Goal: Task Accomplishment & Management: Use online tool/utility

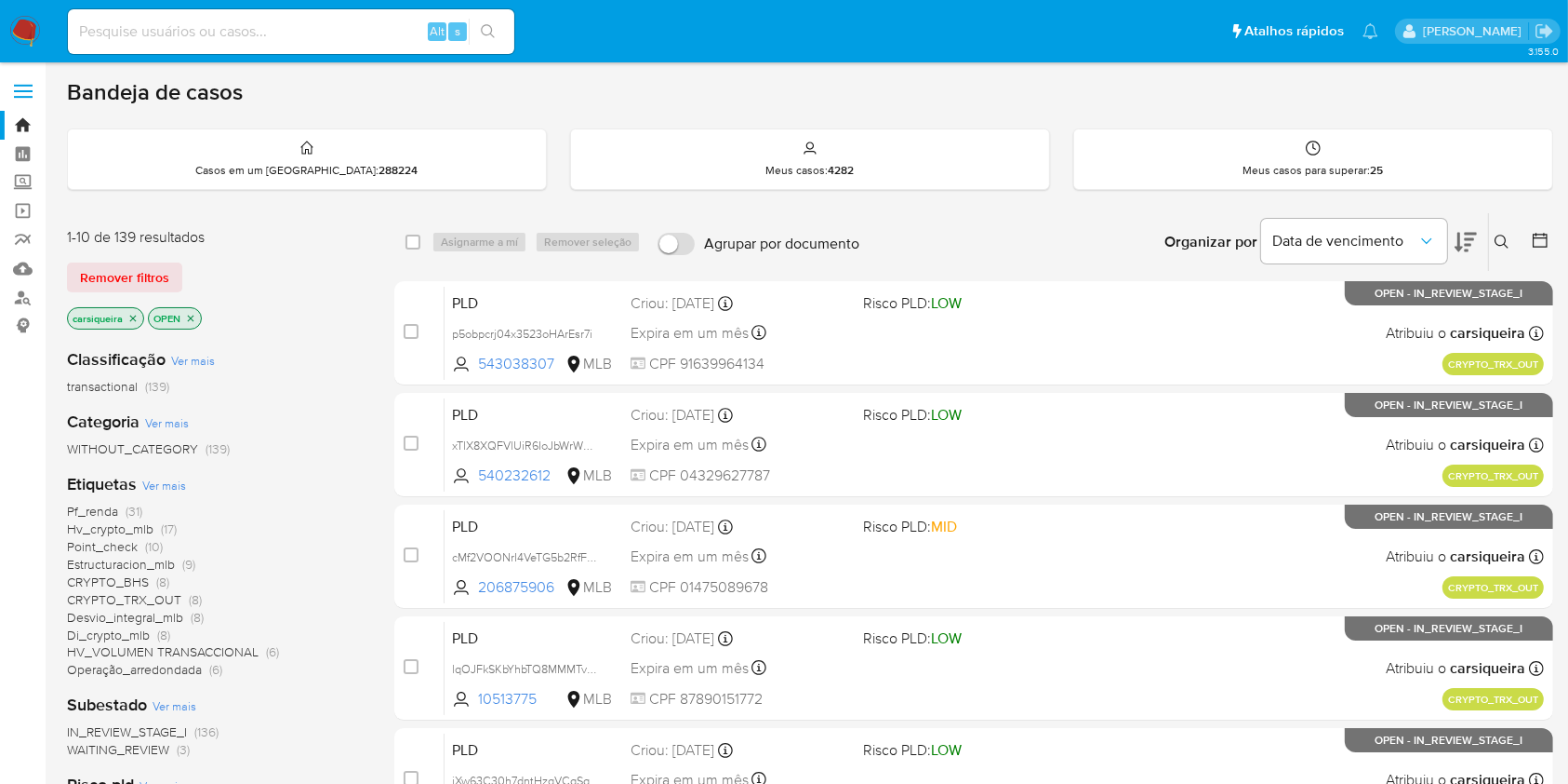
click at [350, 581] on div "Pf_renda (31) Hv_crypto_mlb (17) Point_check (10) Estructuracion_mlb (9) CRYPTO…" at bounding box center [215, 590] width 298 height 176
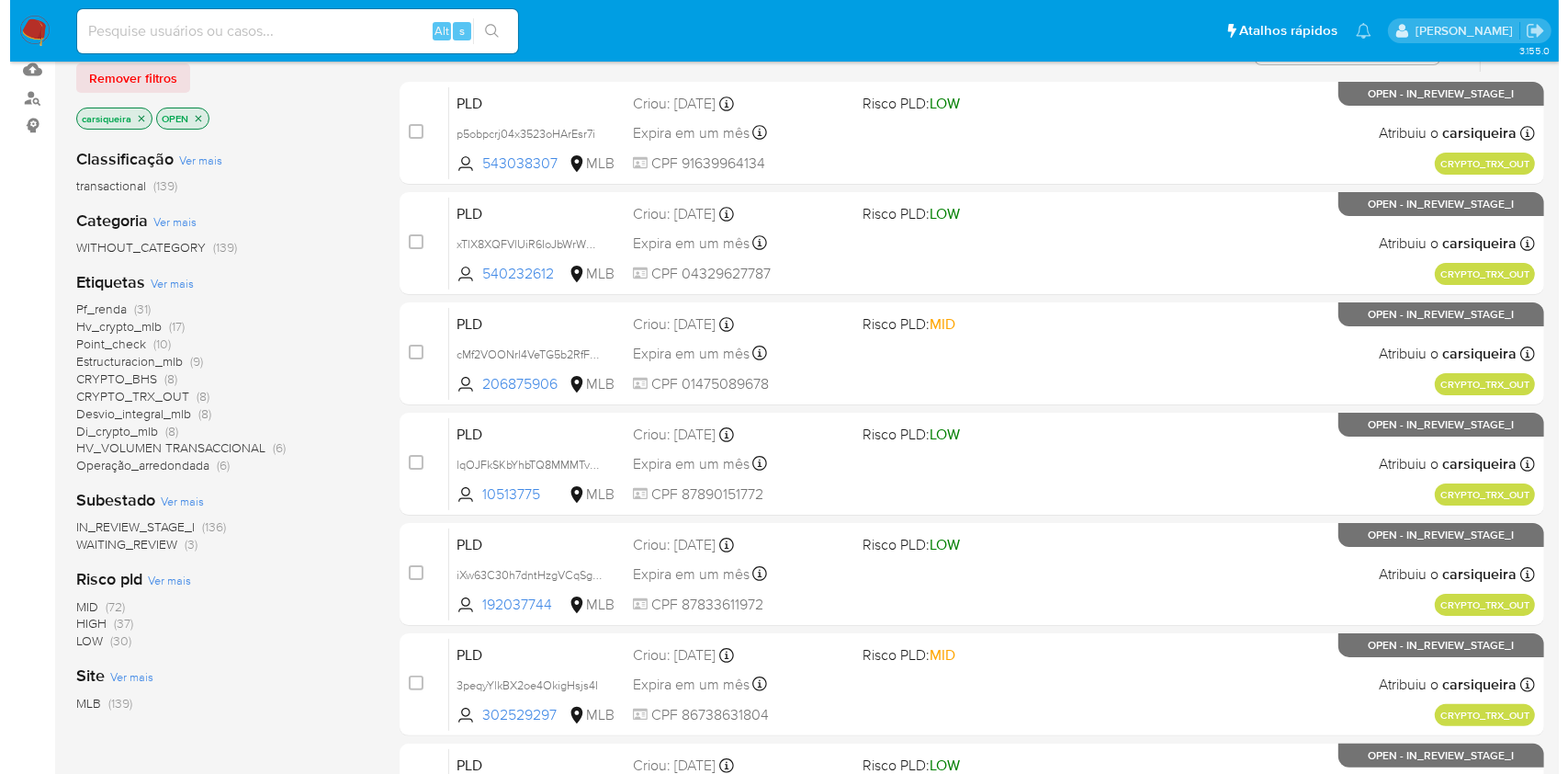
scroll to position [244, 0]
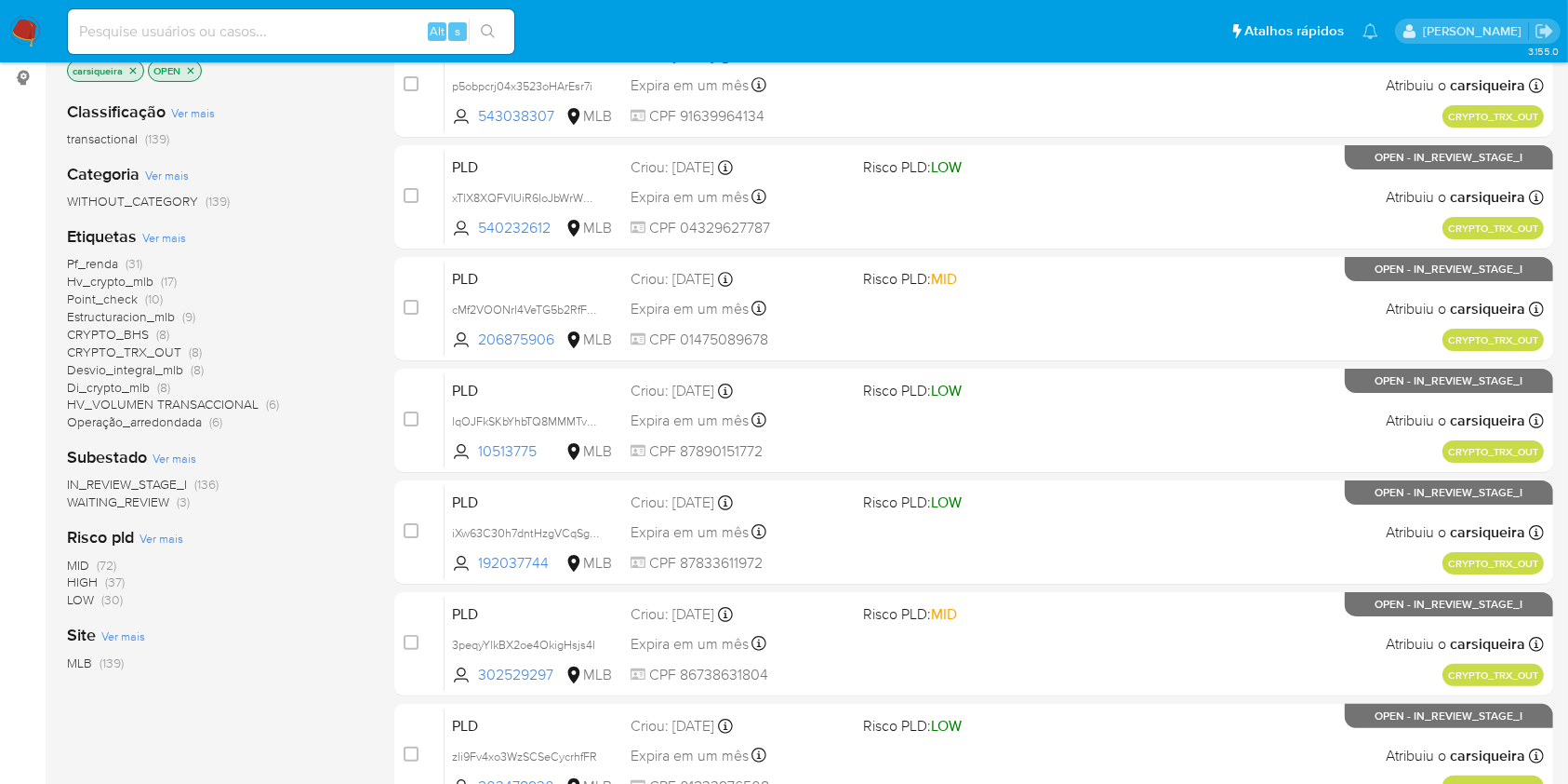
click at [176, 230] on span "Ver mais" at bounding box center [165, 238] width 44 height 17
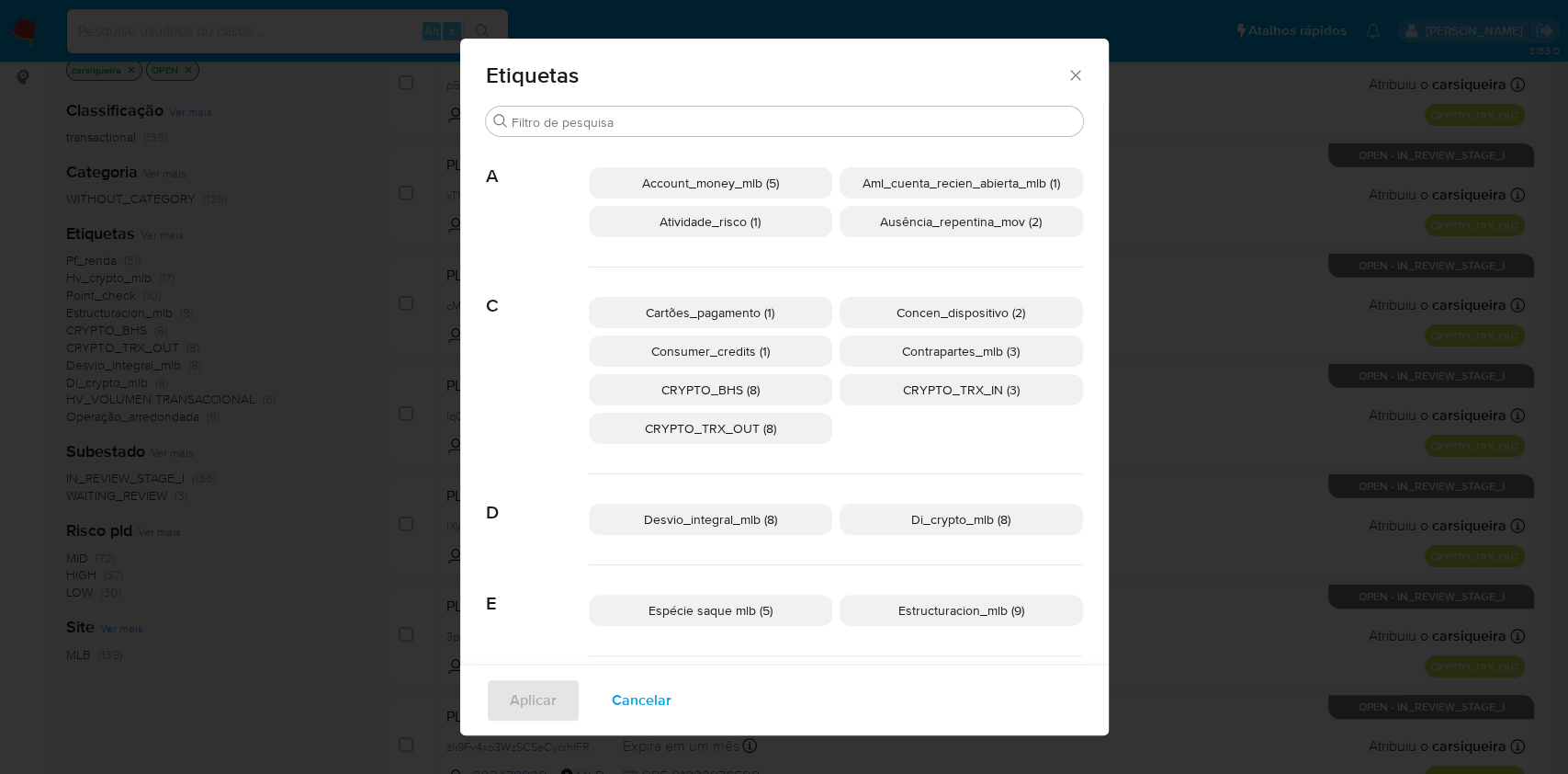
drag, startPoint x: 1095, startPoint y: 130, endPoint x: 1109, endPoint y: 209, distance: 80.2
click at [1109, 209] on div "Etiquetas Procurar A Account_money_mlb (5) Aml_cuenta_recien_abierta_mlb (1) At…" at bounding box center [784, 387] width 649 height 697
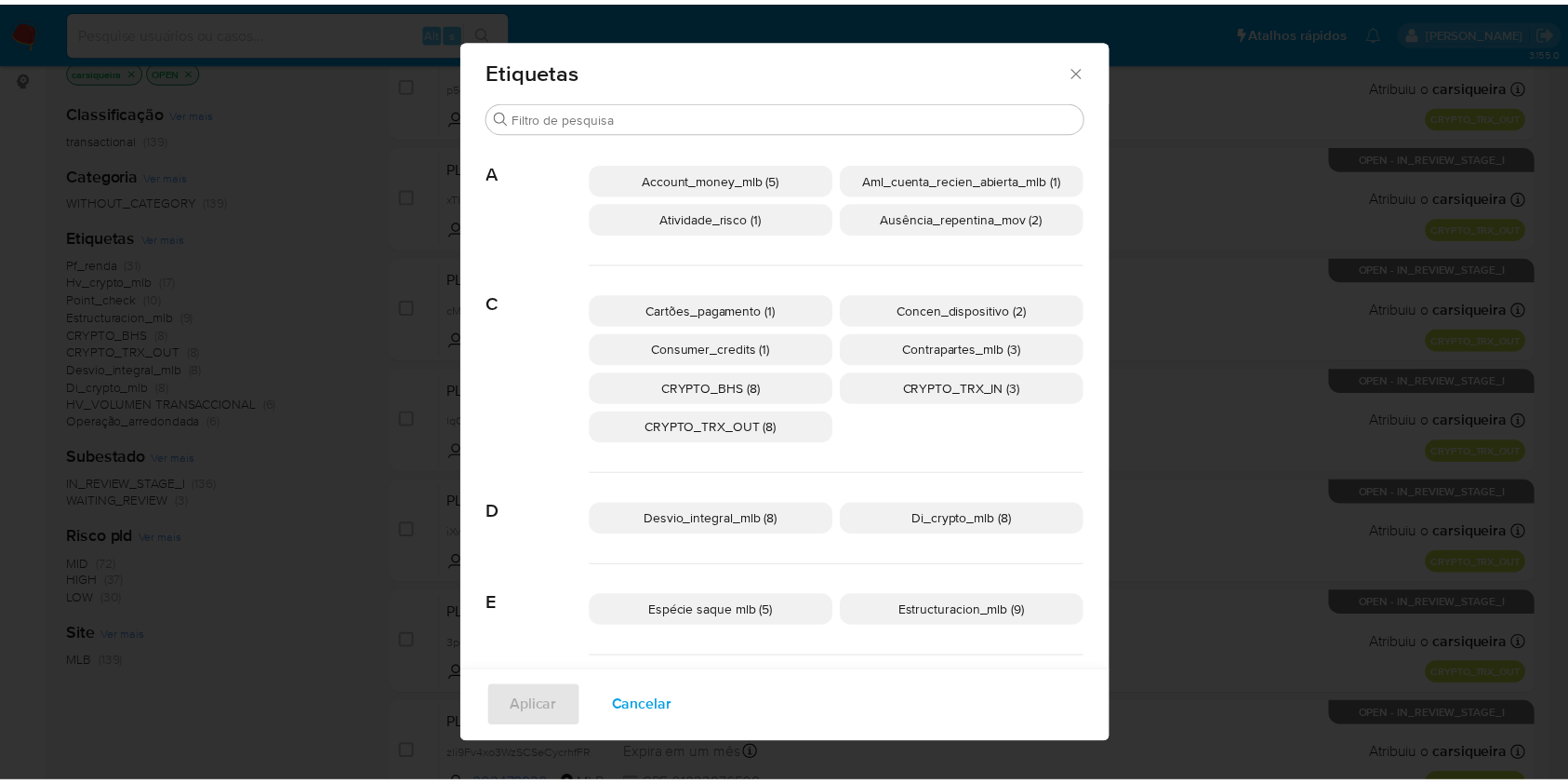
scroll to position [0, 0]
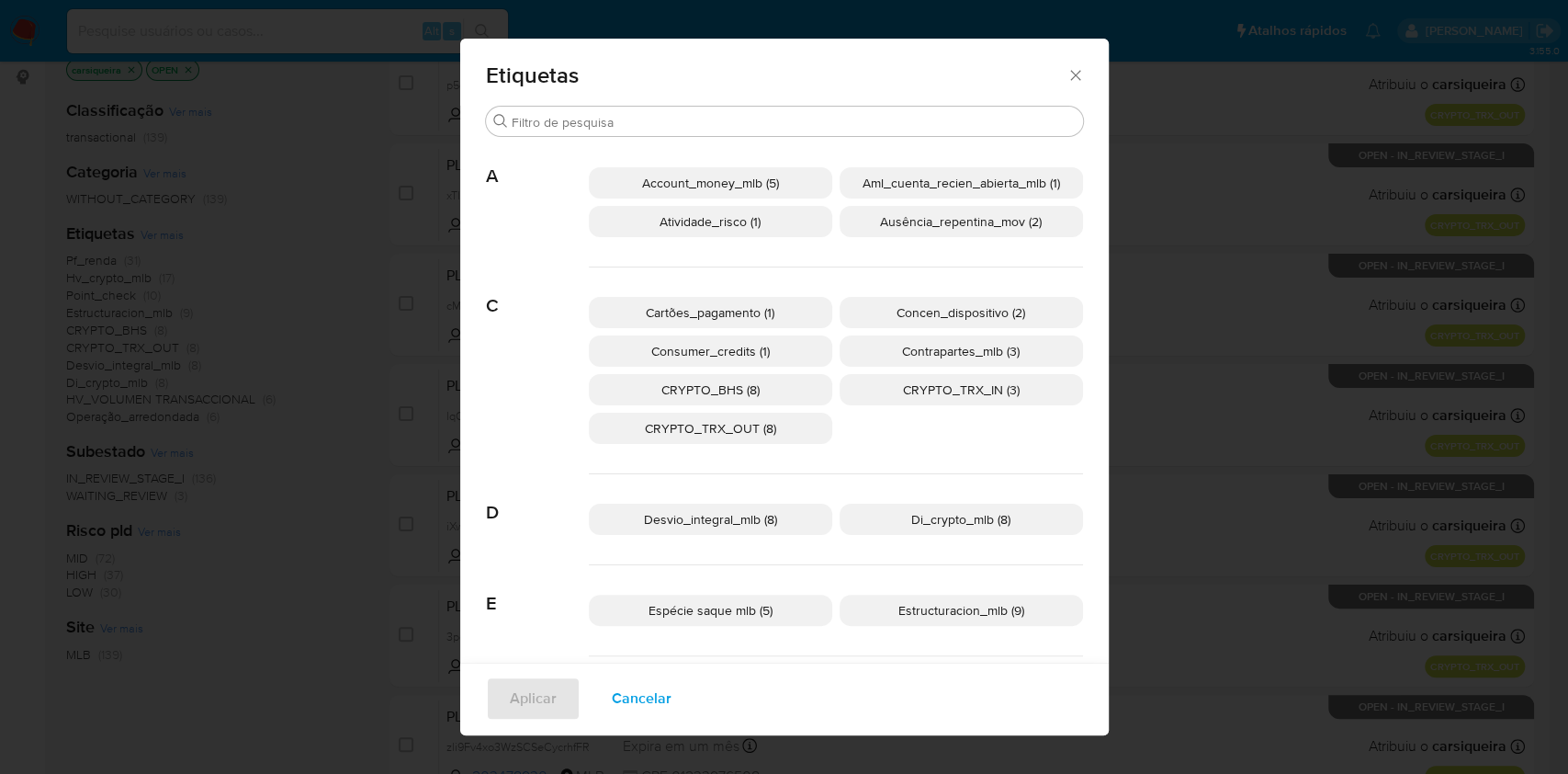
click at [1122, 175] on div "Etiquetas Procurar A Account_money_mlb (5) Aml_cuenta_recien_abierta_mlb (1) At…" at bounding box center [784, 387] width 1568 height 774
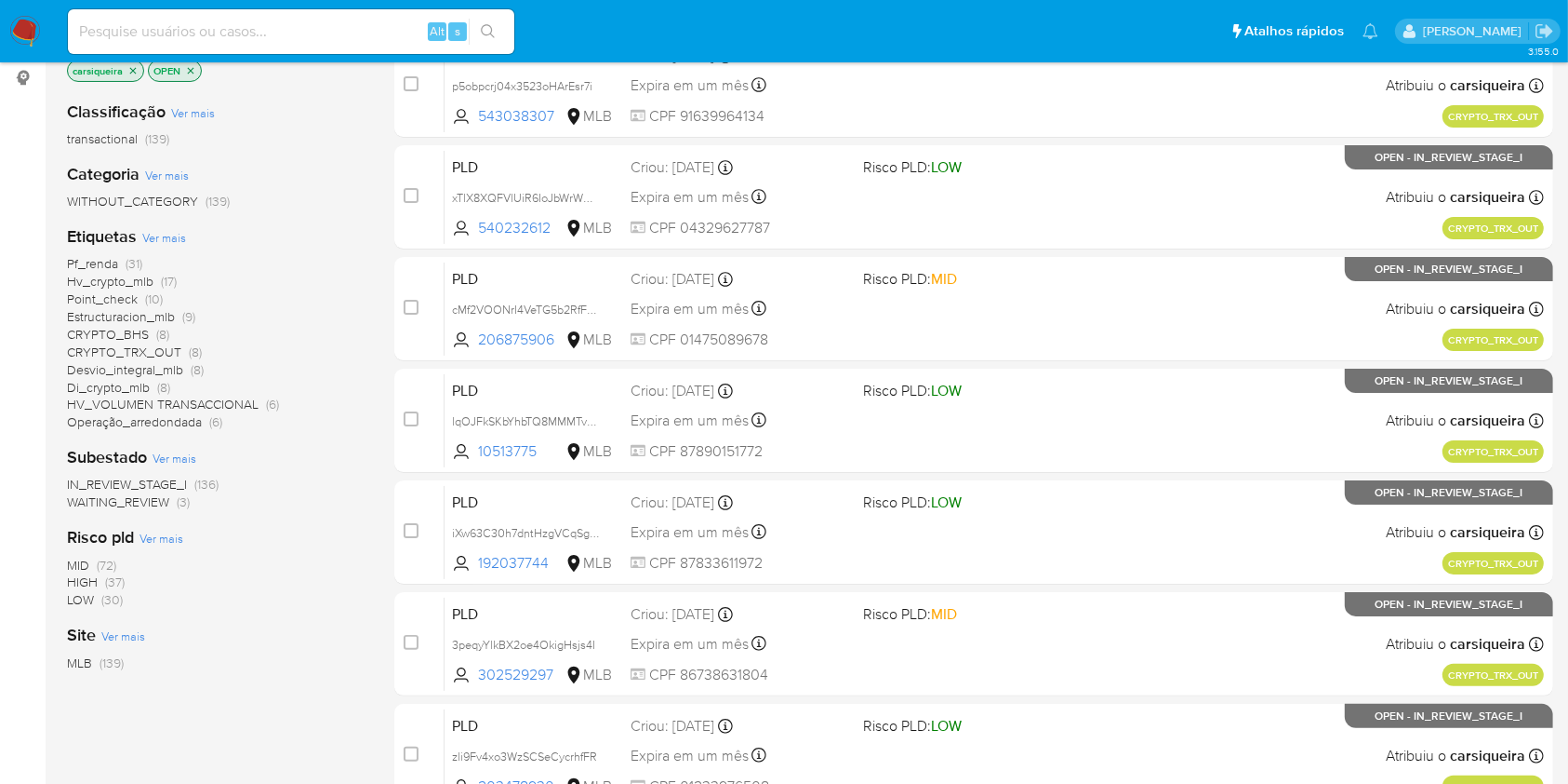
click at [303, 586] on div "MID (72) HIGH (37) LOW (30)" at bounding box center [215, 583] width 298 height 53
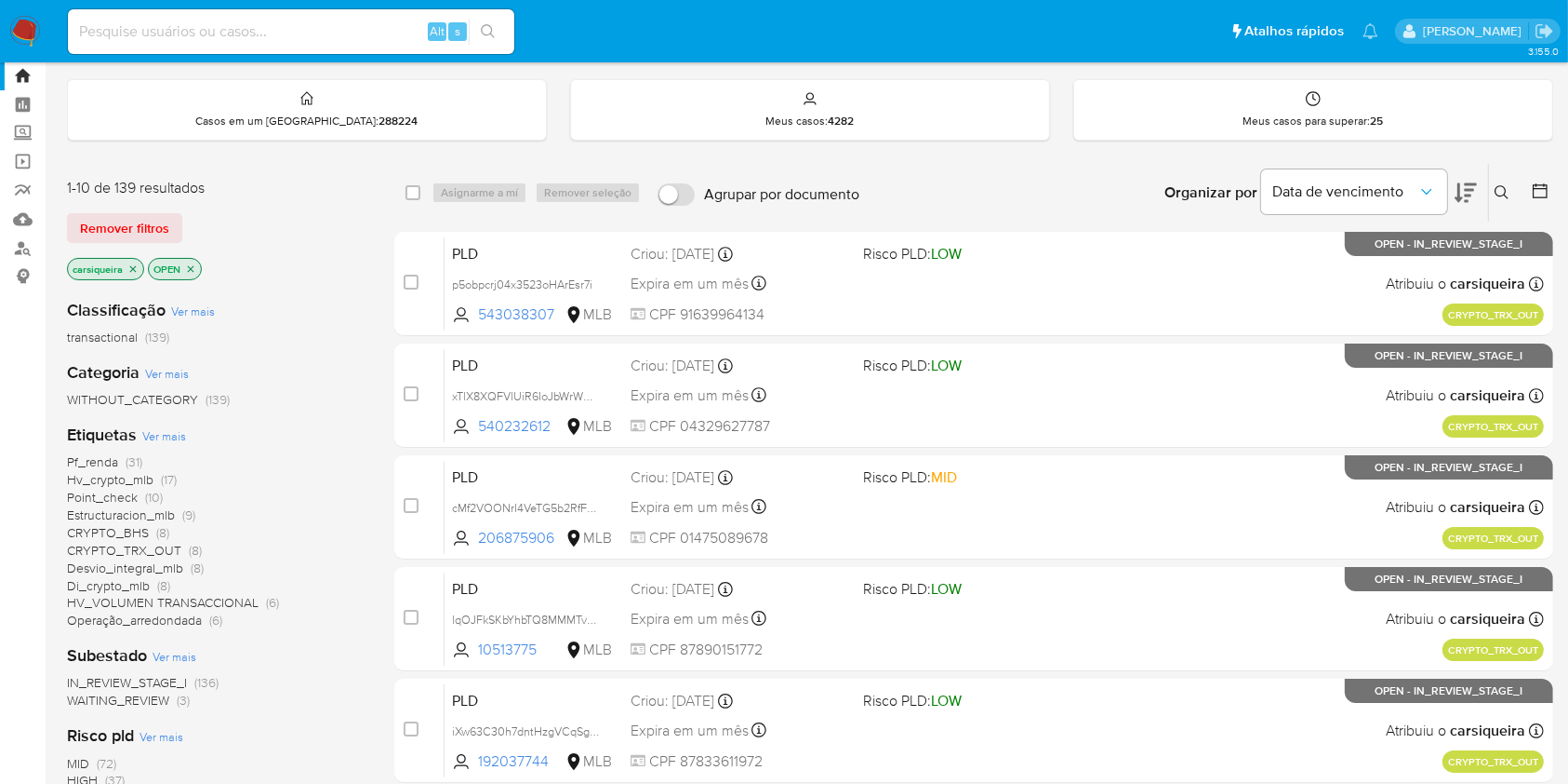
scroll to position [149, 0]
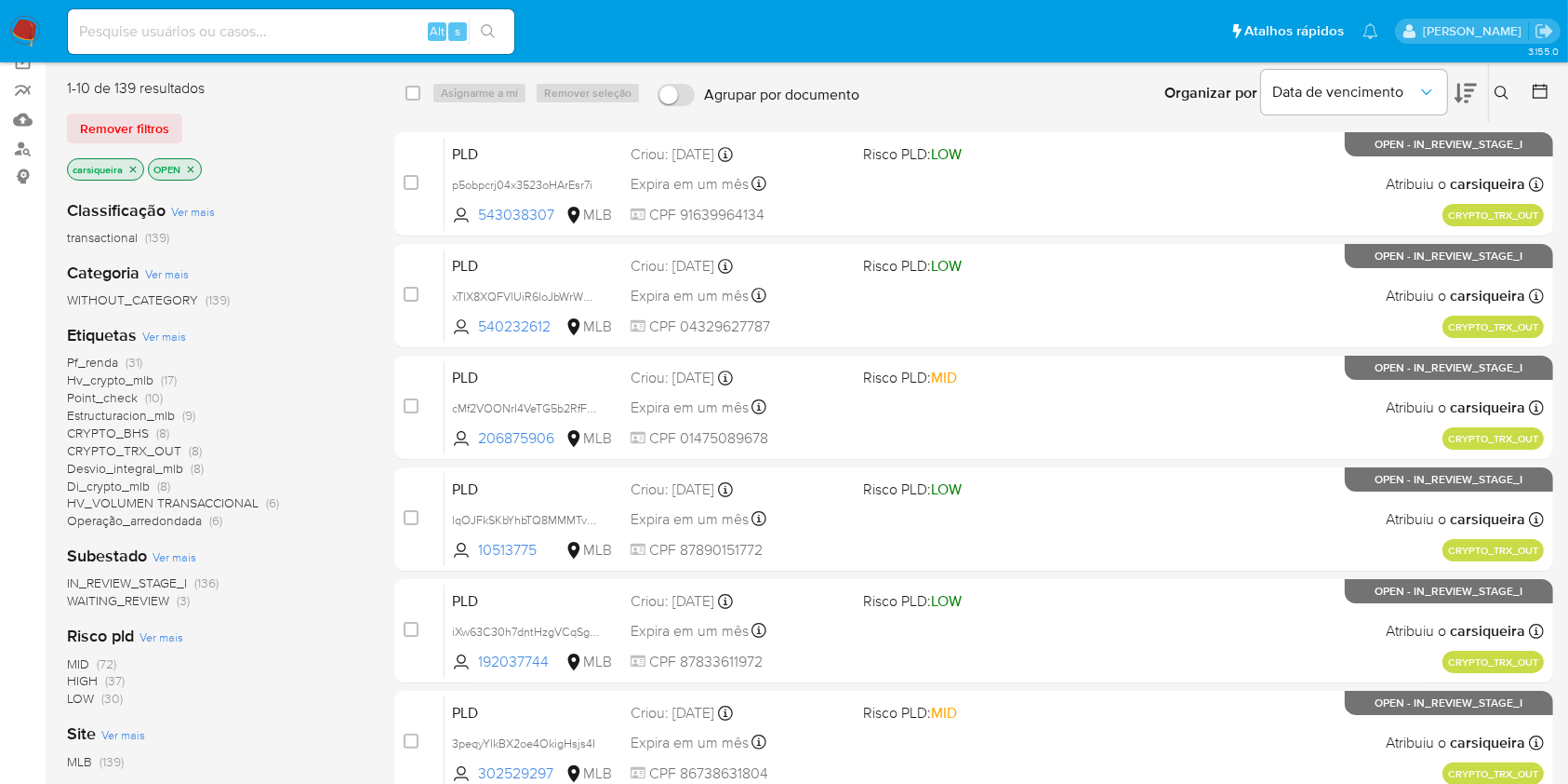
click at [205, 519] on span "Operação_arredondada (6)" at bounding box center [144, 520] width 155 height 18
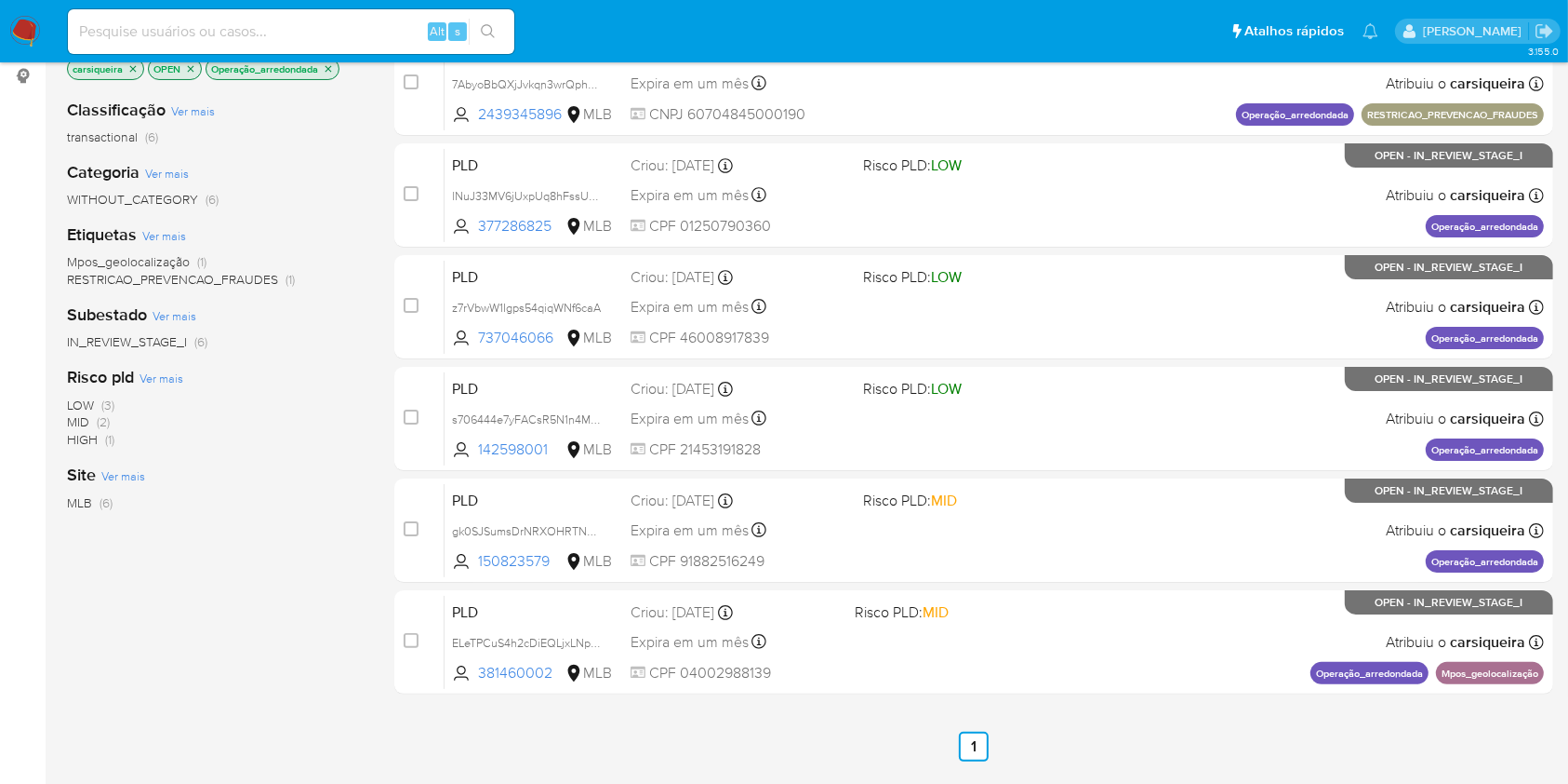
scroll to position [257, 0]
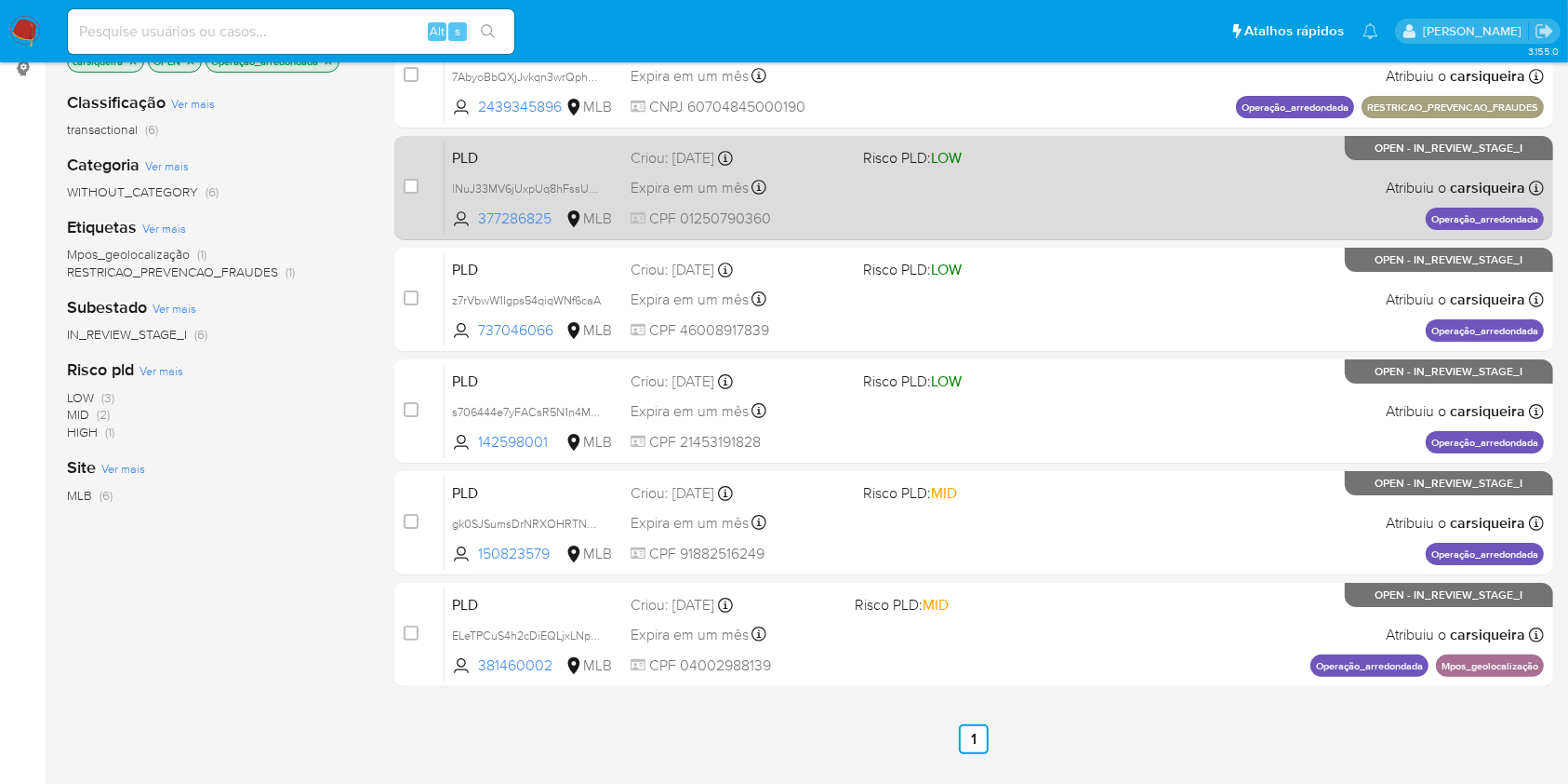
click at [1117, 163] on div "PLD lNuJ33MV6jUxpUq8hFssUPEM 377286825 MLB Risco PLD: LOW Criou: 12/08/2025 Cri…" at bounding box center [995, 187] width 1099 height 94
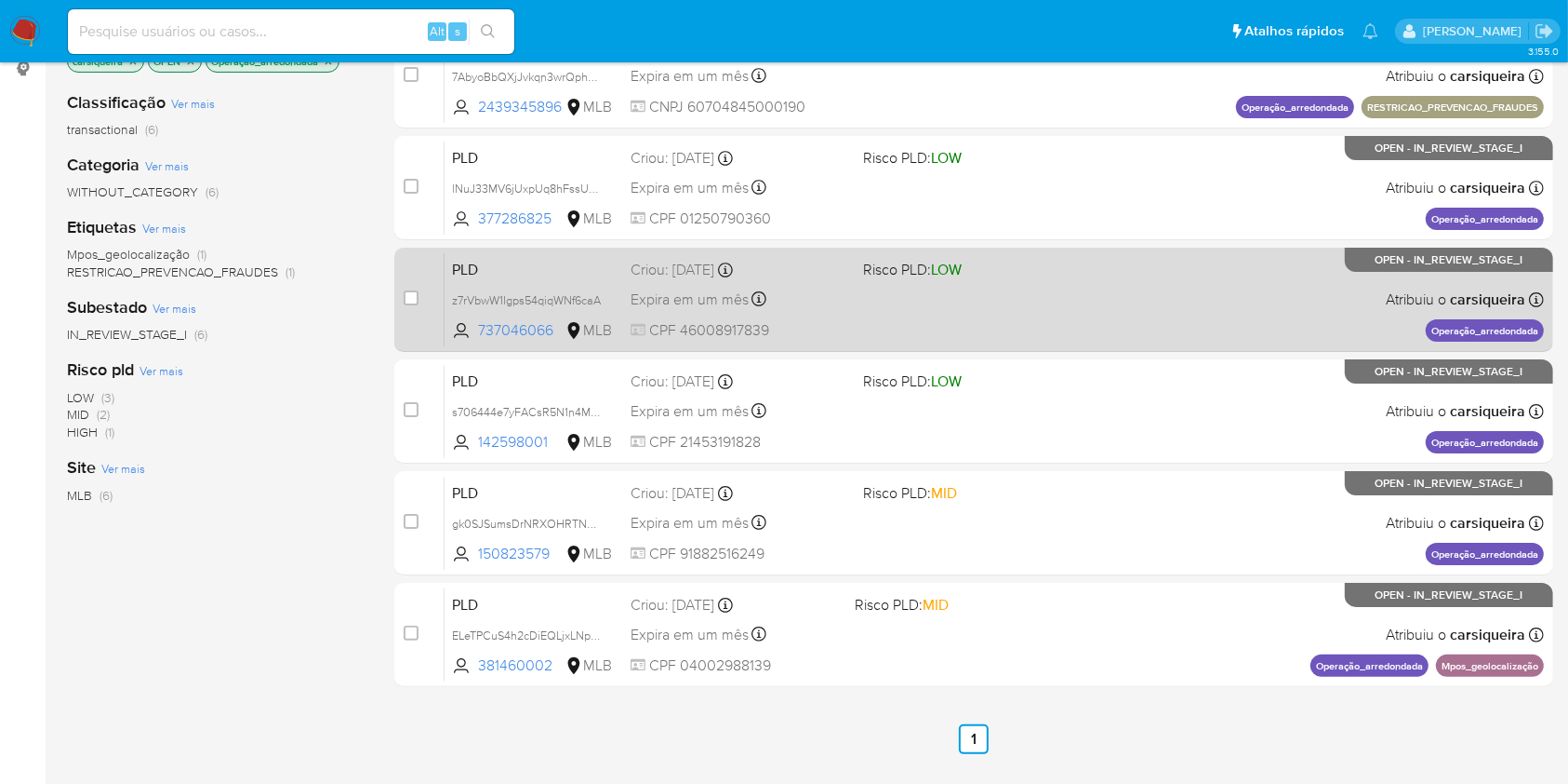
click at [1094, 280] on div "PLD z7rVbwW1Igps54qiqWNf6caA 737046066 MLB Risco PLD: LOW Criou: 12/08/2025 Cri…" at bounding box center [995, 299] width 1099 height 94
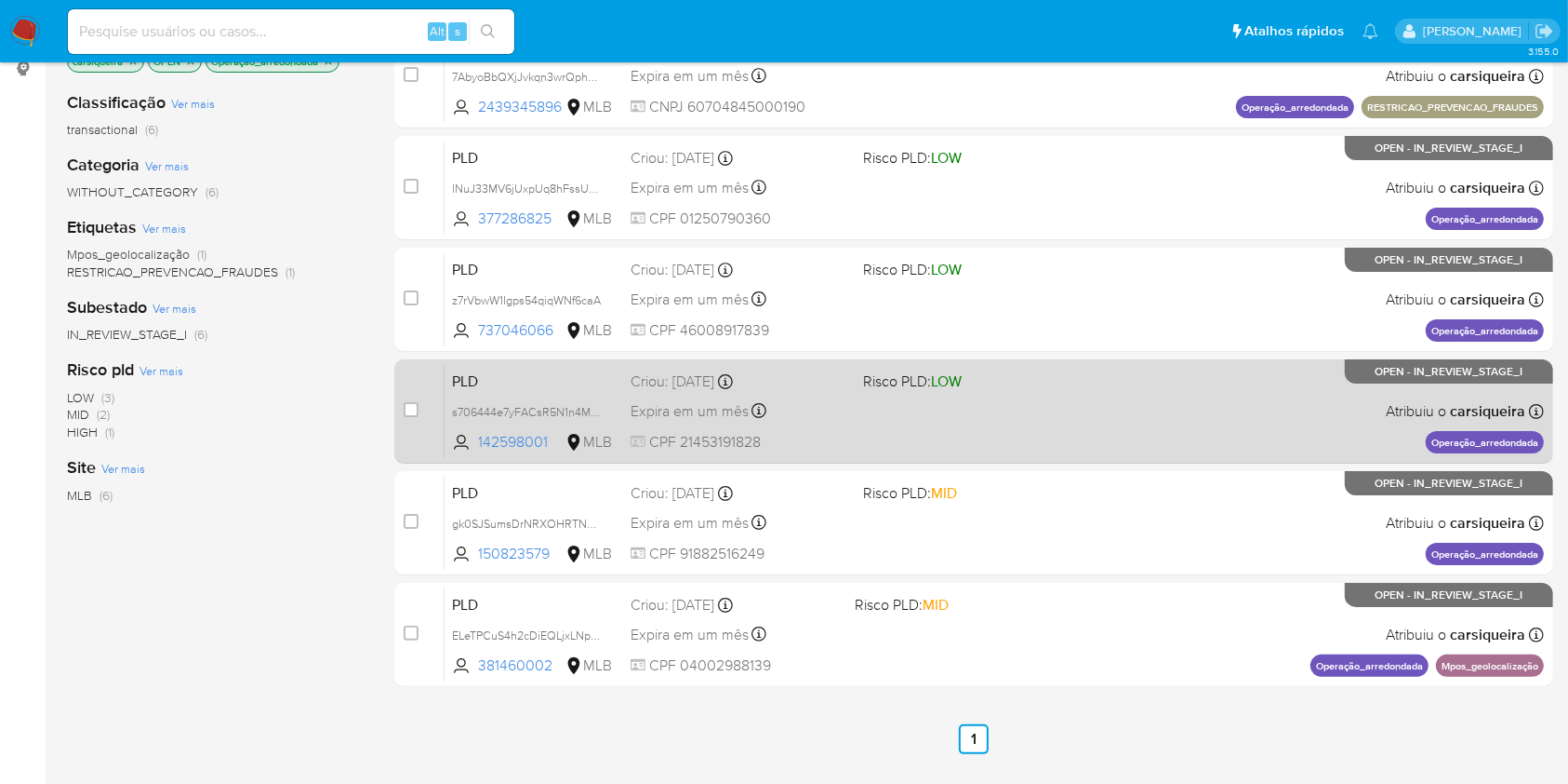
click at [1152, 391] on div "PLD s706444e7yFACsR5N1n4Mbix 142598001 MLB Risco PLD: LOW Criou: 12/08/2025 Cri…" at bounding box center [995, 411] width 1099 height 94
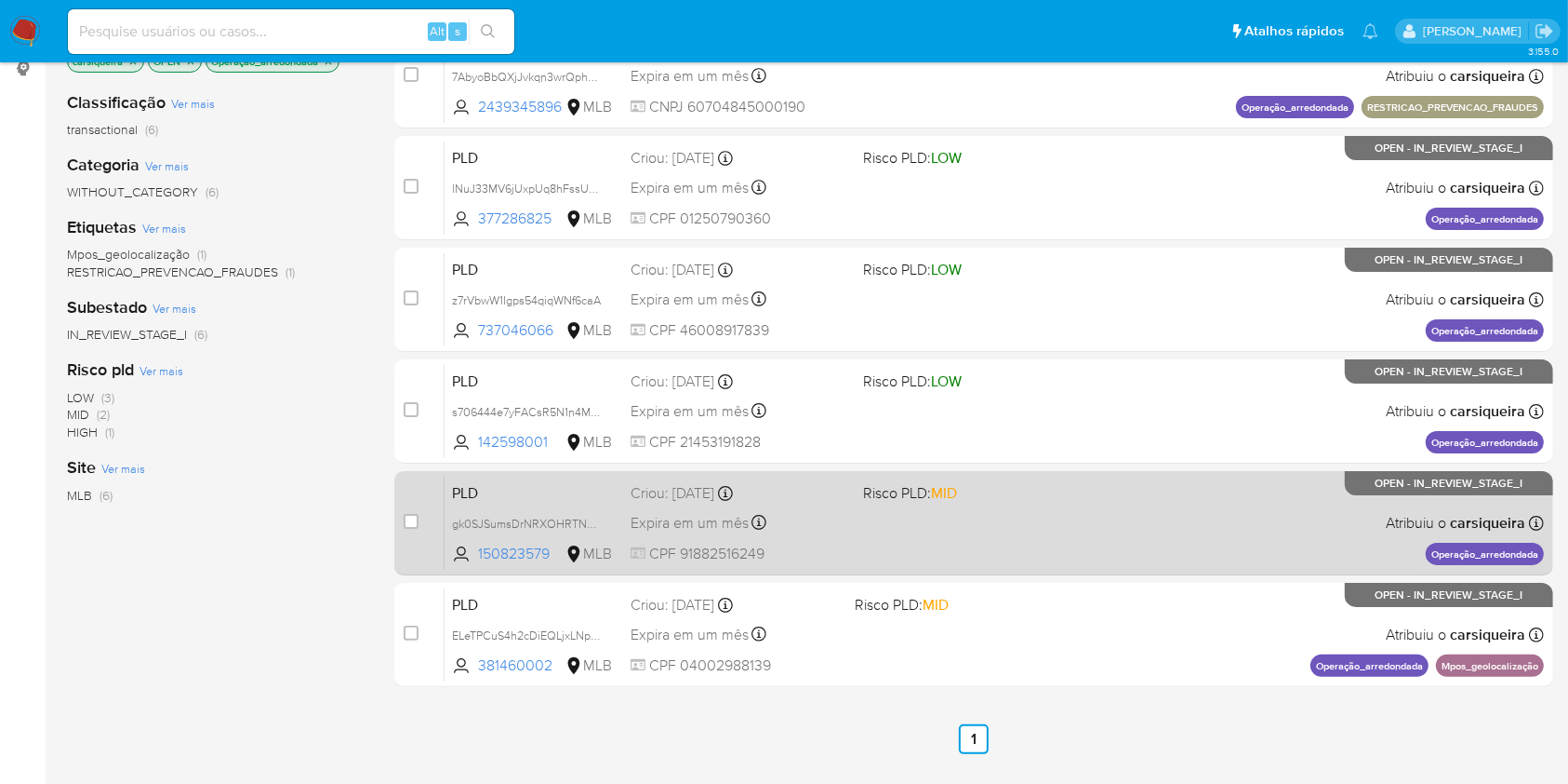
click at [1098, 513] on div "PLD gk0SJSumsDrNRXOHRTNG1JJh 150823579 MLB Risco PLD: MID Criou: 12/08/2025 Cri…" at bounding box center [995, 522] width 1099 height 94
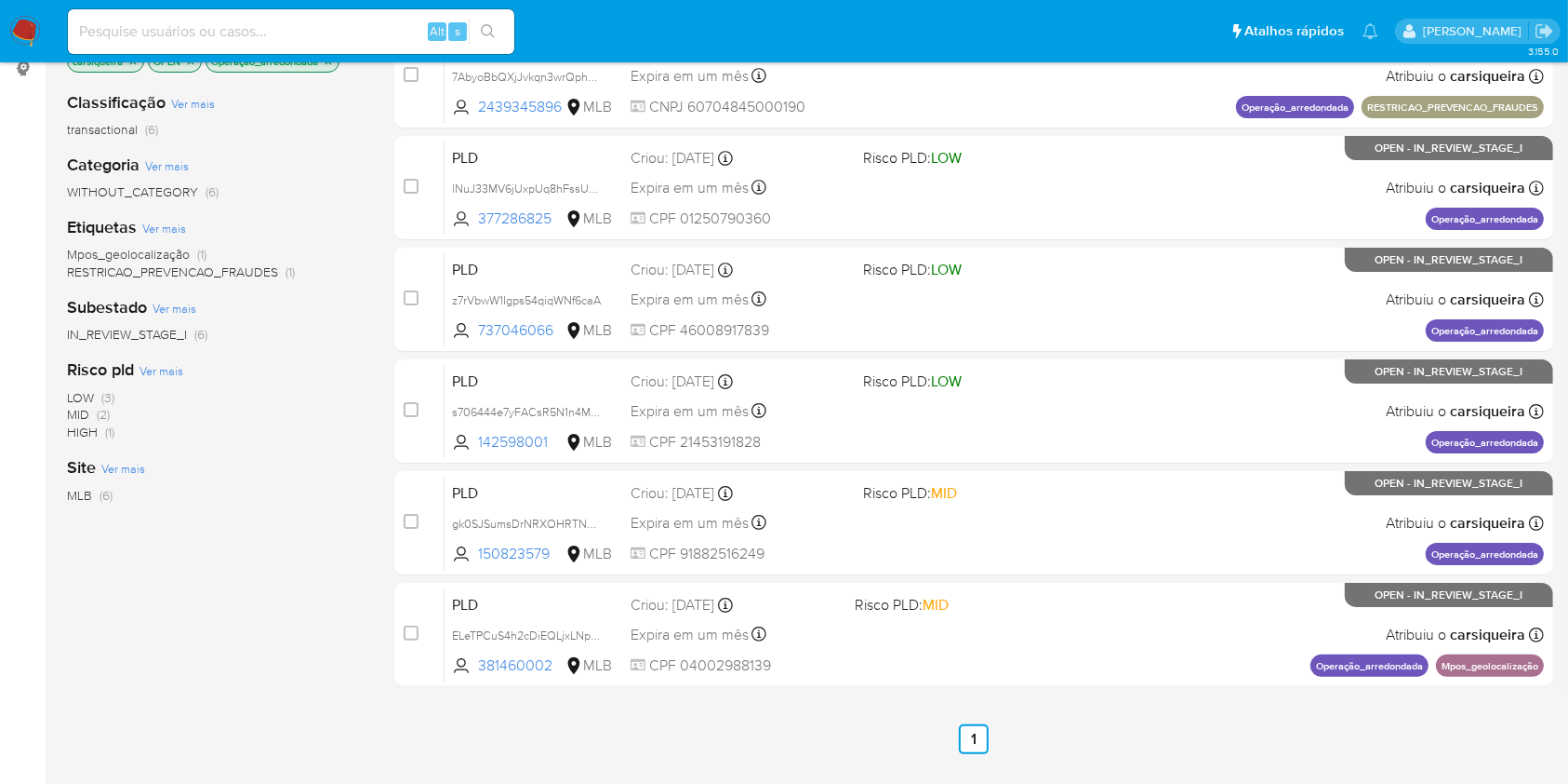
click at [22, 33] on img at bounding box center [25, 31] width 31 height 31
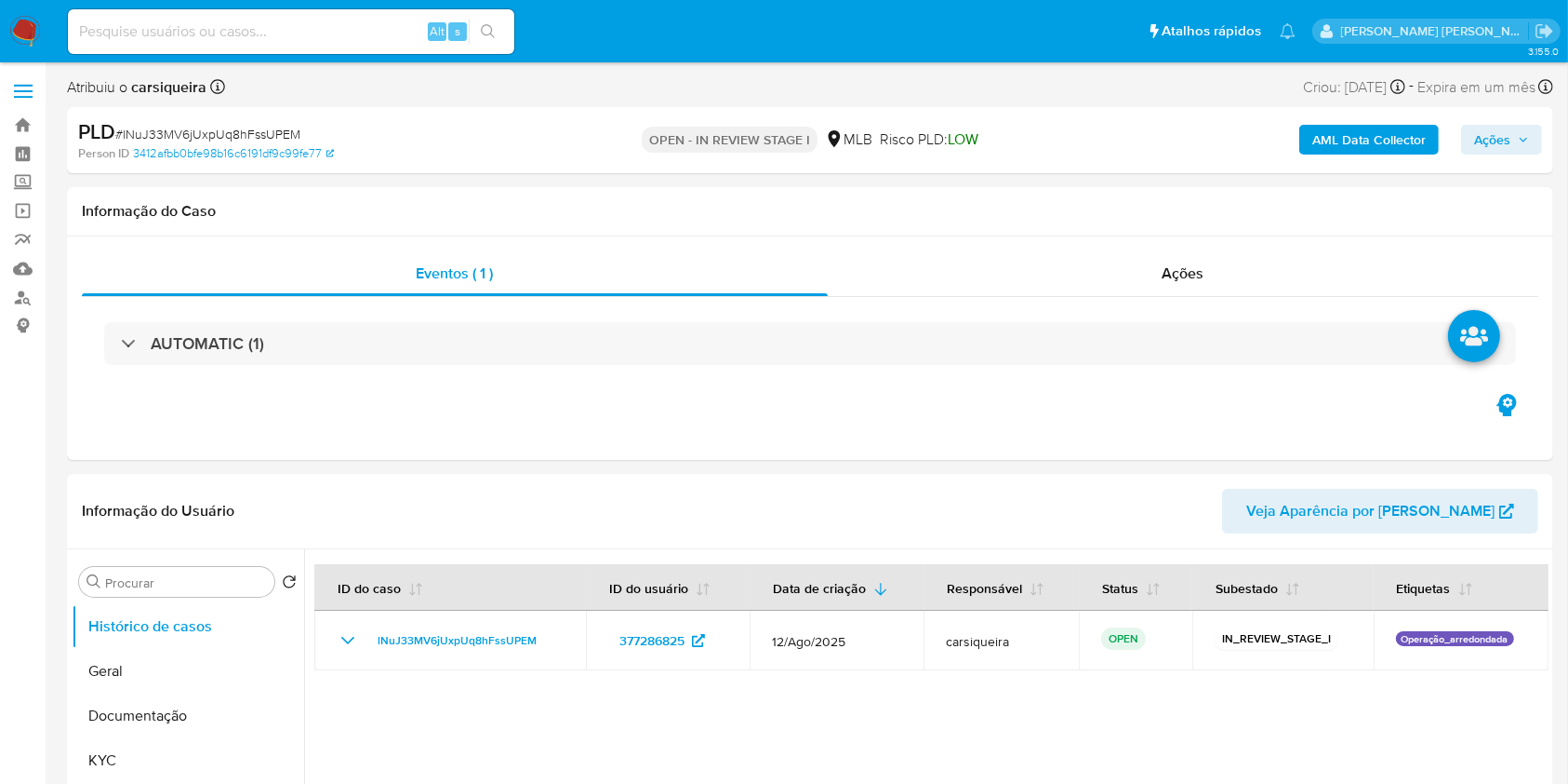
select select "10"
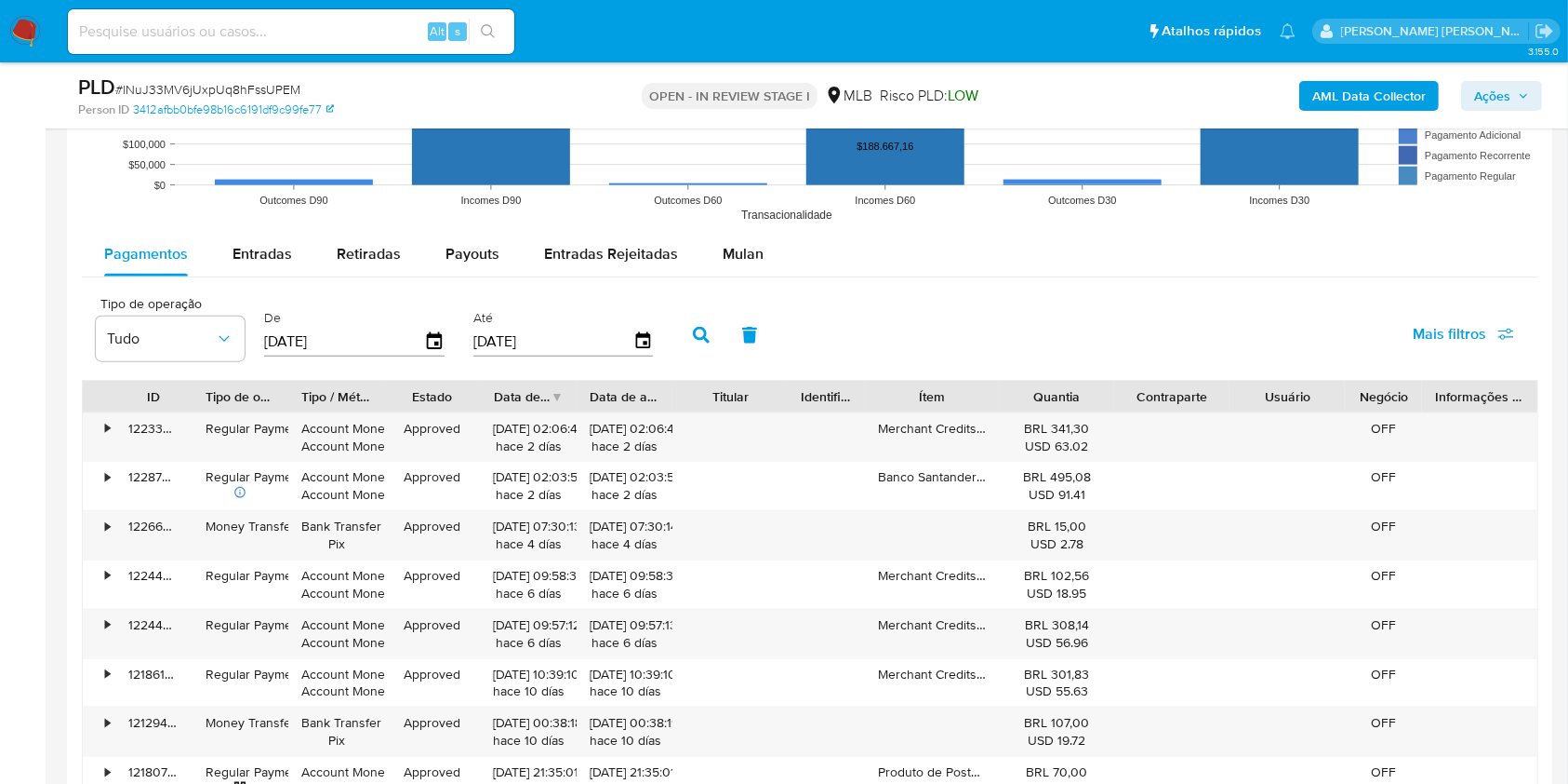
scroll to position [1978, 0]
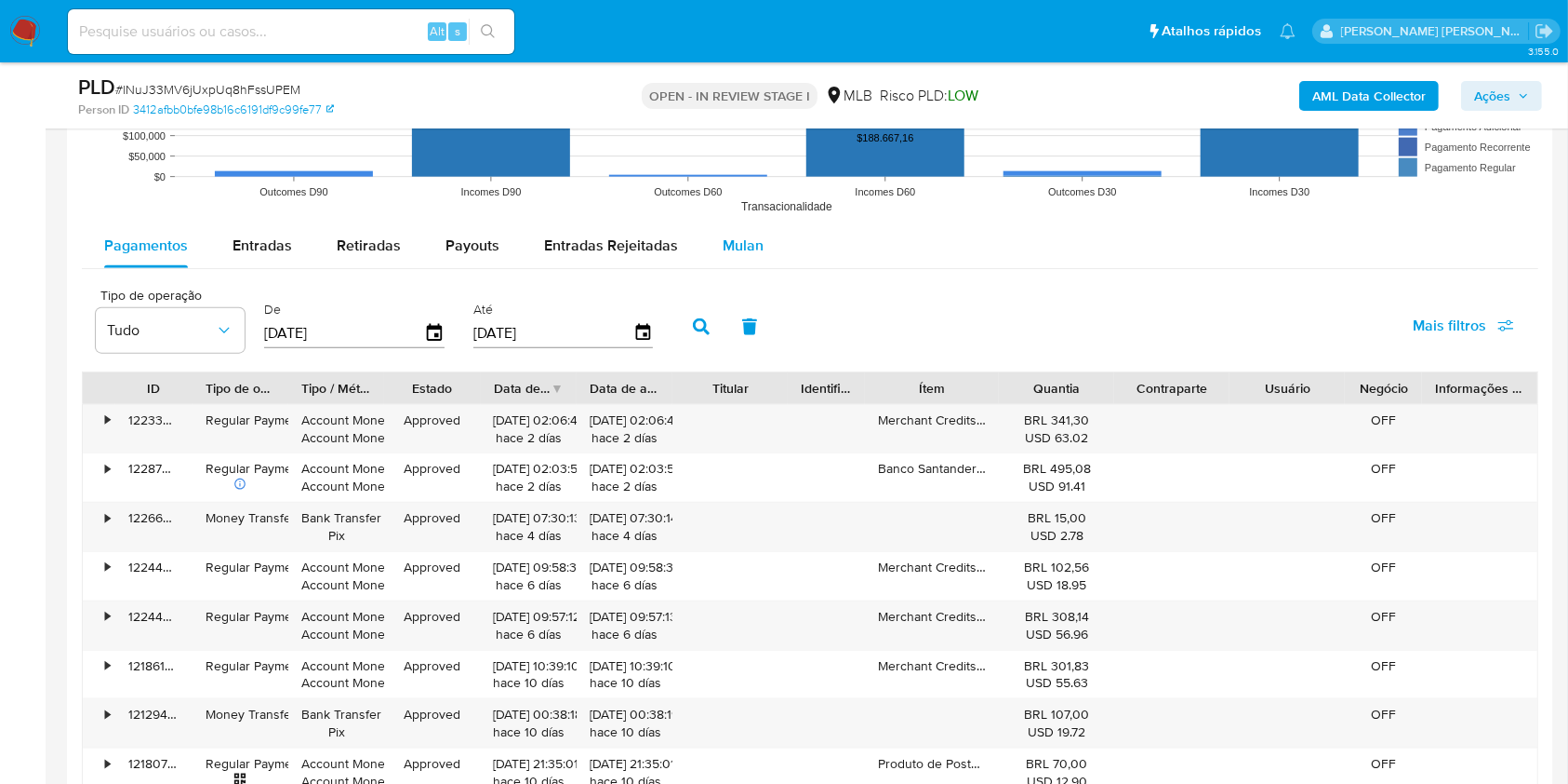
click at [745, 244] on span "Mulan" at bounding box center [743, 245] width 41 height 22
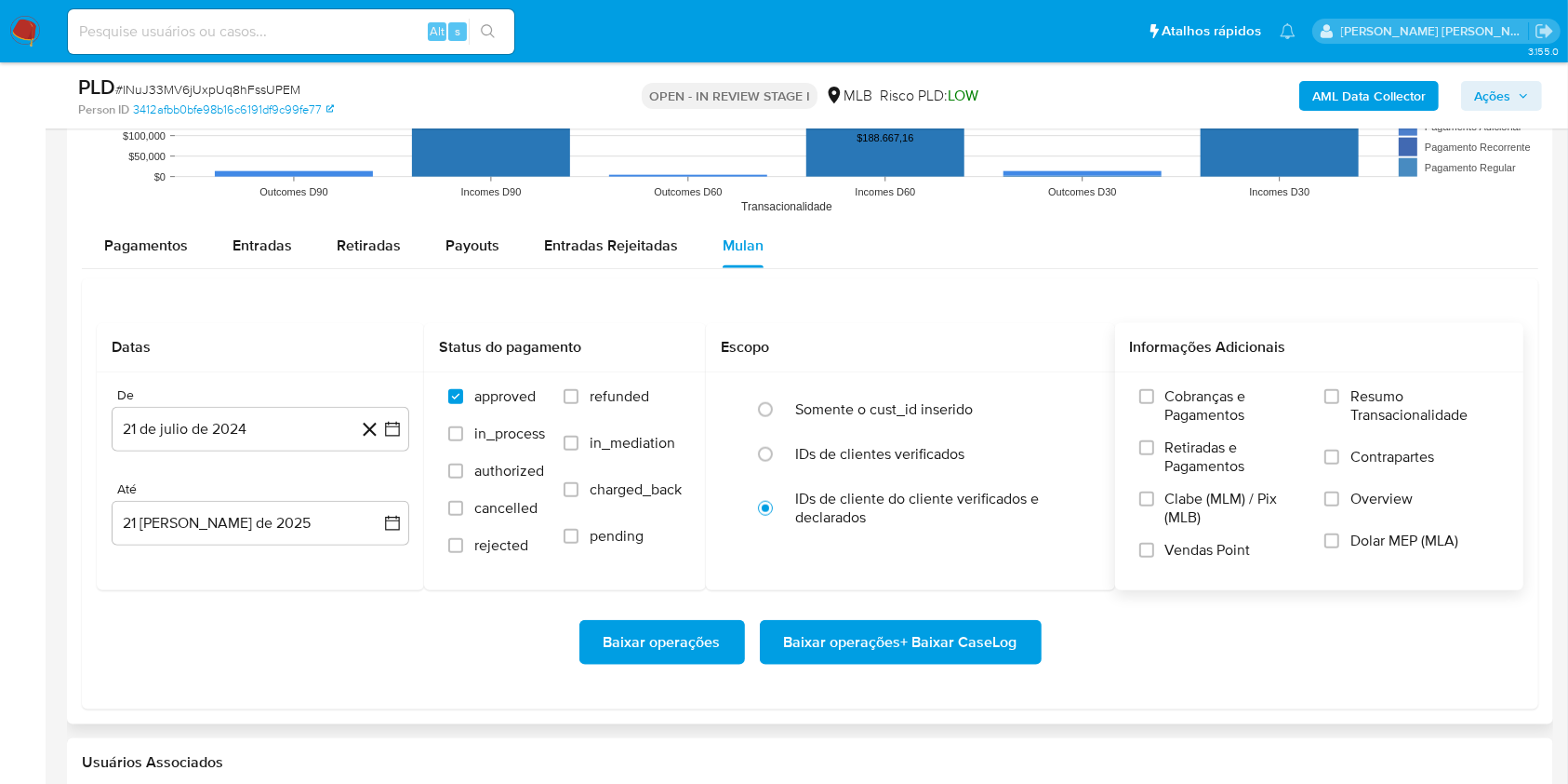
click at [1341, 387] on label "Resumo Transacionalidade" at bounding box center [1412, 418] width 175 height 61
click at [1340, 389] on input "Resumo Transacionalidade" at bounding box center [1332, 397] width 15 height 15
click at [1152, 547] on input "Vendas Point" at bounding box center [1147, 550] width 15 height 15
click at [402, 435] on button "21 de julio de 2024" at bounding box center [260, 429] width 298 height 45
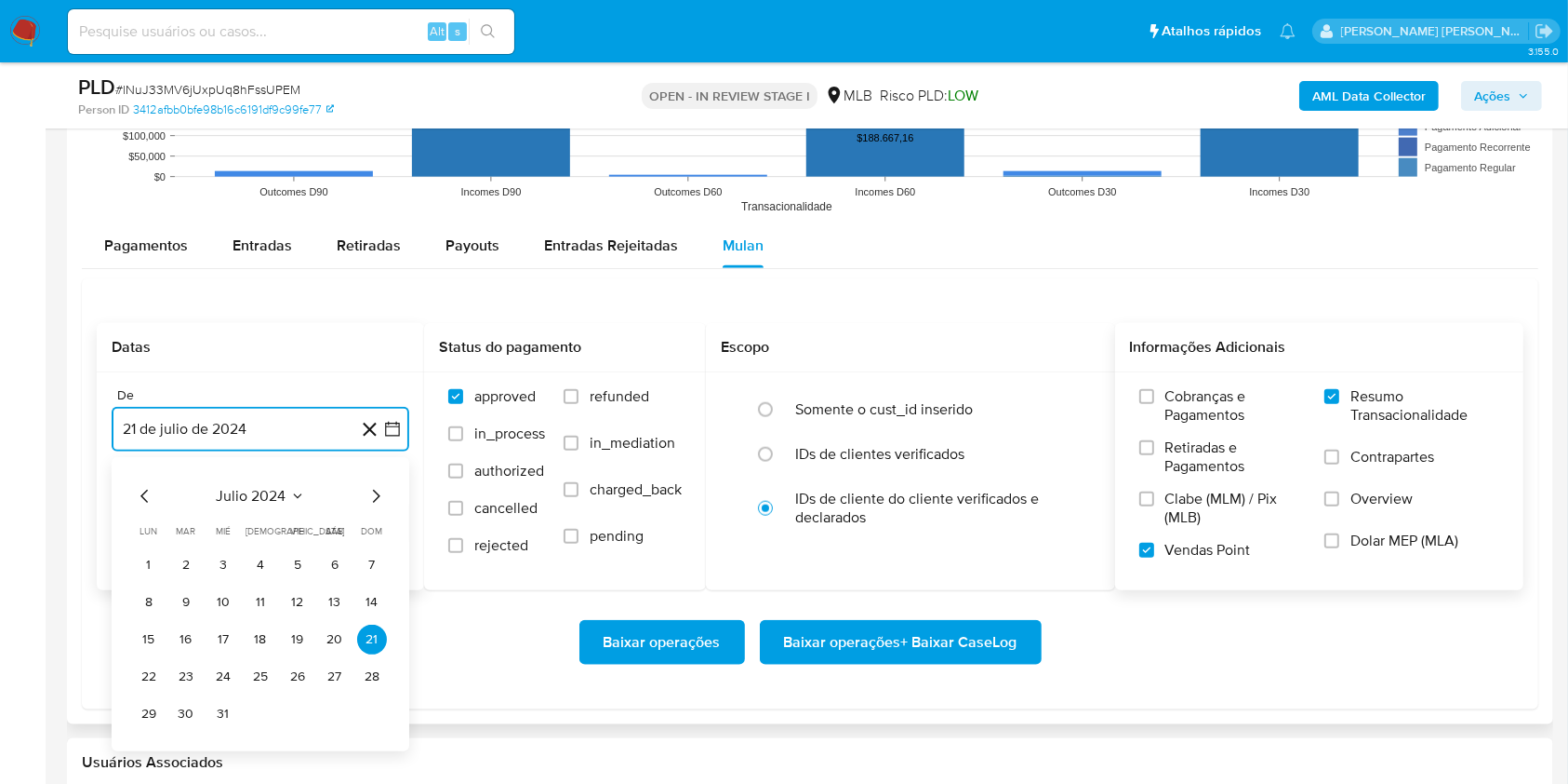
click at [381, 498] on icon "Mes siguiente" at bounding box center [375, 496] width 22 height 22
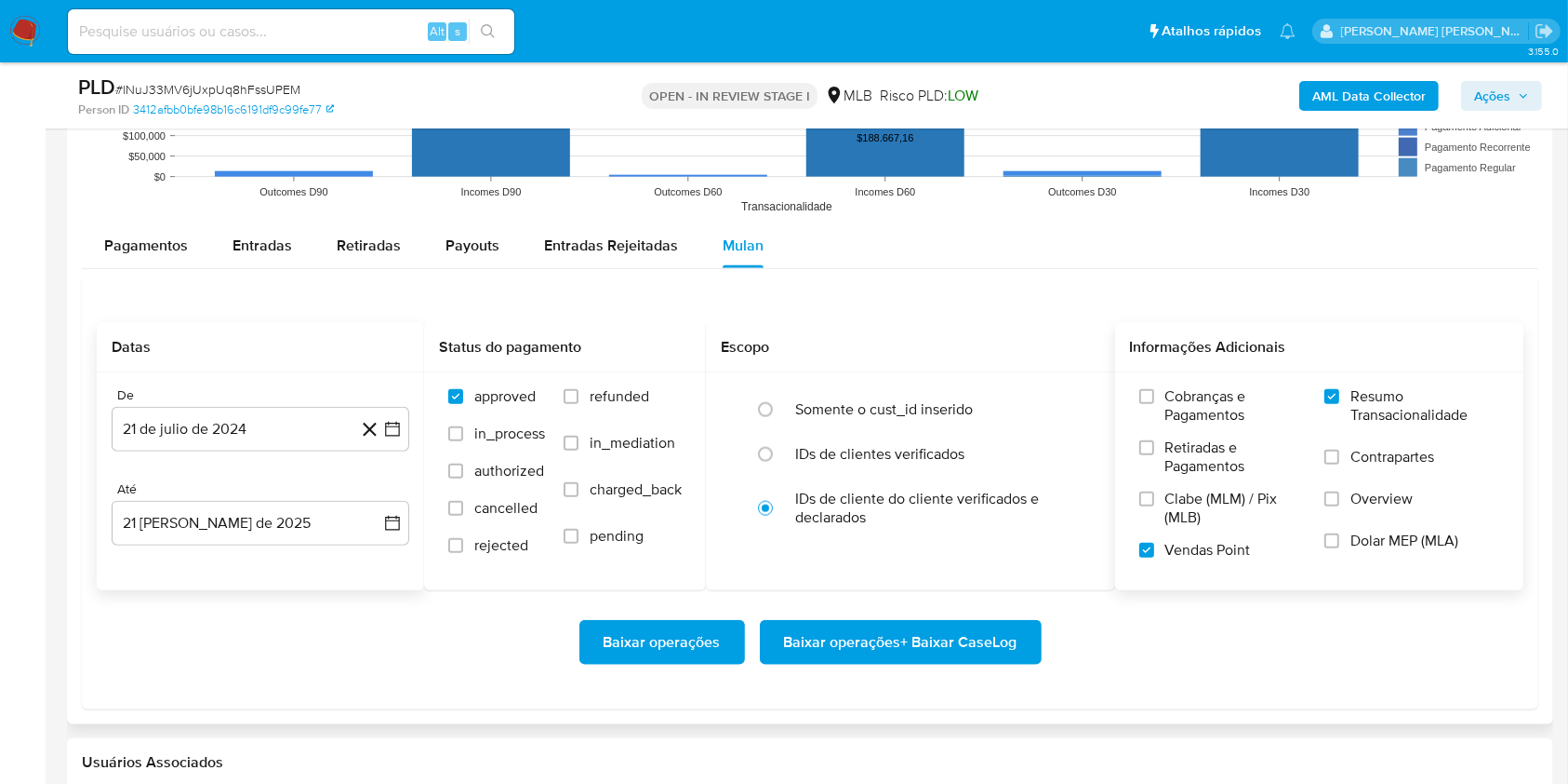
click at [381, 498] on div "Até 21 de agosto de 2025 21-08-2025" at bounding box center [260, 514] width 298 height 65
click at [378, 597] on div "Baixar operações Baixar operações + Baixar CaseLog" at bounding box center [810, 642] width 1427 height 105
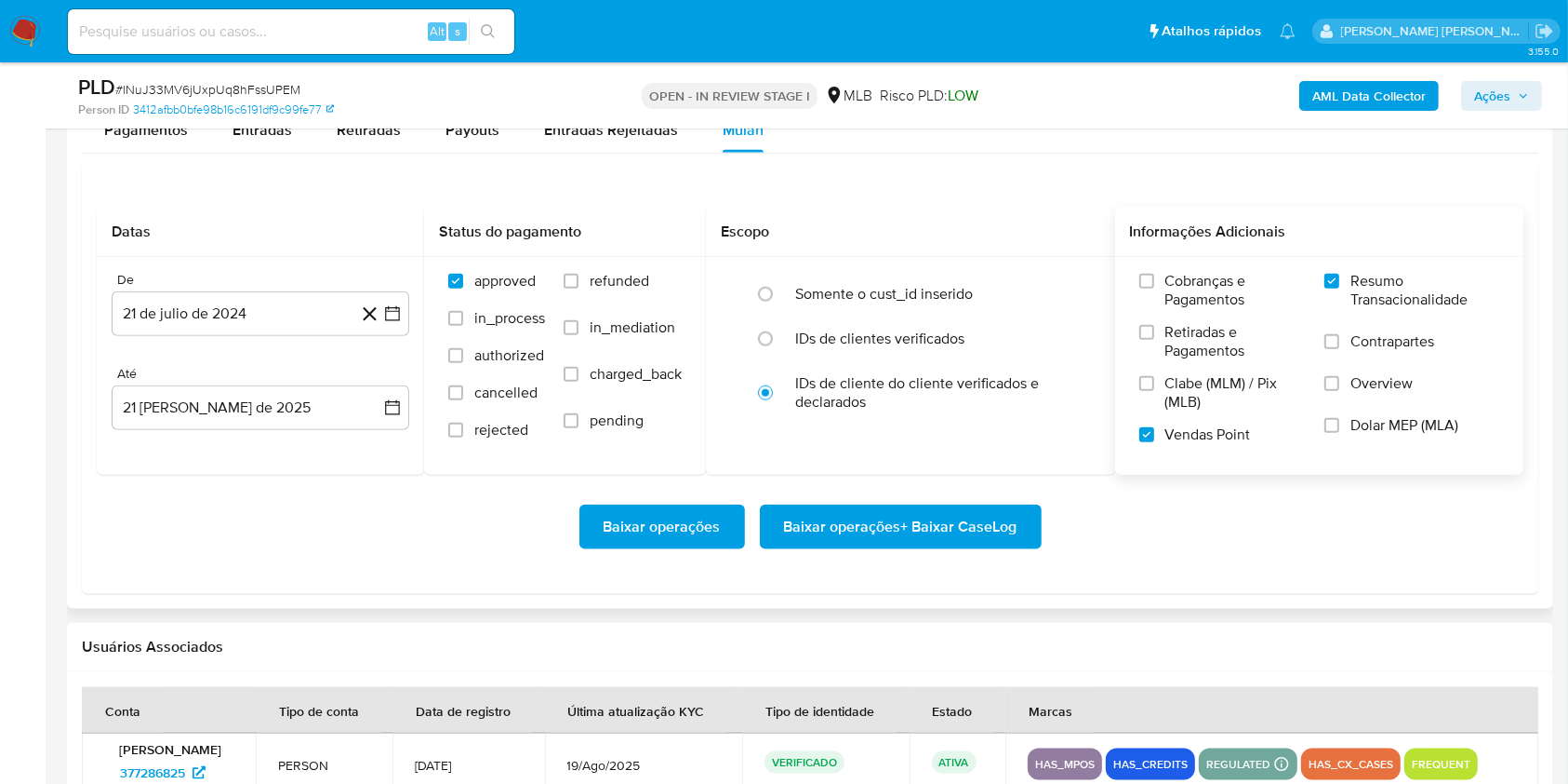
scroll to position [2127, 0]
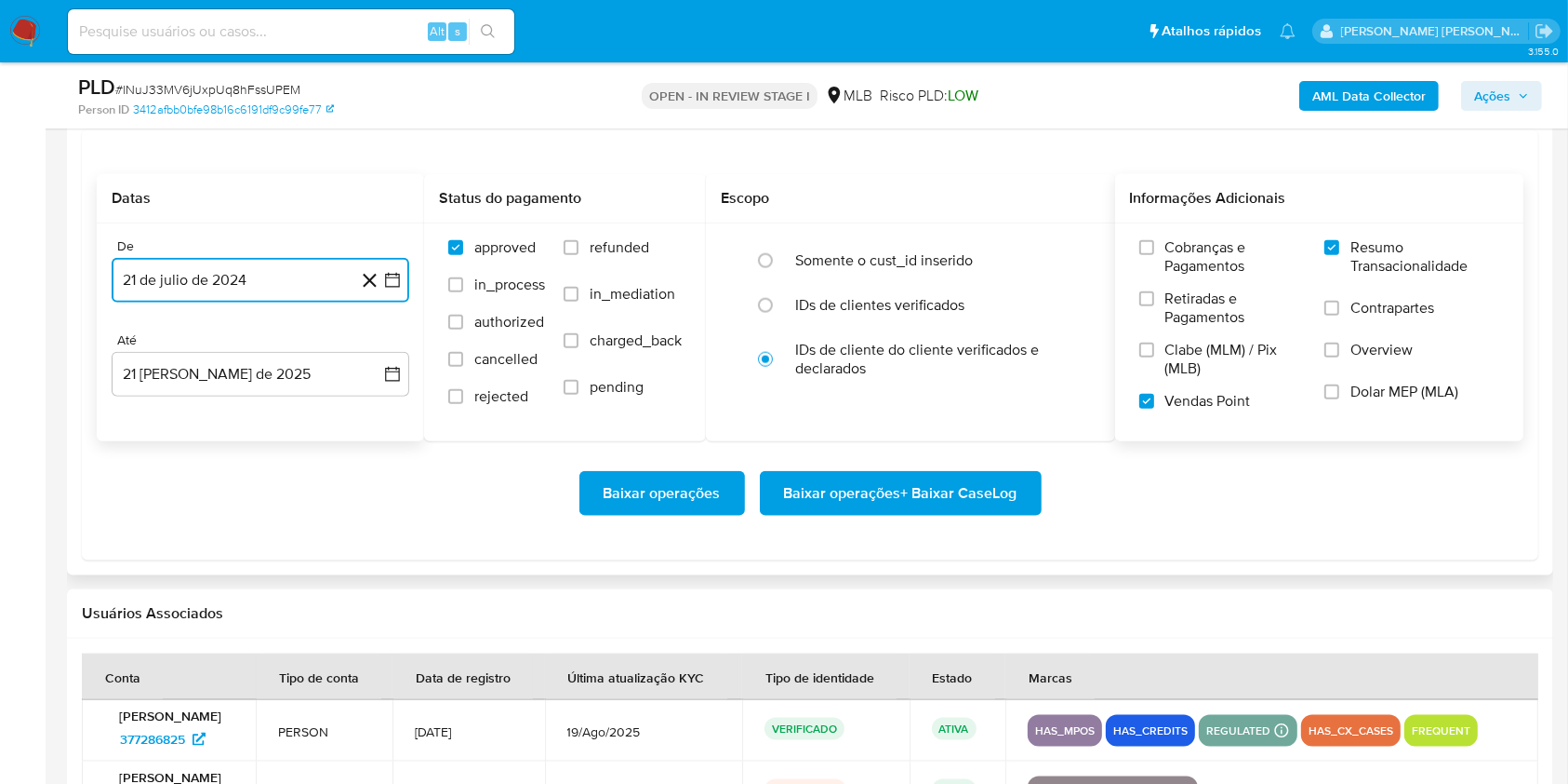
click at [387, 259] on button "21 de julio de 2024" at bounding box center [260, 280] width 298 height 45
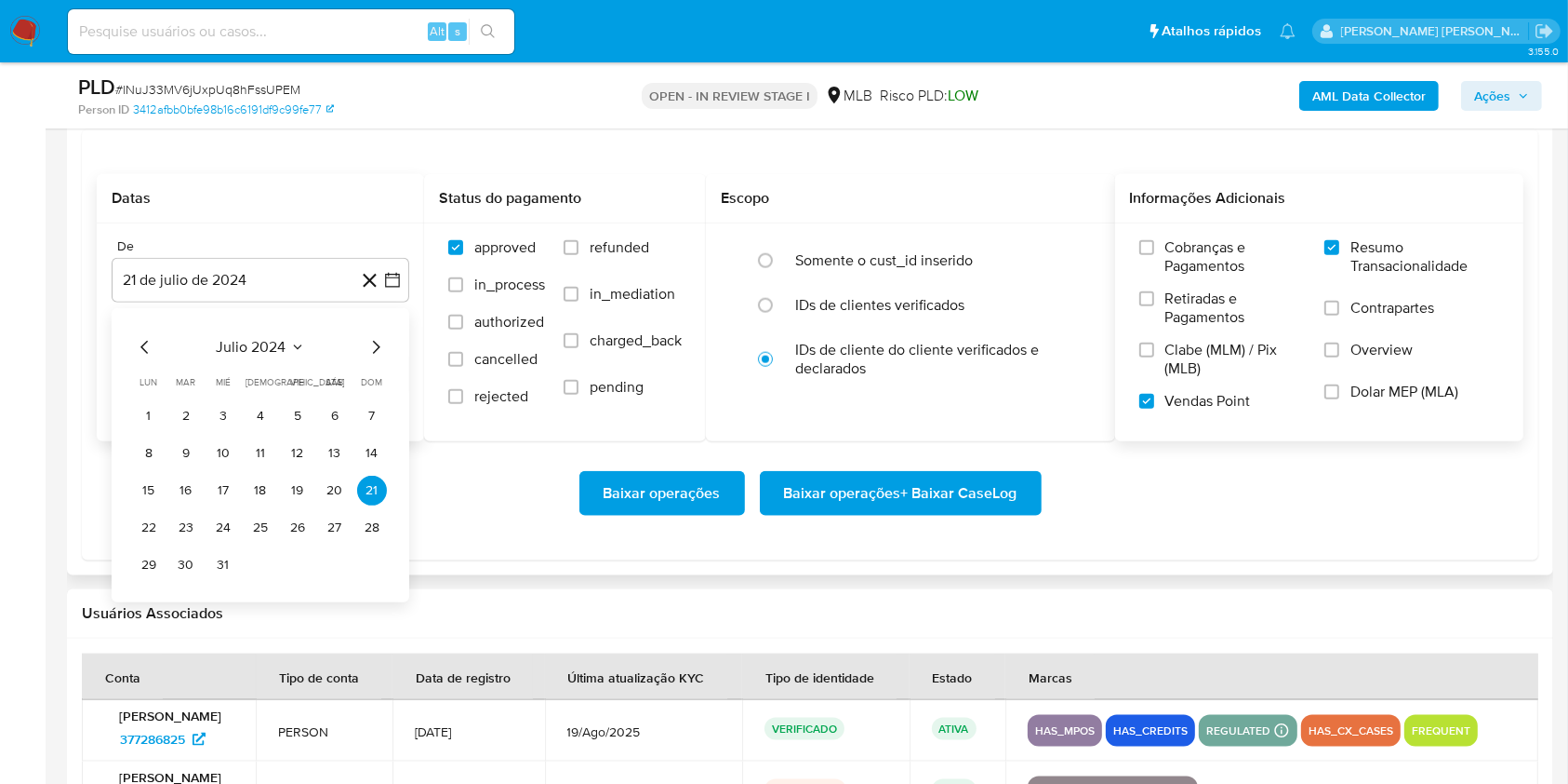
click at [377, 330] on div "julio 2024 julio 2024 lun lunes mar martes mié miércoles jue jueves vie viernes…" at bounding box center [260, 455] width 298 height 294
drag, startPoint x: 377, startPoint y: 330, endPoint x: 374, endPoint y: 350, distance: 20.2
click at [374, 350] on div "julio 2024 julio 2024 lun lunes mar martes mié miércoles jue jueves vie viernes…" at bounding box center [260, 455] width 298 height 294
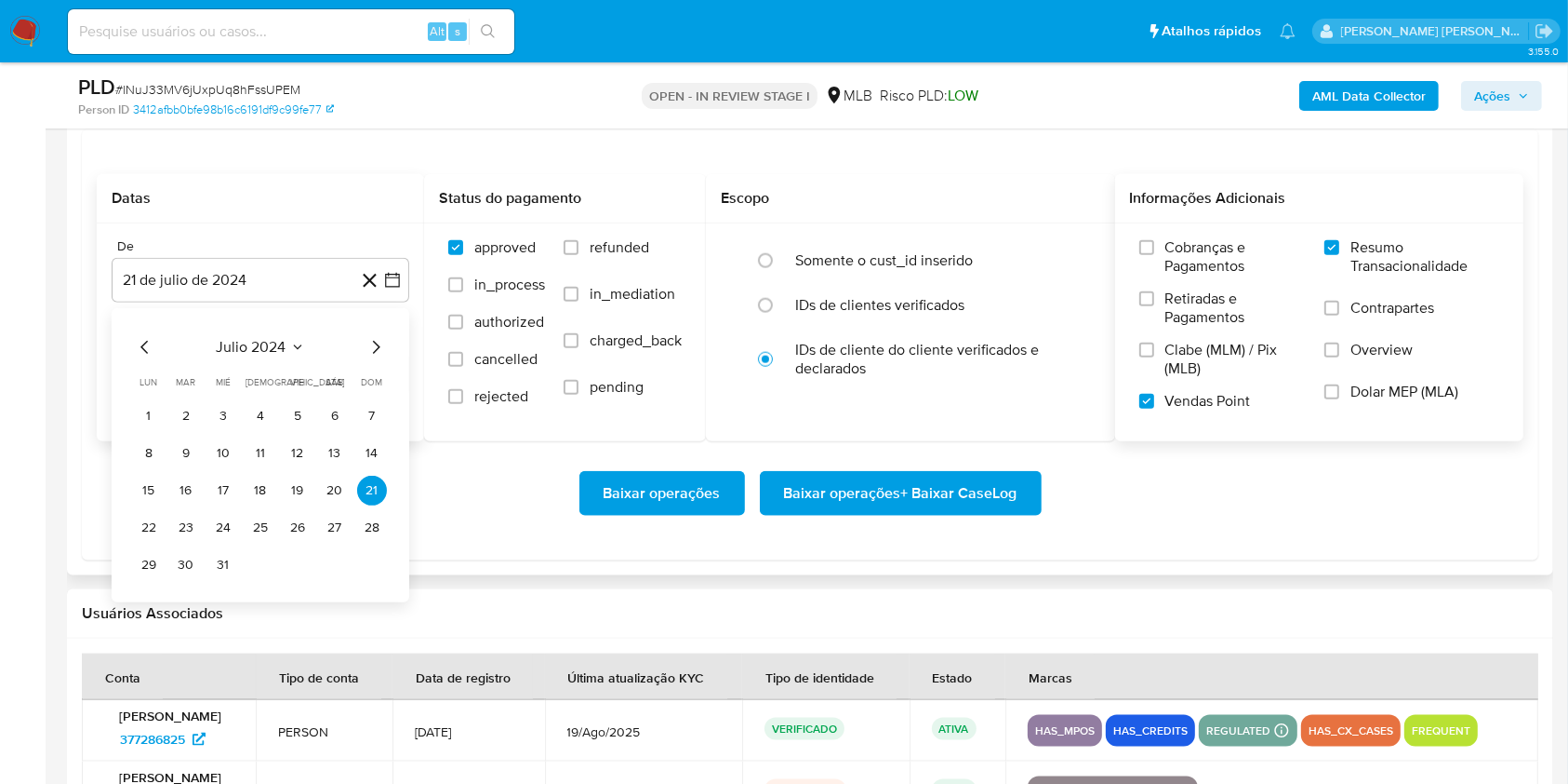
click at [374, 350] on icon "Mes siguiente" at bounding box center [377, 347] width 8 height 13
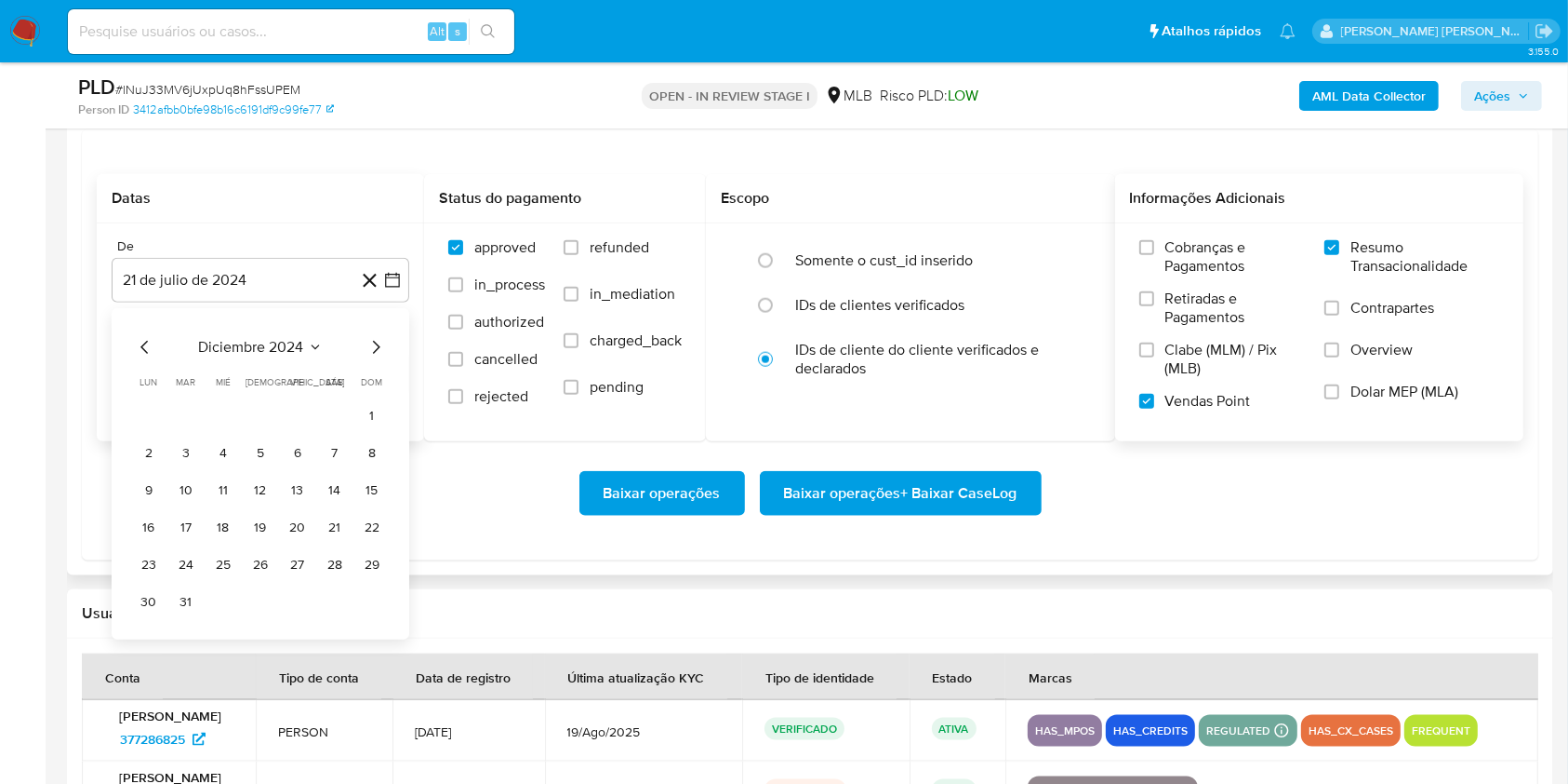
click at [374, 350] on icon "Mes siguiente" at bounding box center [377, 347] width 8 height 13
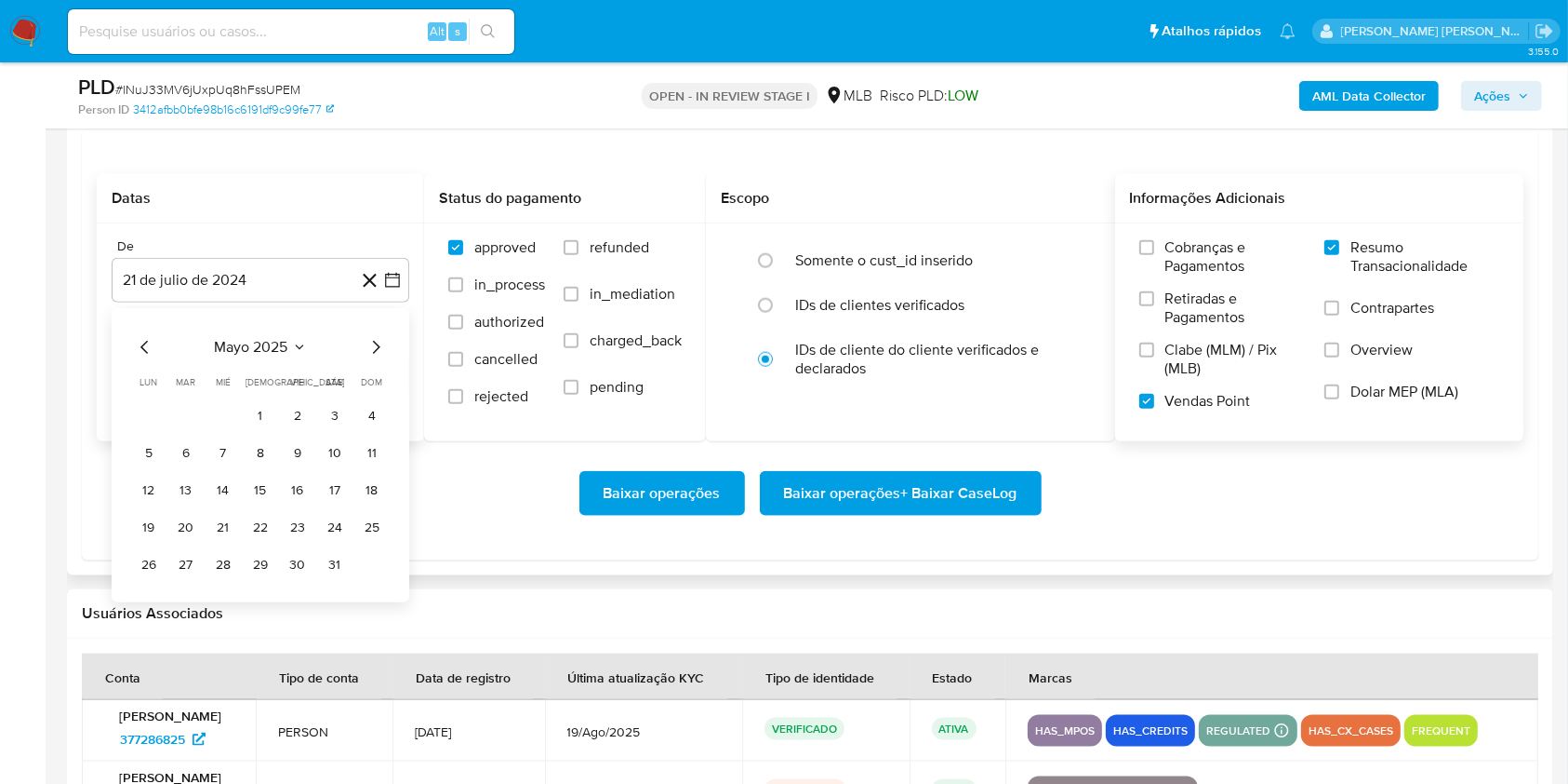
click at [374, 350] on icon "Mes siguiente" at bounding box center [377, 347] width 8 height 13
click at [195, 415] on button "1" at bounding box center [185, 416] width 29 height 29
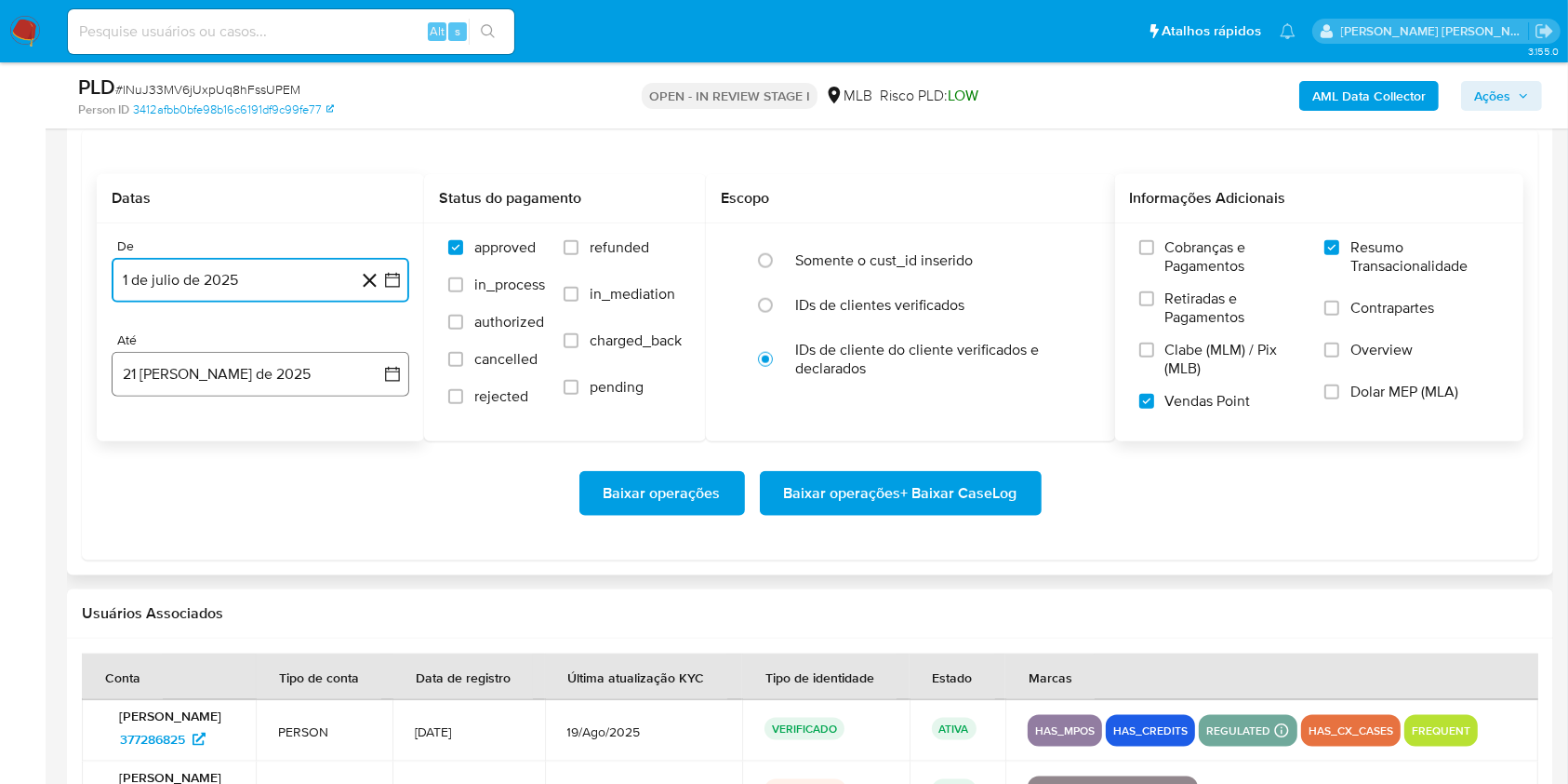
click at [235, 363] on button "21 de agosto de 2025" at bounding box center [260, 374] width 298 height 45
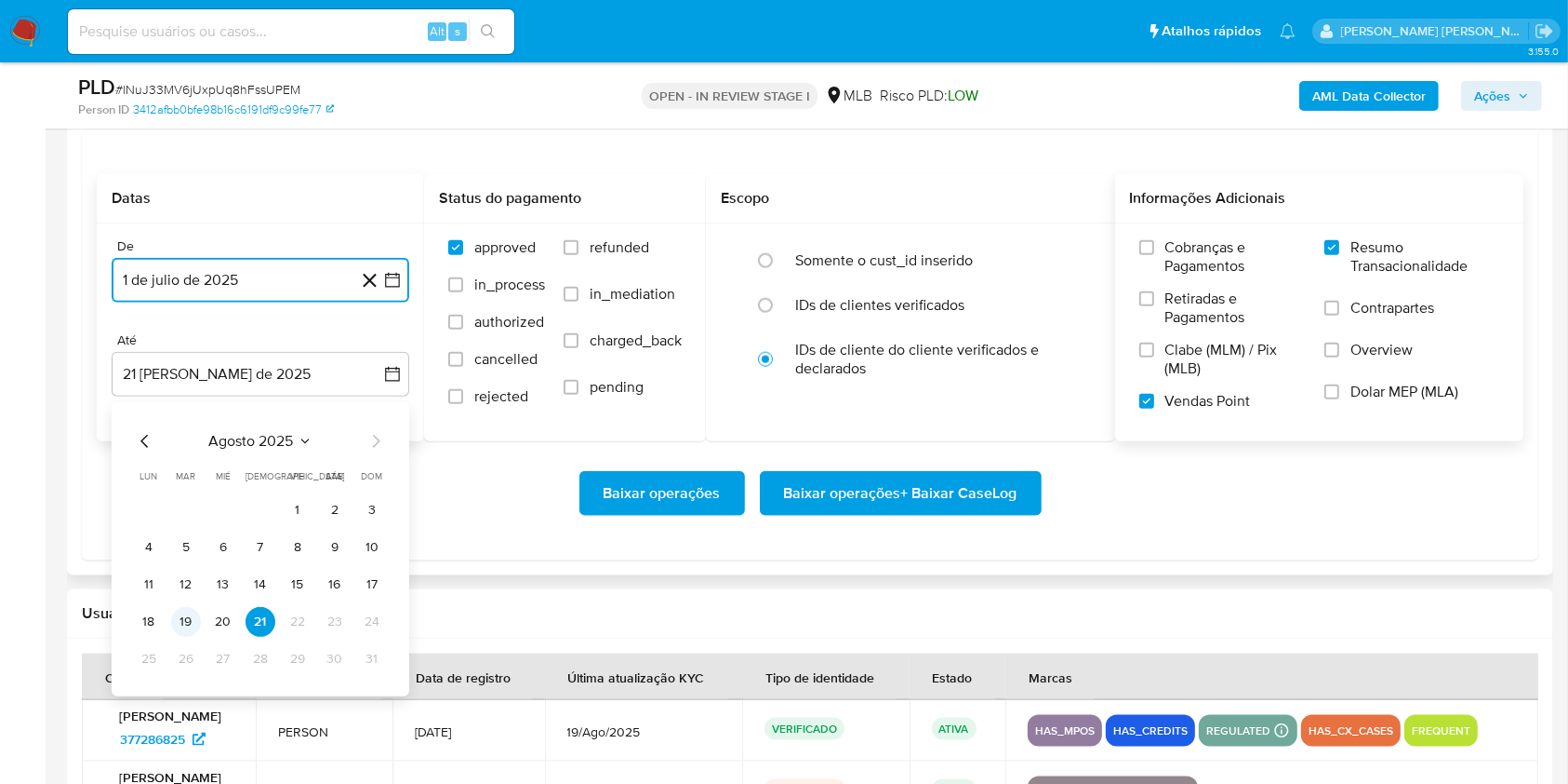
click at [180, 616] on button "19" at bounding box center [185, 621] width 29 height 29
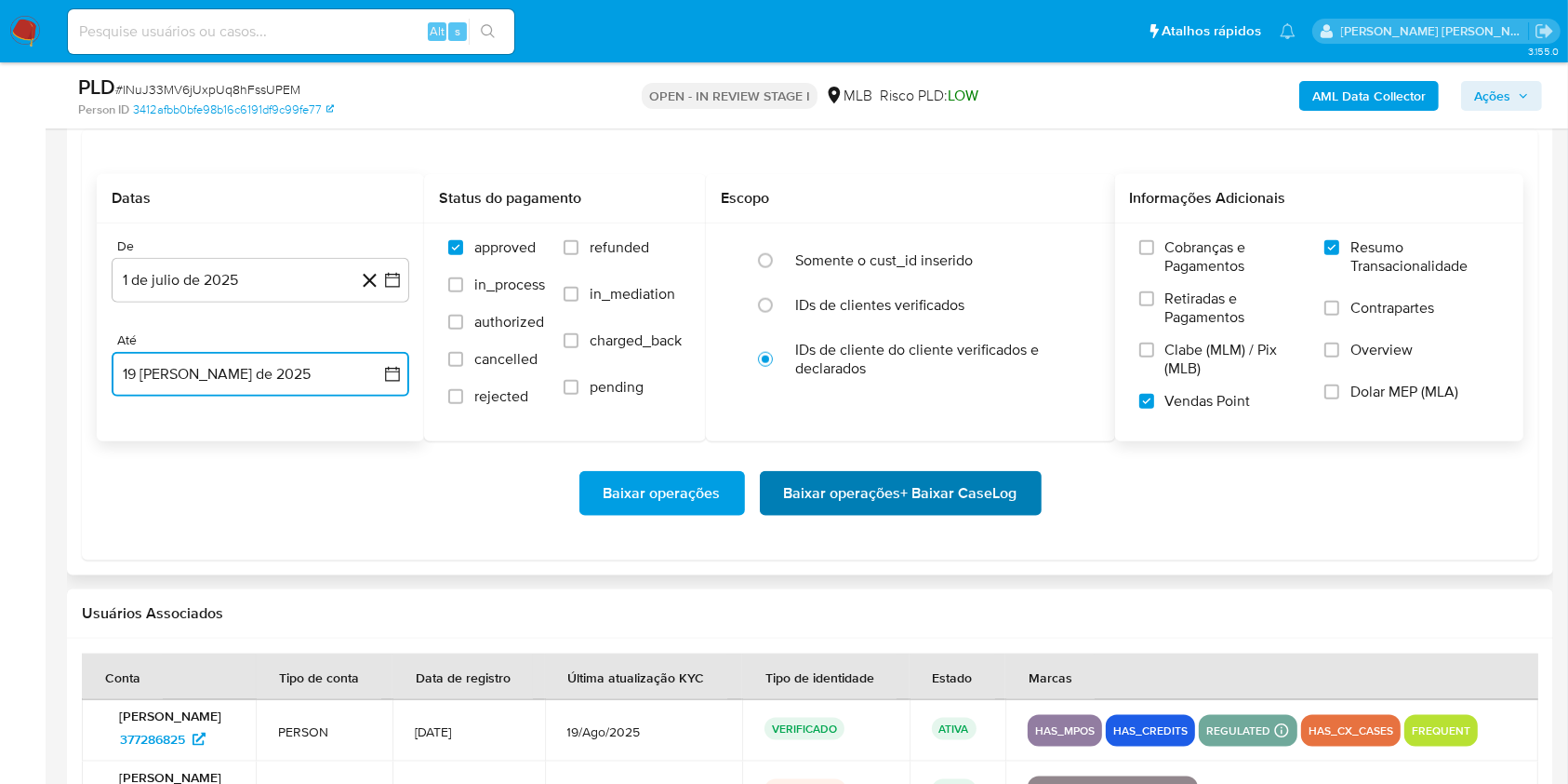
click at [900, 495] on span "Baixar operações + Baixar CaseLog" at bounding box center [901, 493] width 234 height 41
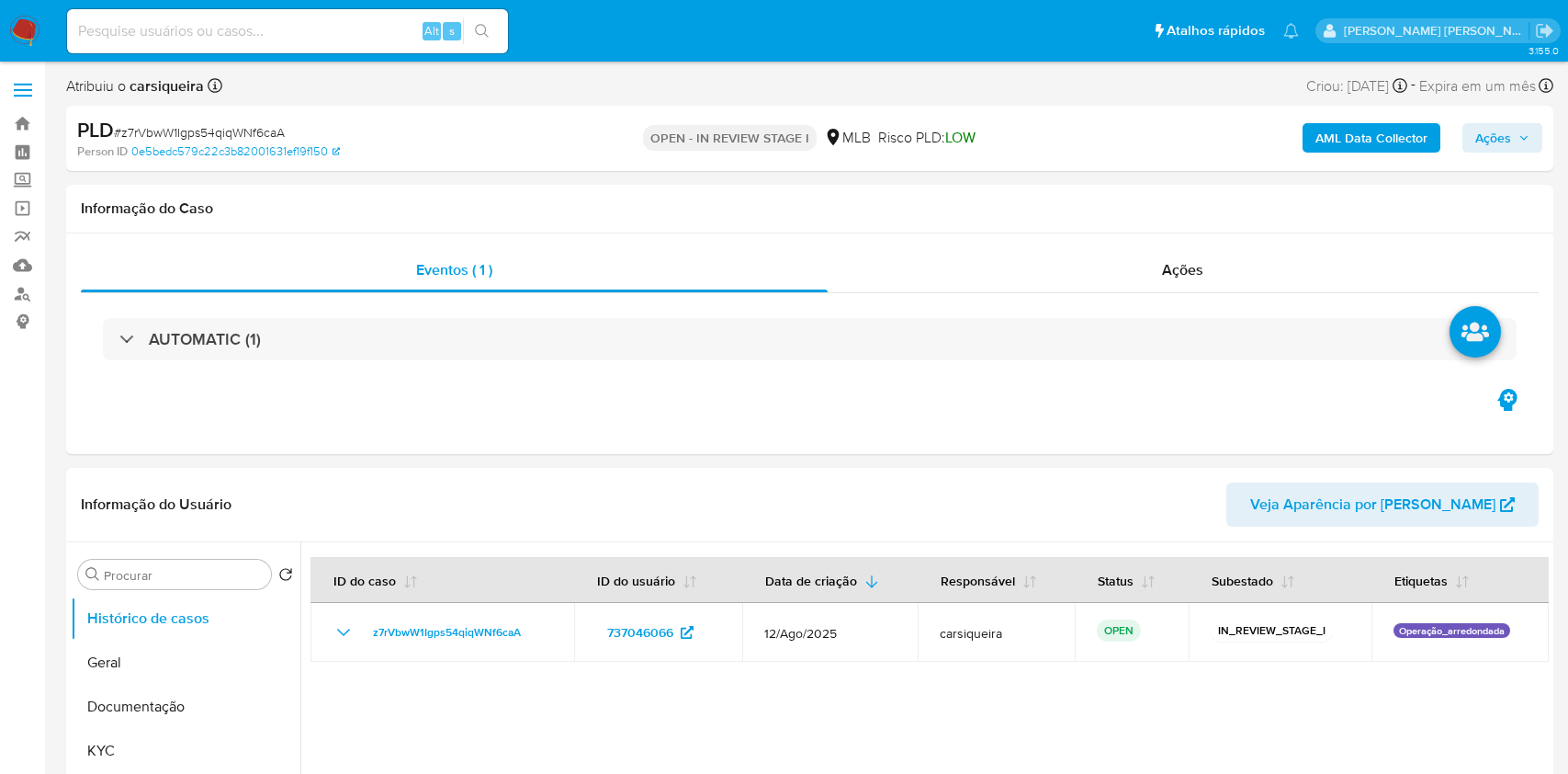
select select "10"
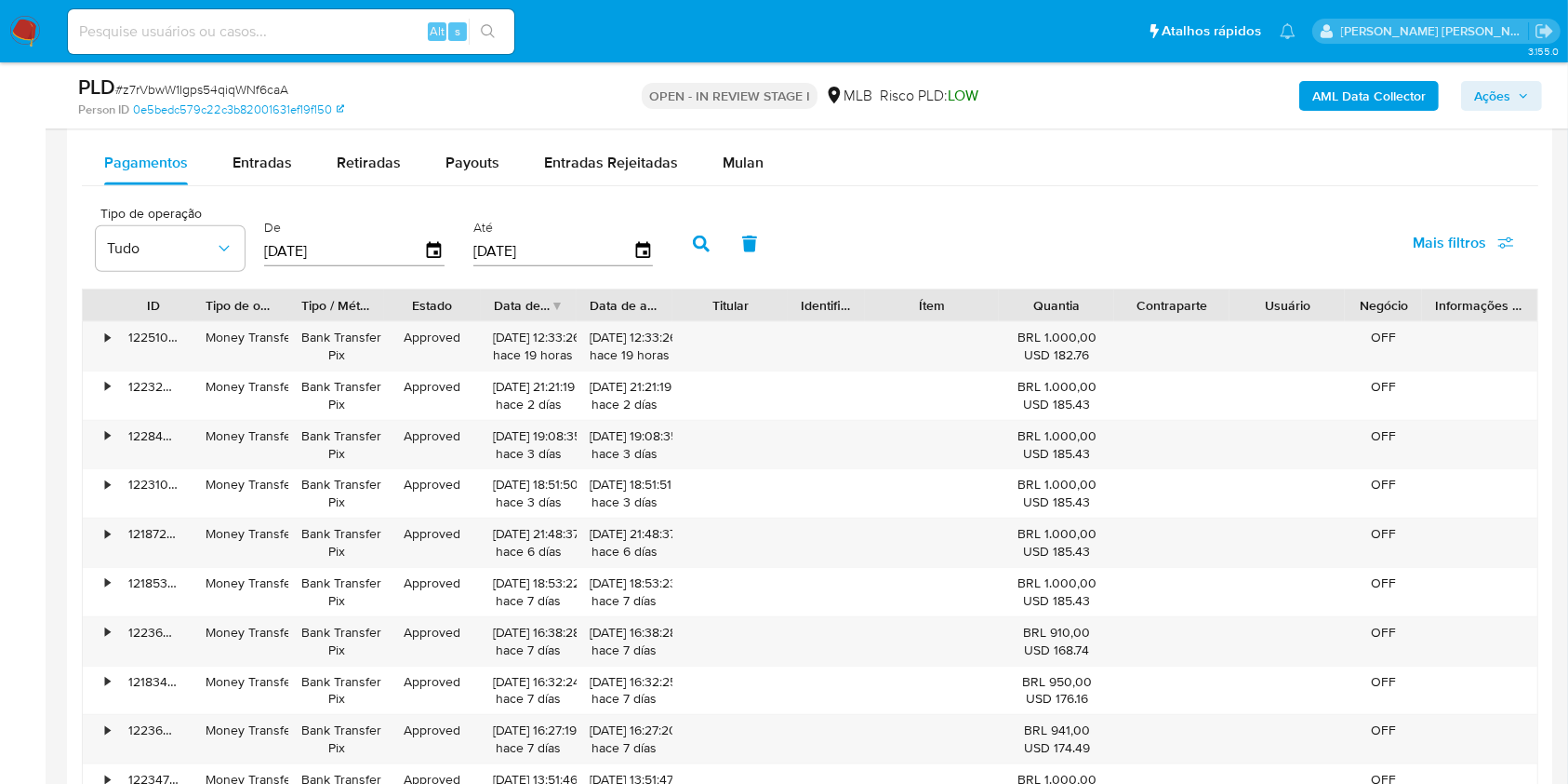
scroll to position [1930, 0]
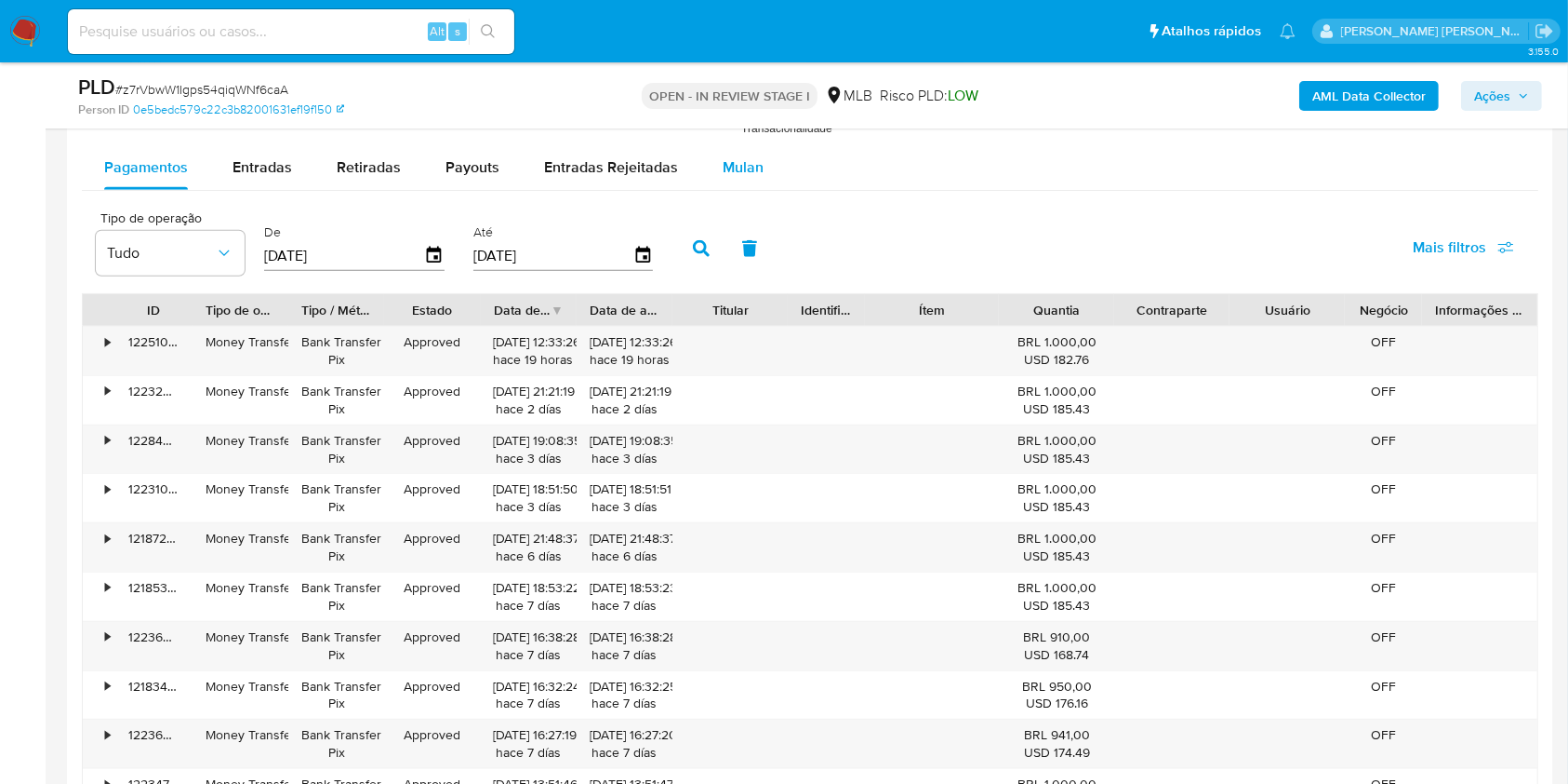
click at [724, 156] on span "Mulan" at bounding box center [743, 167] width 41 height 22
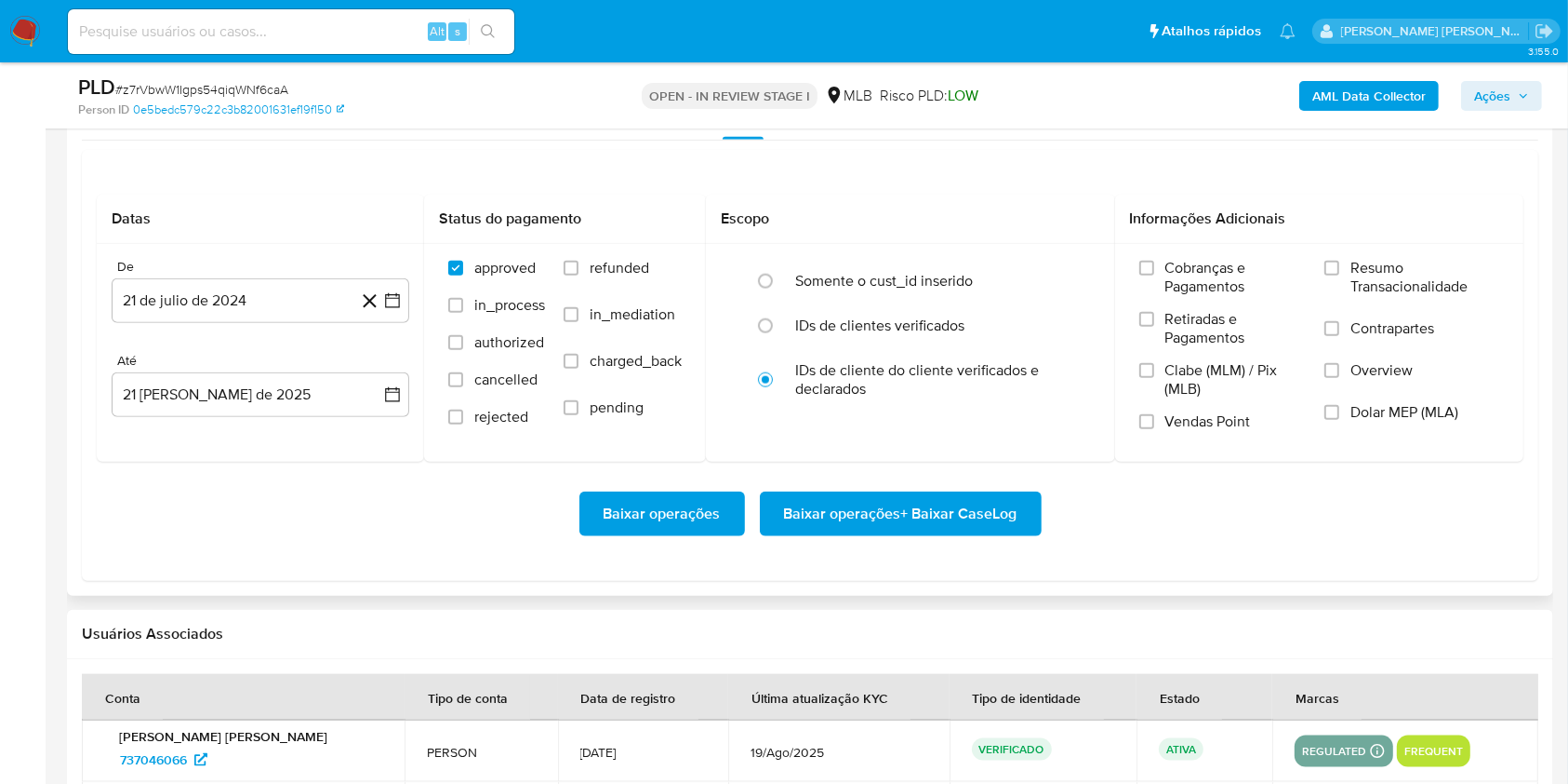
scroll to position [2029, 0]
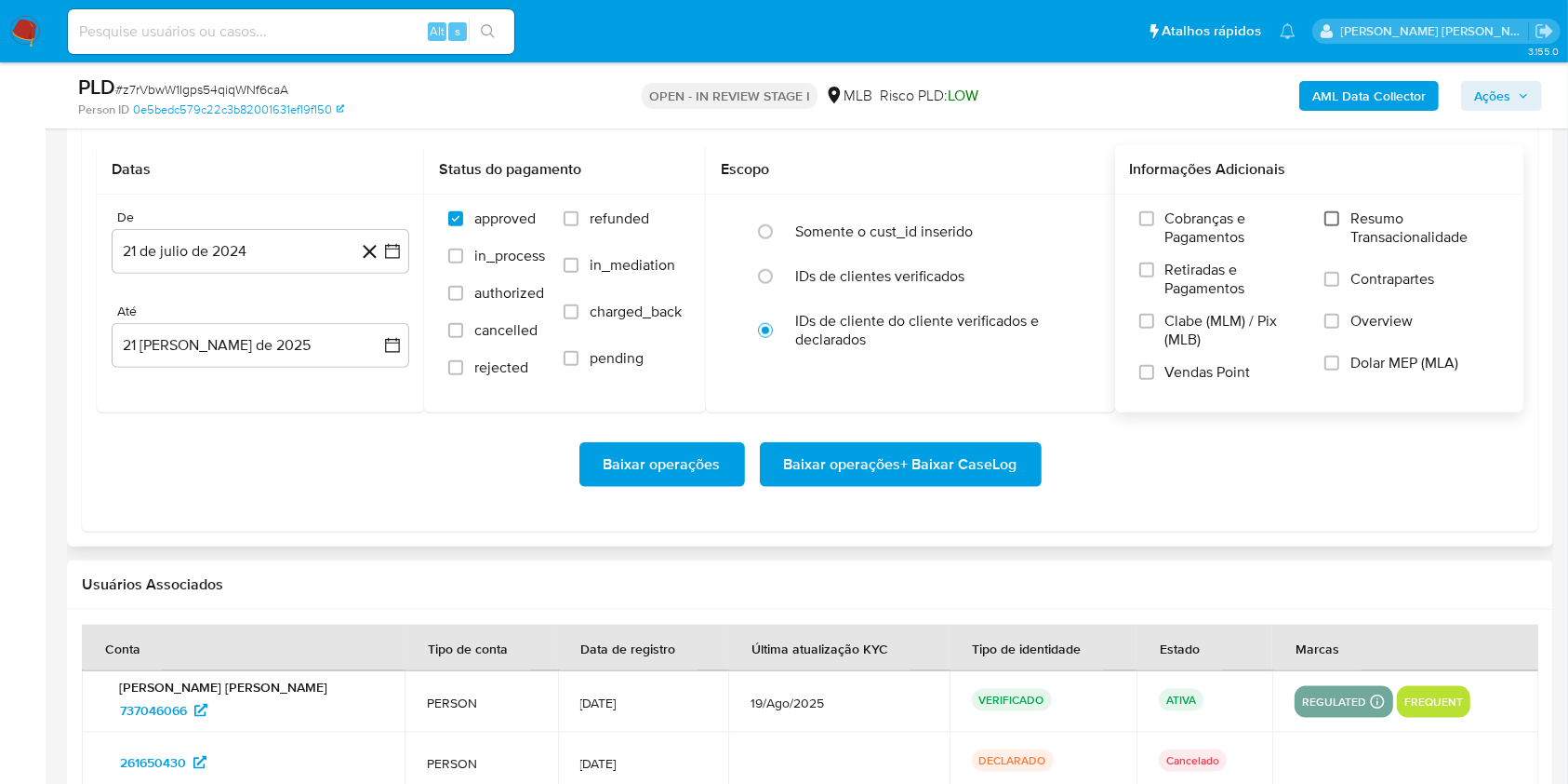
click at [1333, 211] on input "Resumo Transacionalidade" at bounding box center [1332, 219] width 15 height 15
click at [1143, 366] on input "Vendas Point" at bounding box center [1147, 372] width 15 height 15
click at [392, 244] on icon "button" at bounding box center [393, 251] width 19 height 19
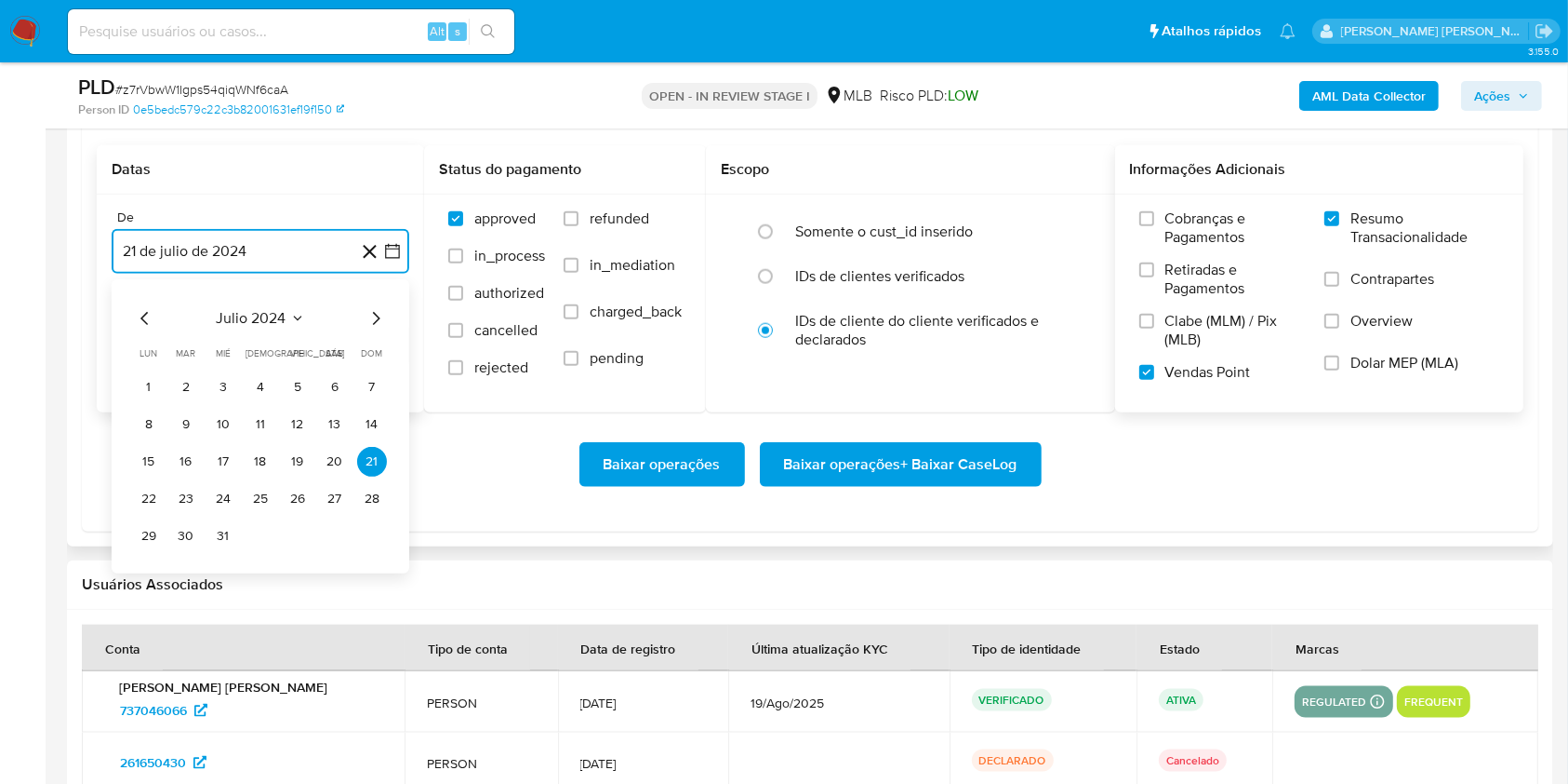
click at [375, 316] on icon "Mes siguiente" at bounding box center [375, 318] width 22 height 22
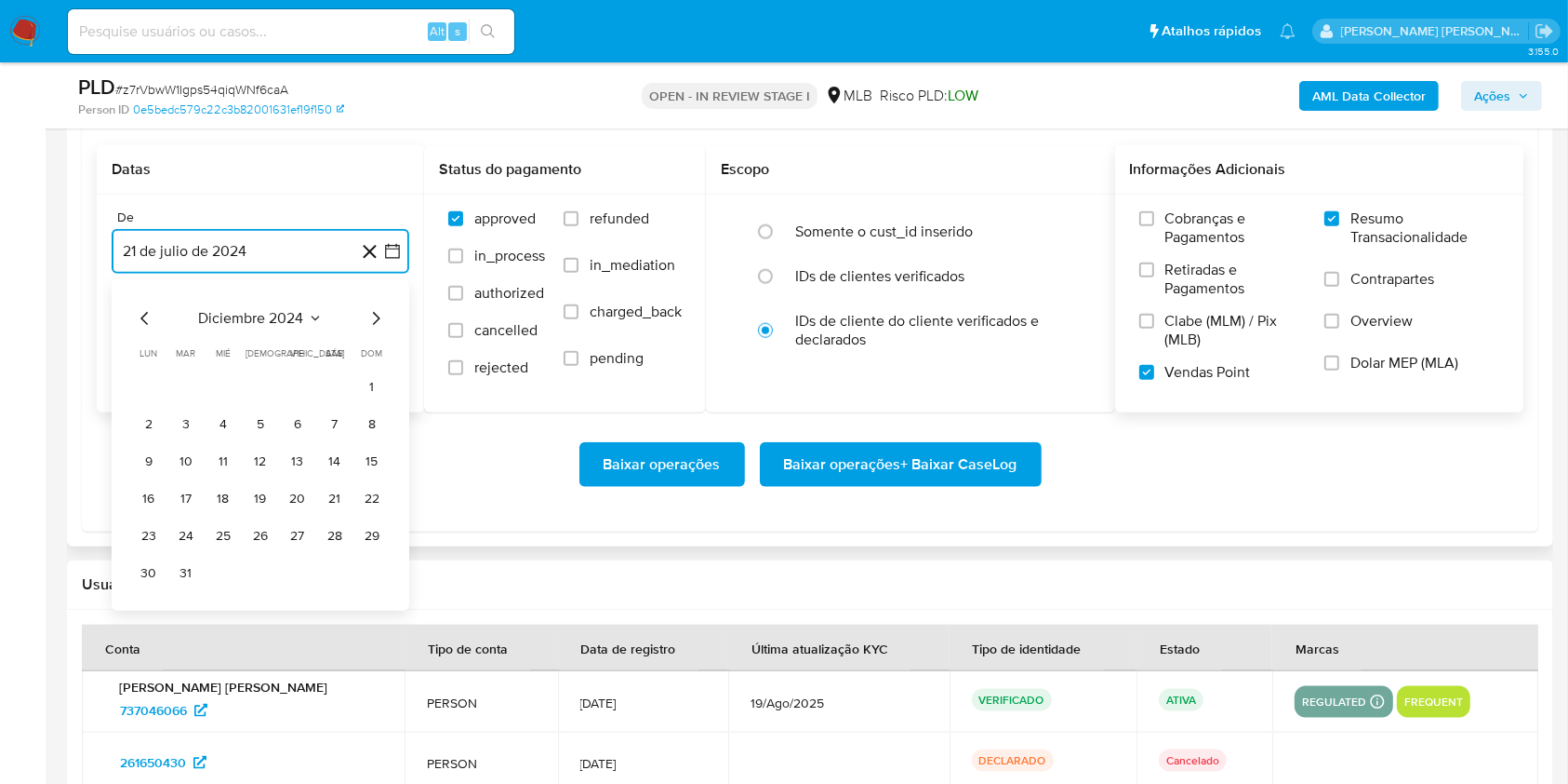
click at [375, 316] on icon "Mes siguiente" at bounding box center [375, 318] width 22 height 22
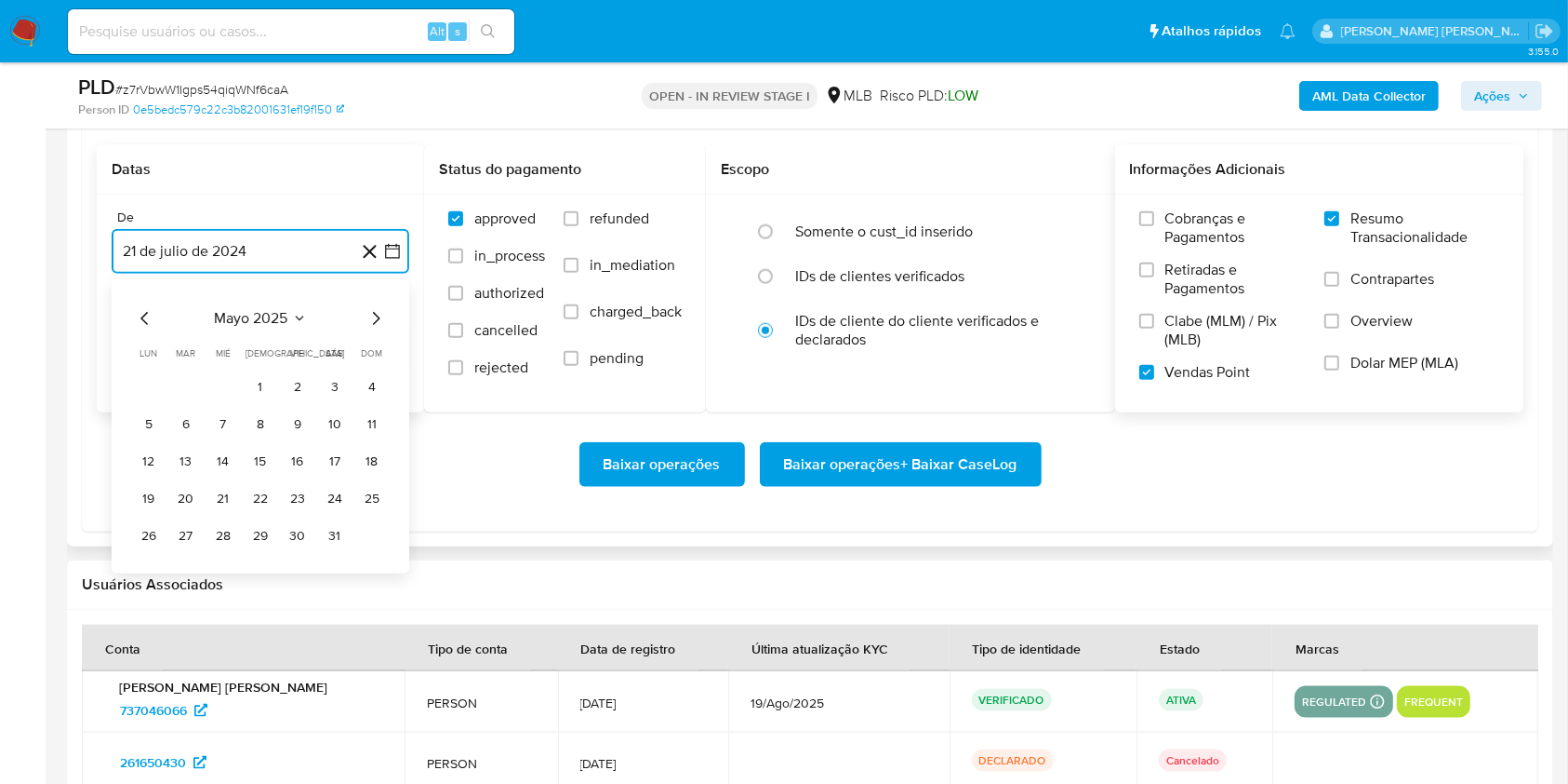
click at [375, 316] on icon "Mes siguiente" at bounding box center [375, 318] width 22 height 22
click at [192, 382] on button "1" at bounding box center [185, 386] width 29 height 29
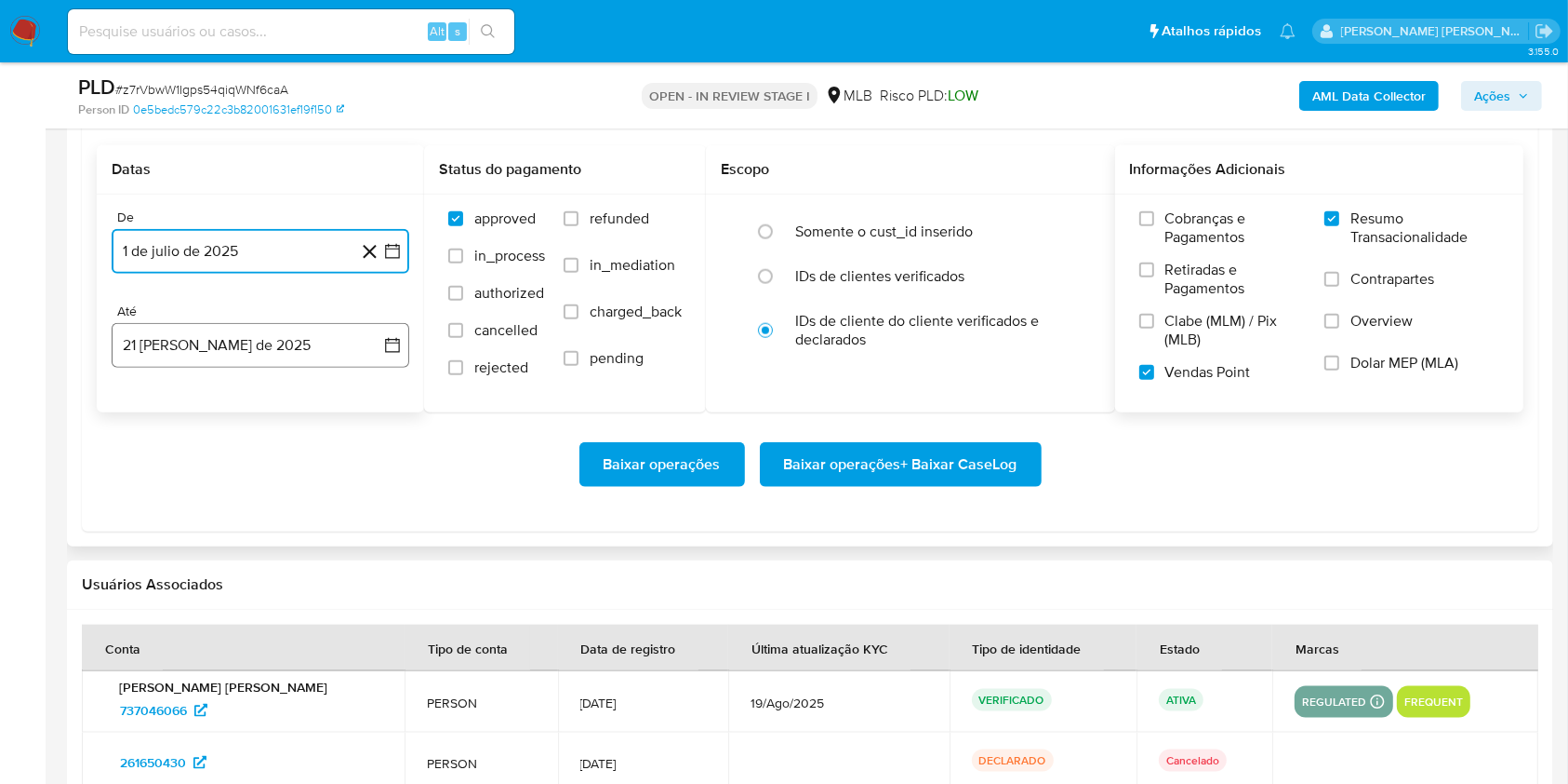
click at [269, 355] on button "21 [PERSON_NAME] de 2025" at bounding box center [260, 344] width 298 height 45
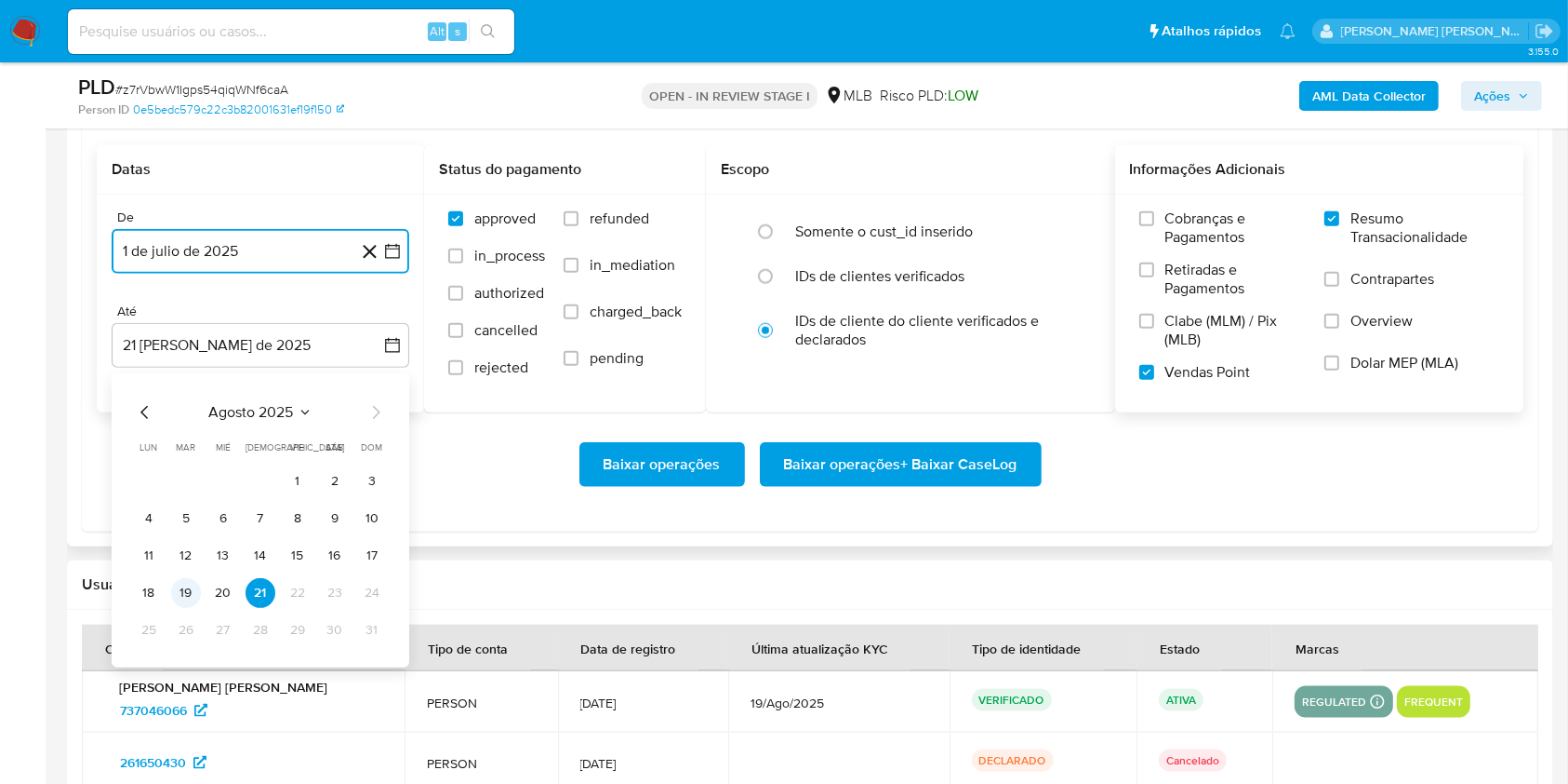
click at [184, 581] on button "19" at bounding box center [185, 593] width 29 height 29
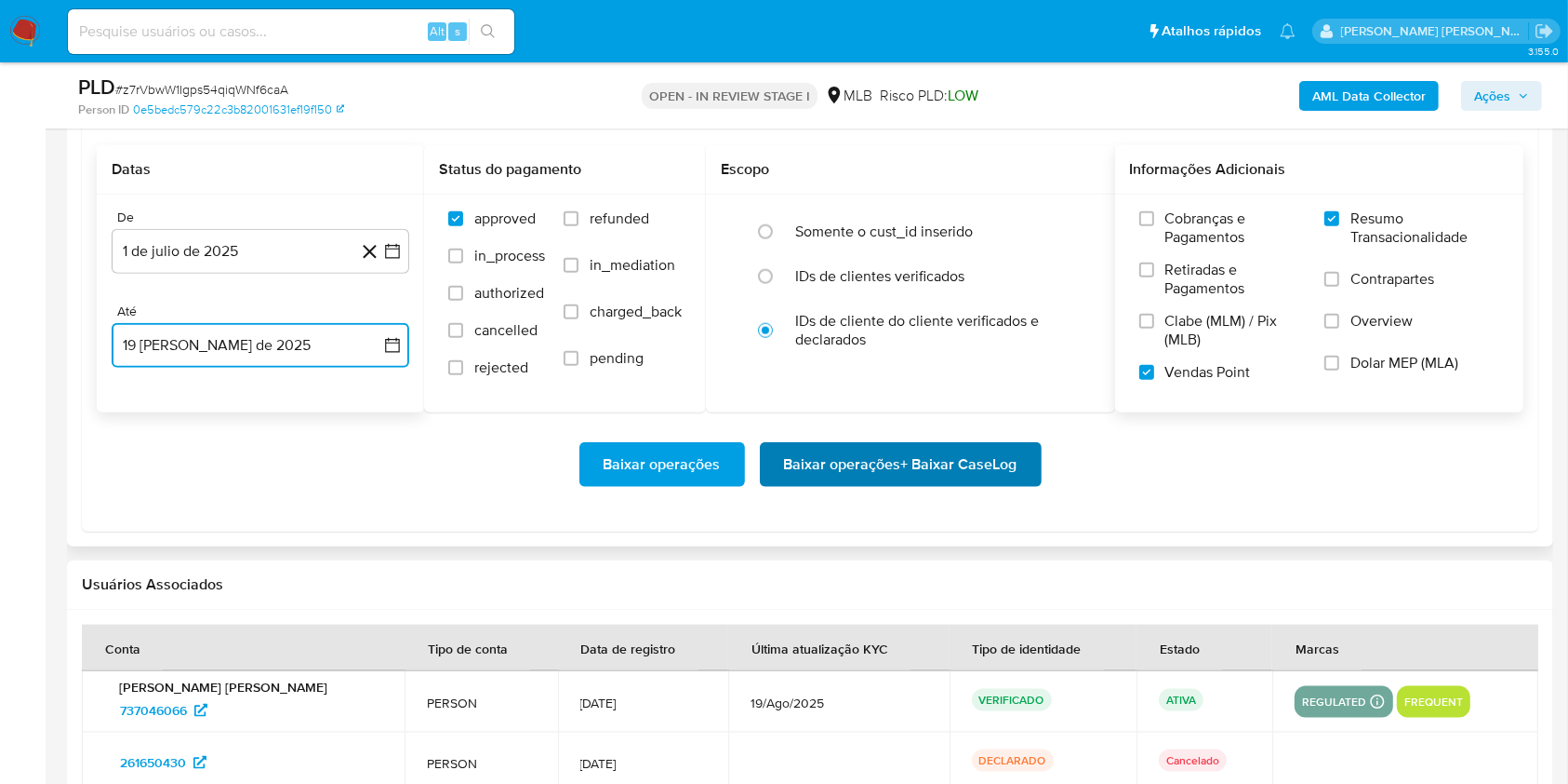
click at [867, 458] on span "Baixar operações + Baixar CaseLog" at bounding box center [901, 464] width 234 height 41
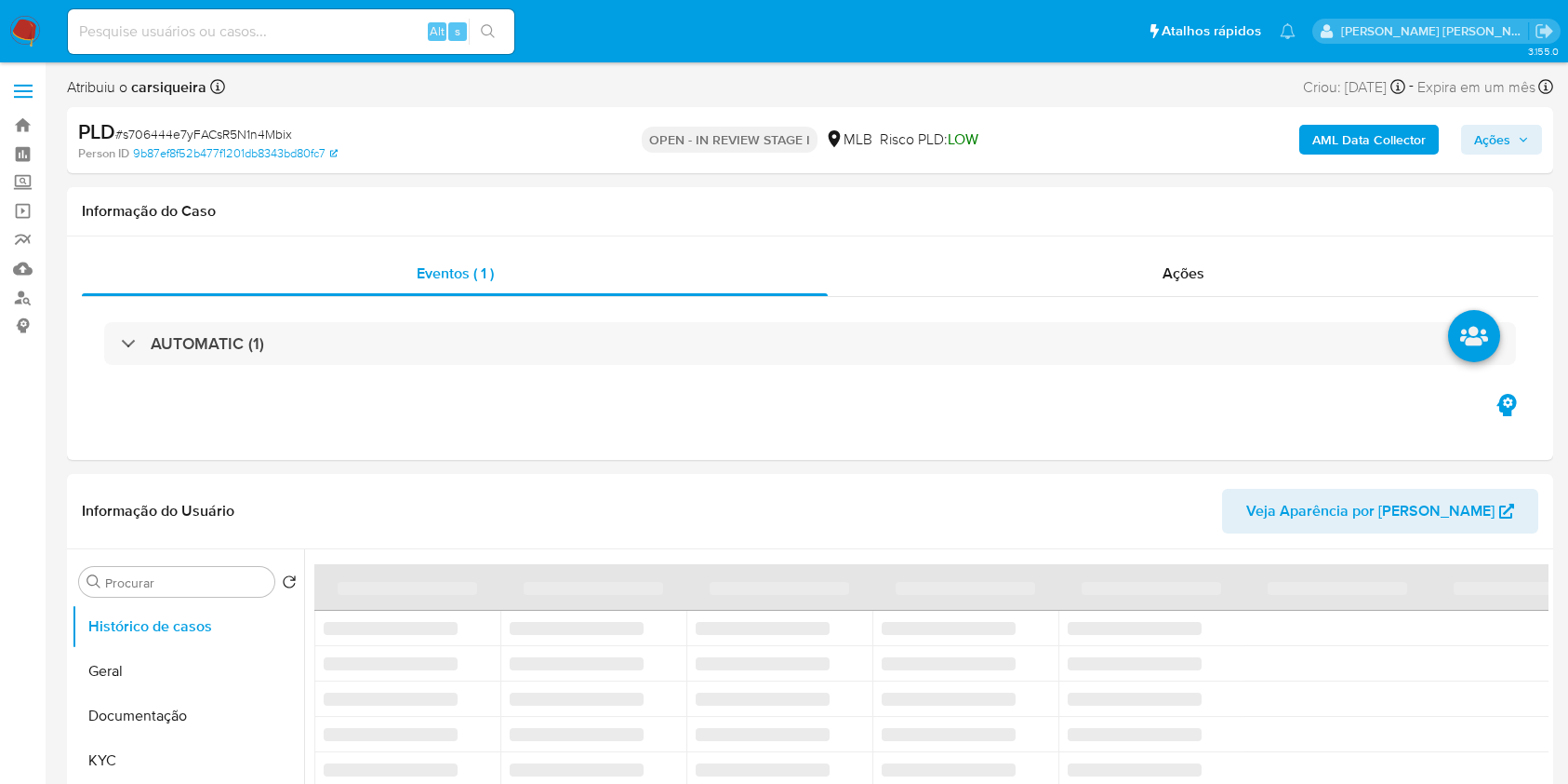
select select "10"
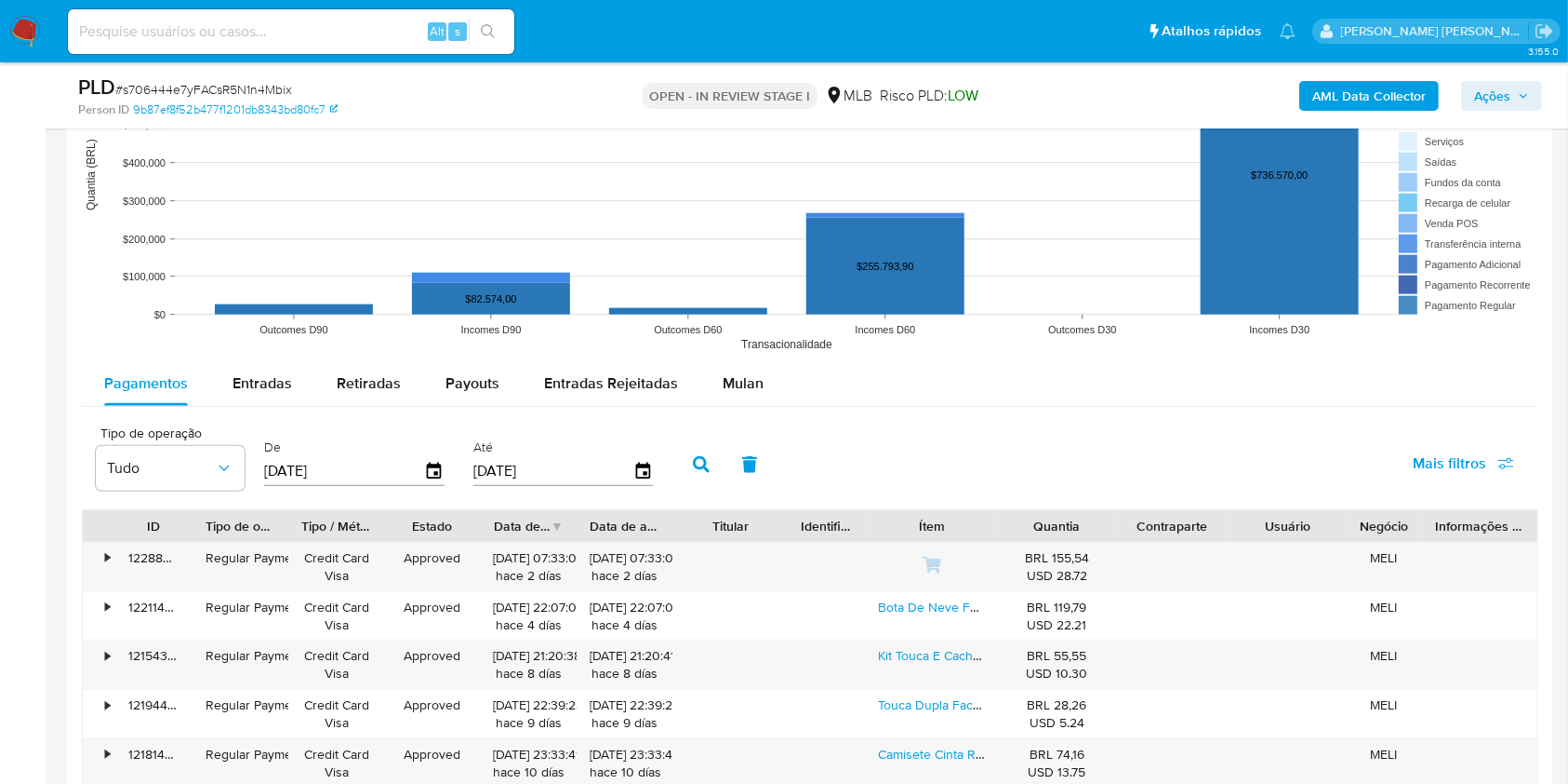
scroll to position [1773, 0]
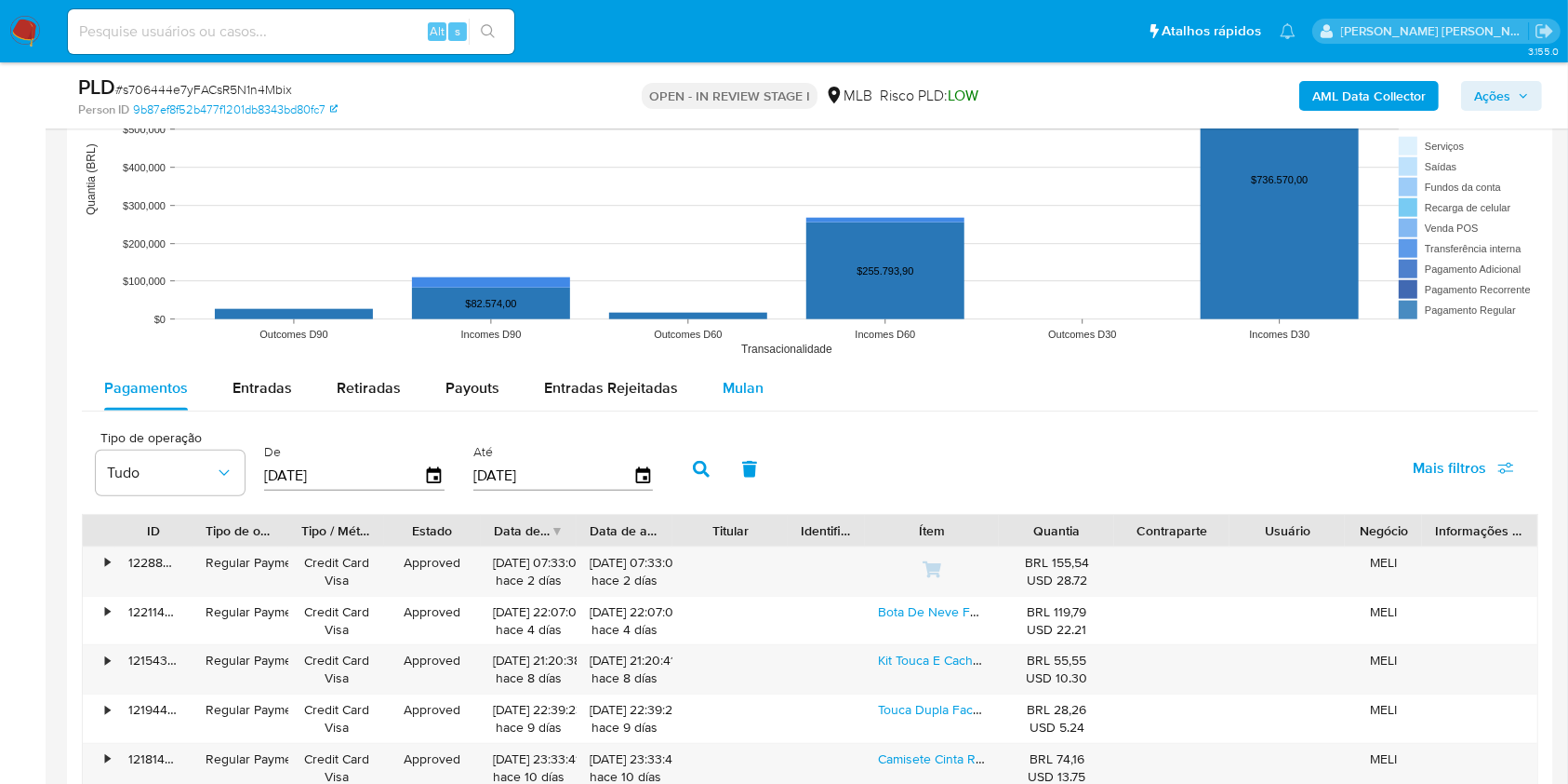
click at [750, 382] on span "Mulan" at bounding box center [743, 387] width 41 height 22
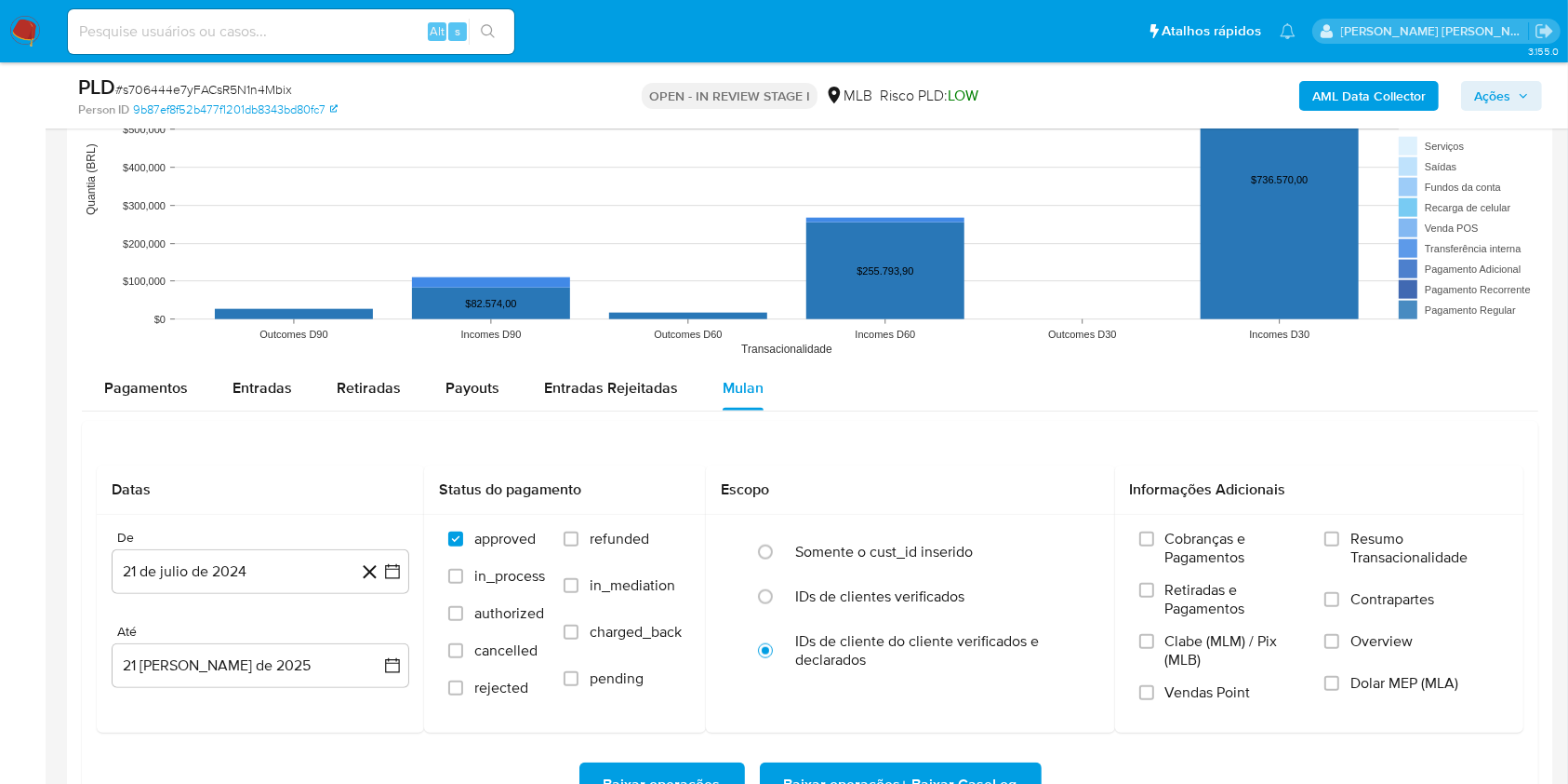
click at [1018, 377] on div "Pagamentos Entradas Retiradas Payouts Entradas Rejeitadas Mulan" at bounding box center [810, 387] width 1457 height 45
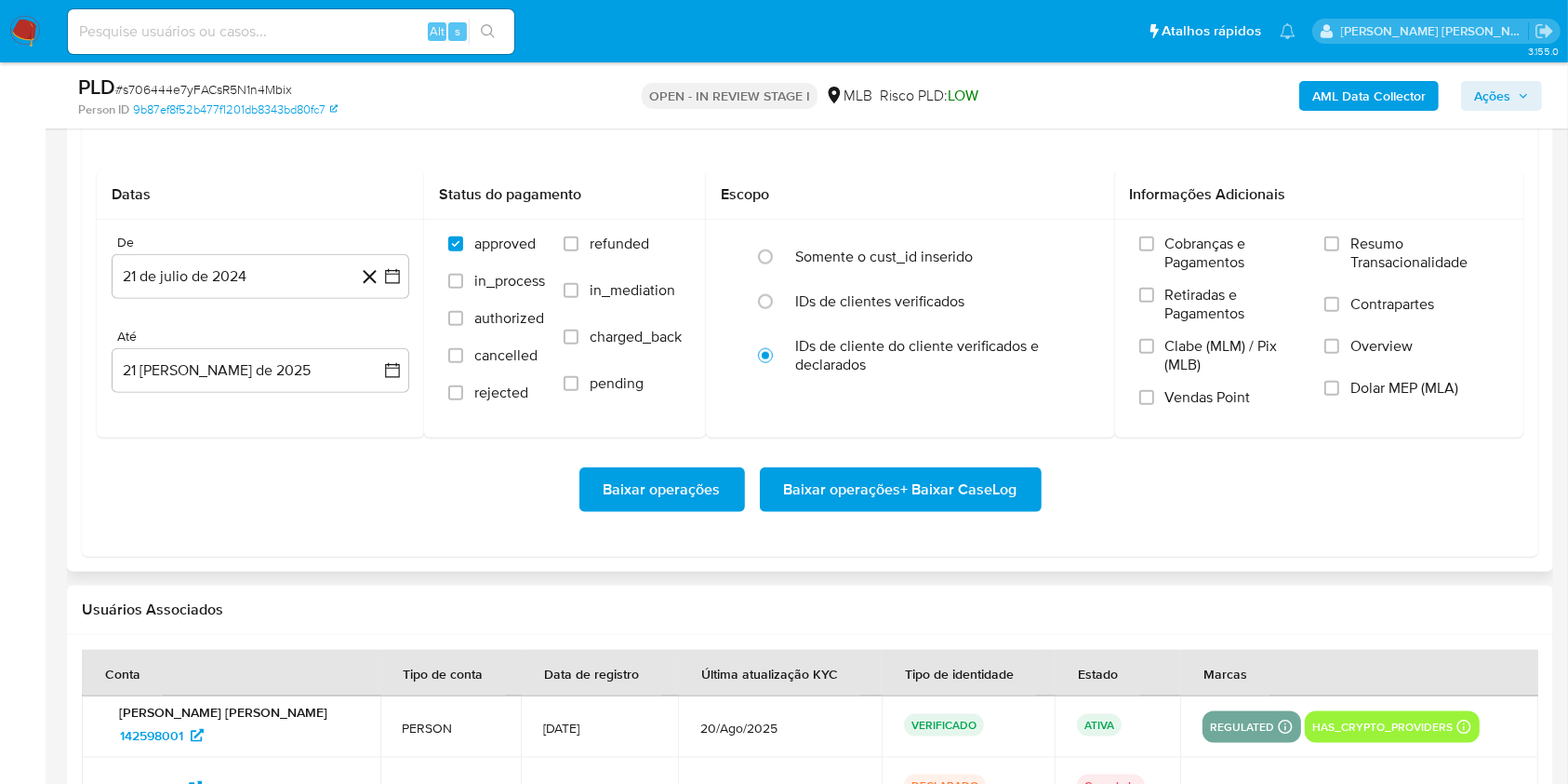
scroll to position [2070, 0]
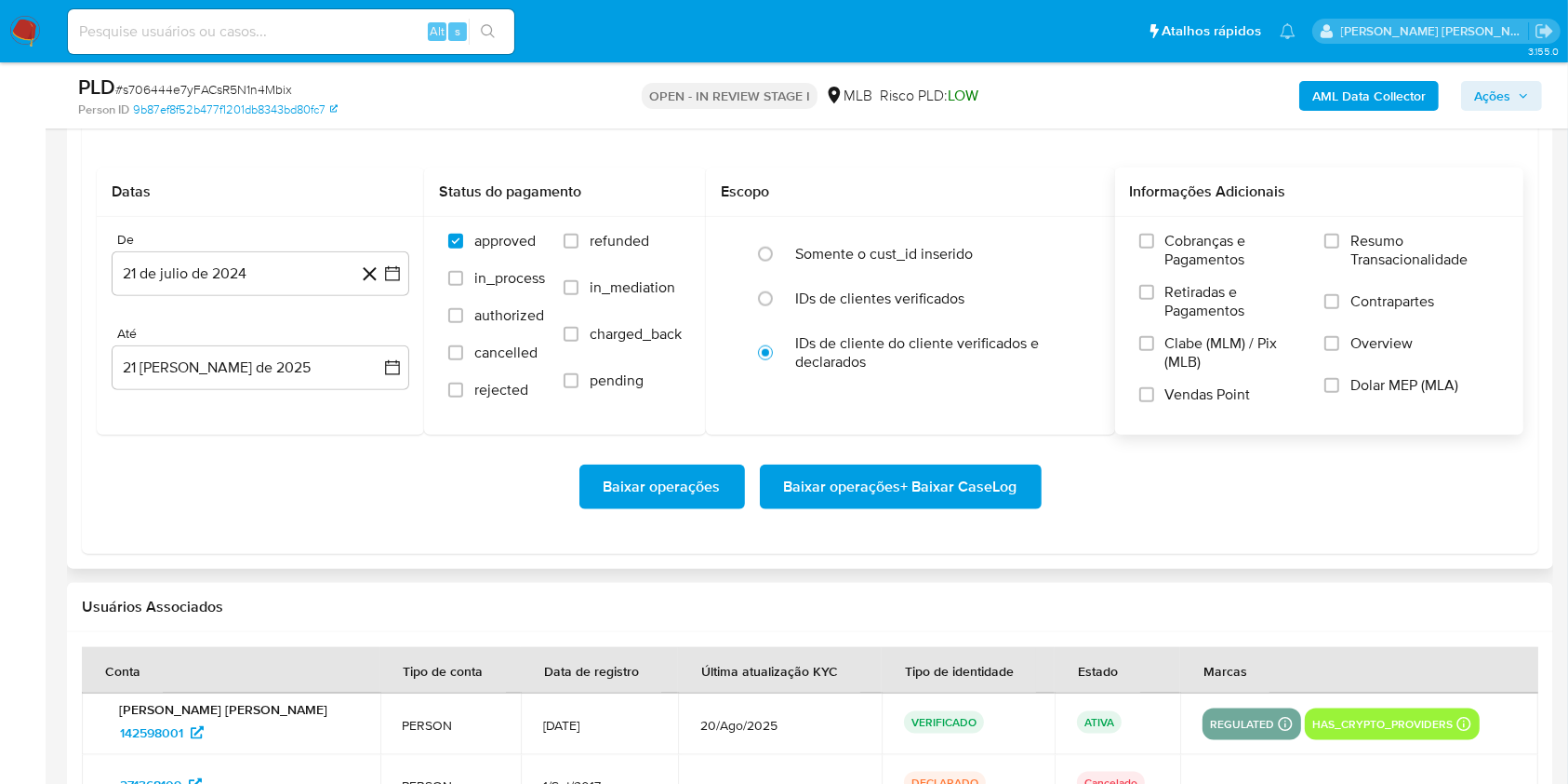
click at [1344, 241] on label "Resumo Transacionalidade" at bounding box center [1412, 263] width 175 height 61
click at [1340, 241] on input "Resumo Transacionalidade" at bounding box center [1332, 242] width 15 height 15
click at [1153, 398] on input "Vendas Point" at bounding box center [1147, 395] width 15 height 15
click at [398, 265] on icon "button" at bounding box center [393, 274] width 19 height 19
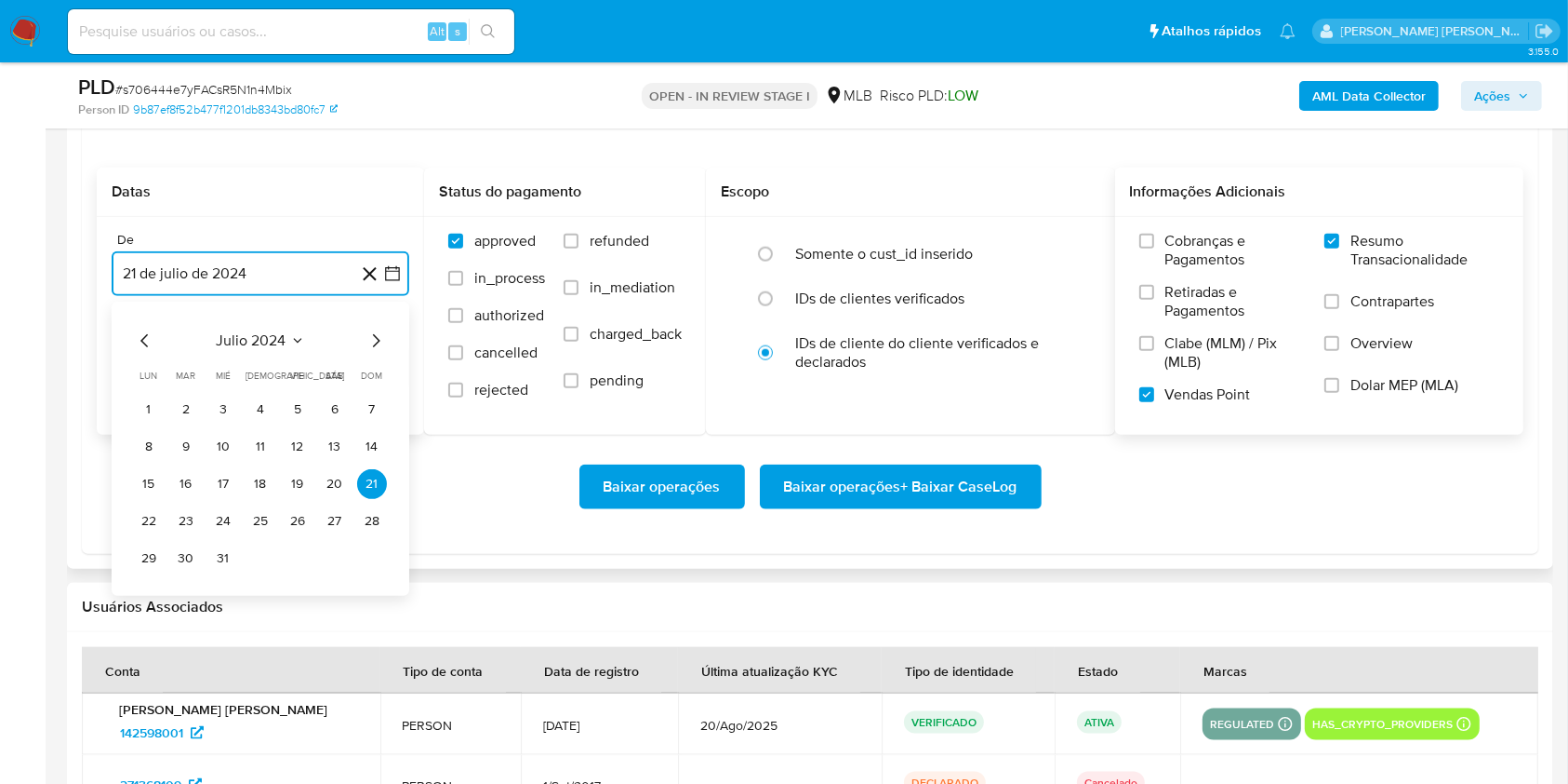
click at [368, 346] on icon "Mes siguiente" at bounding box center [375, 340] width 22 height 22
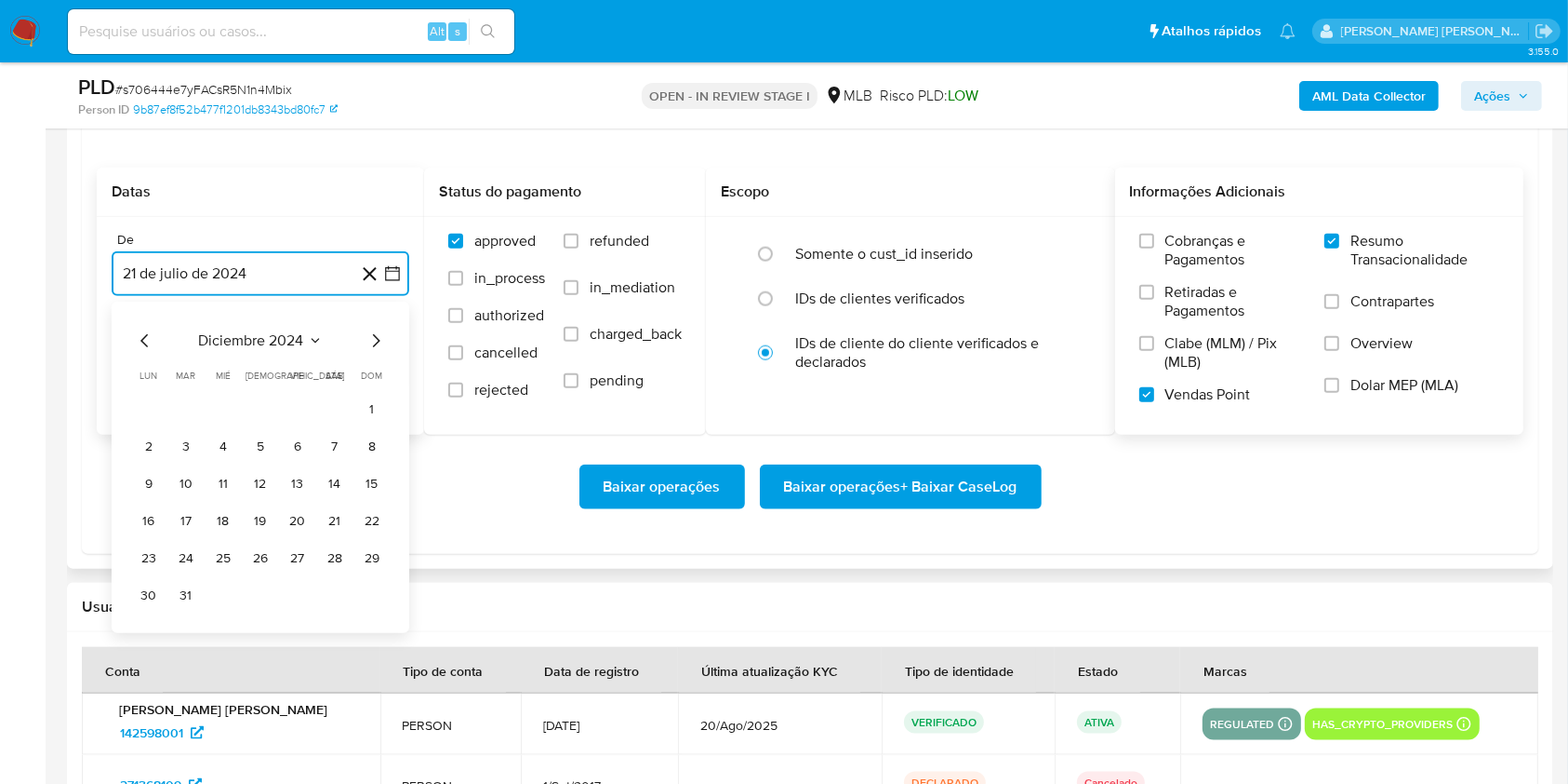
click at [368, 346] on icon "Mes siguiente" at bounding box center [375, 340] width 22 height 22
click at [374, 341] on icon "Mes siguiente" at bounding box center [375, 340] width 22 height 22
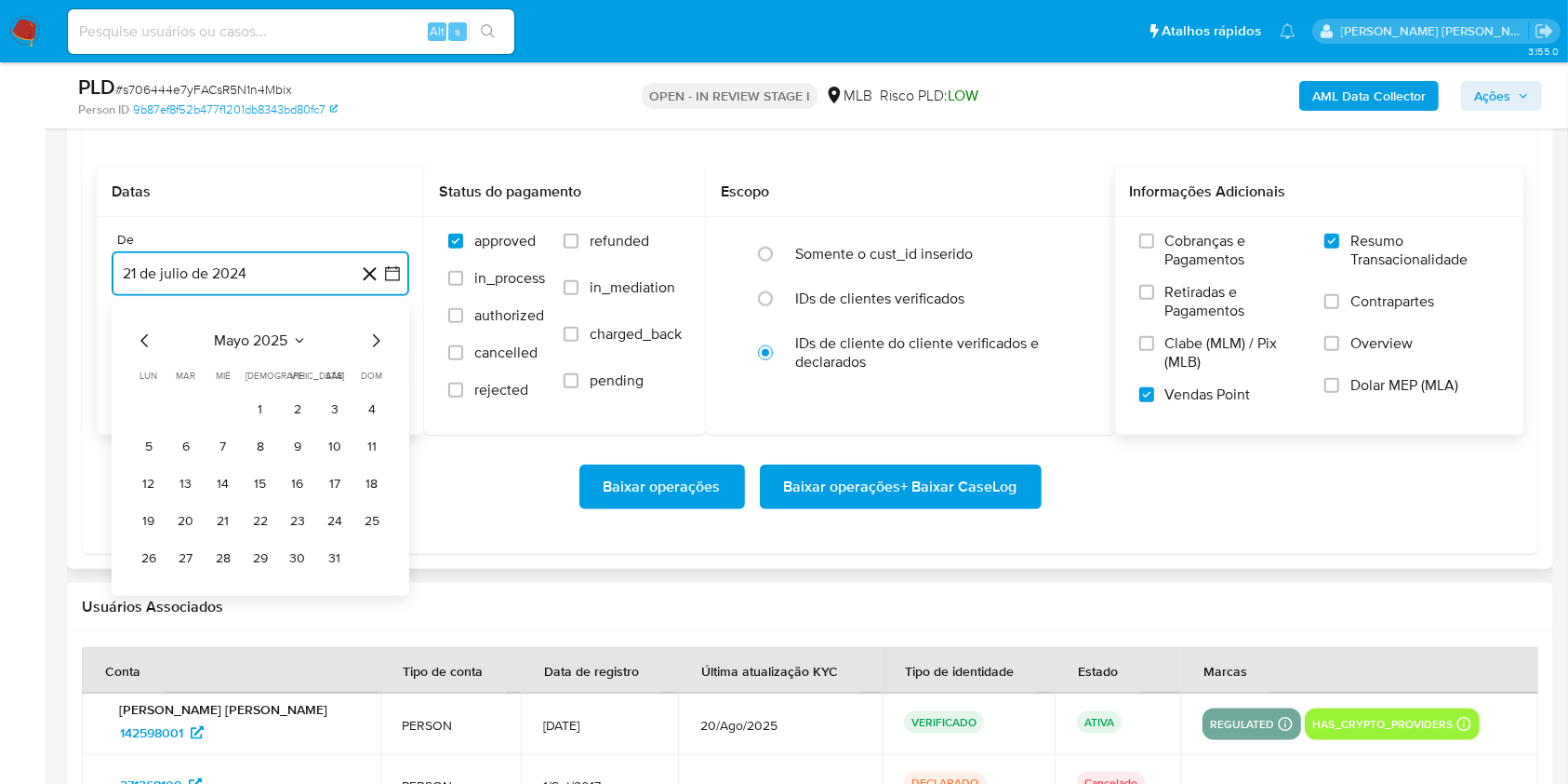
click at [374, 341] on icon "Mes siguiente" at bounding box center [375, 340] width 22 height 22
click at [193, 402] on button "1" at bounding box center [185, 409] width 29 height 29
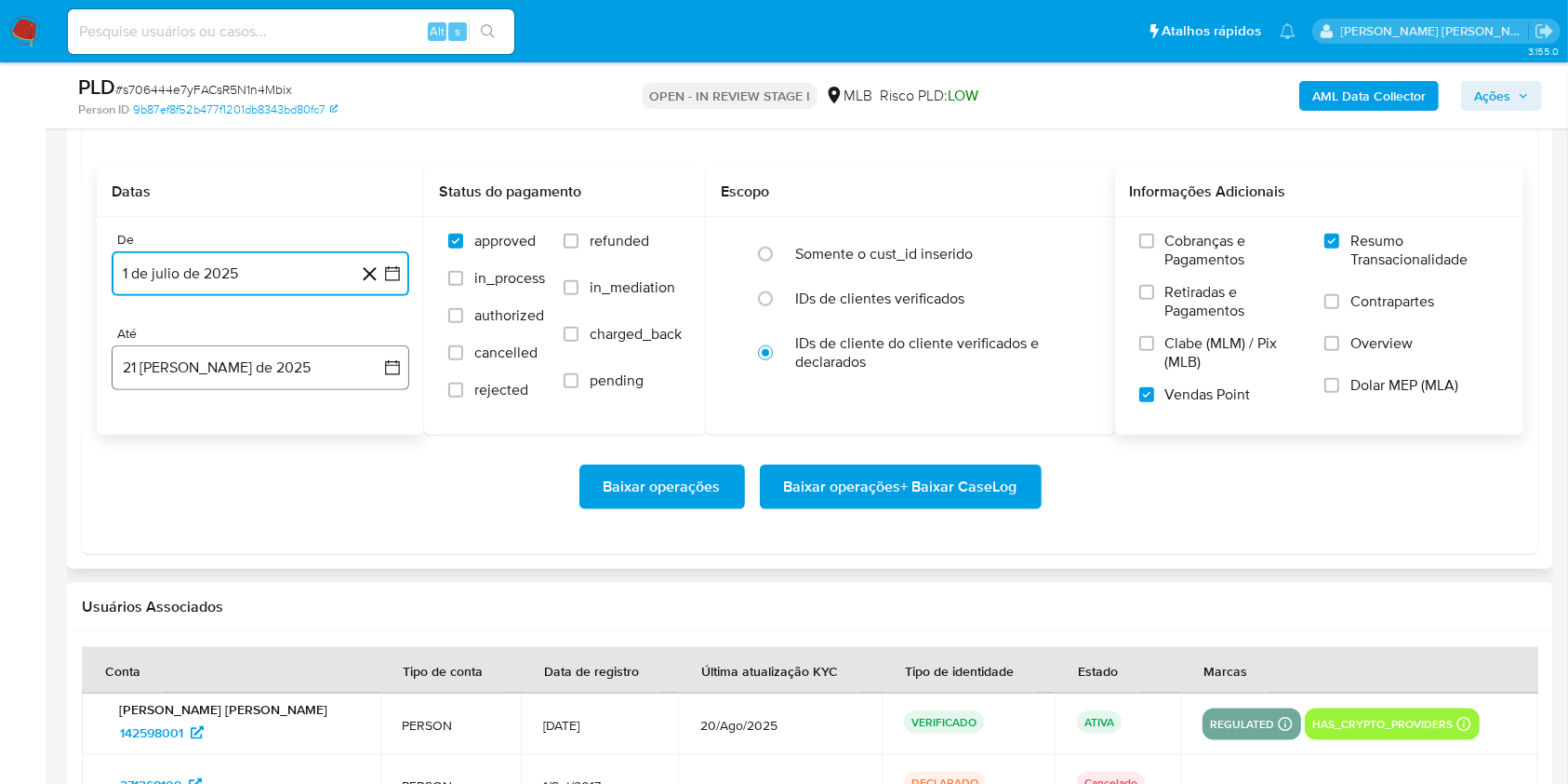
click at [221, 363] on button "21 [PERSON_NAME] de 2025" at bounding box center [260, 367] width 298 height 45
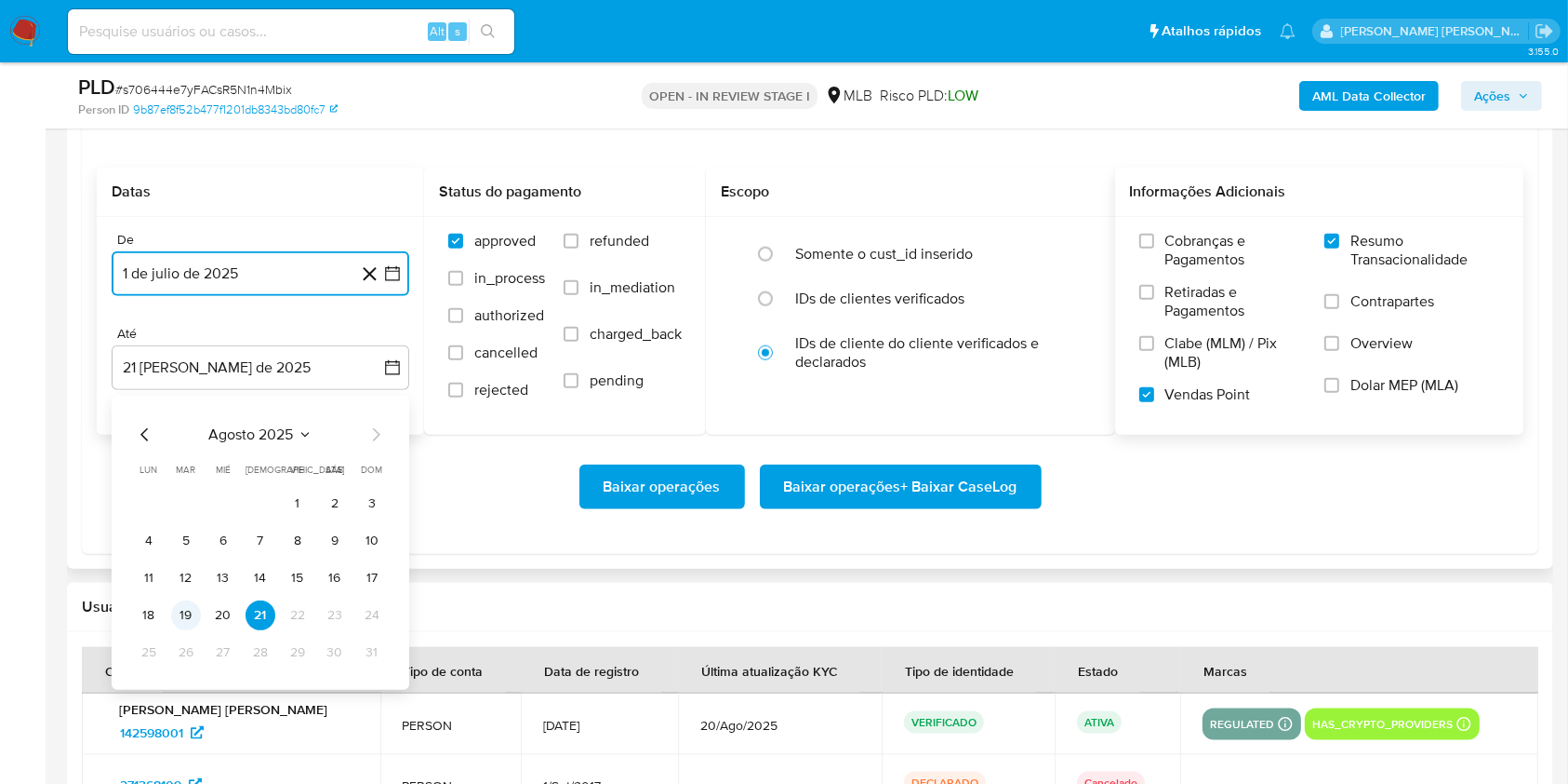
click at [192, 607] on button "19" at bounding box center [185, 615] width 29 height 29
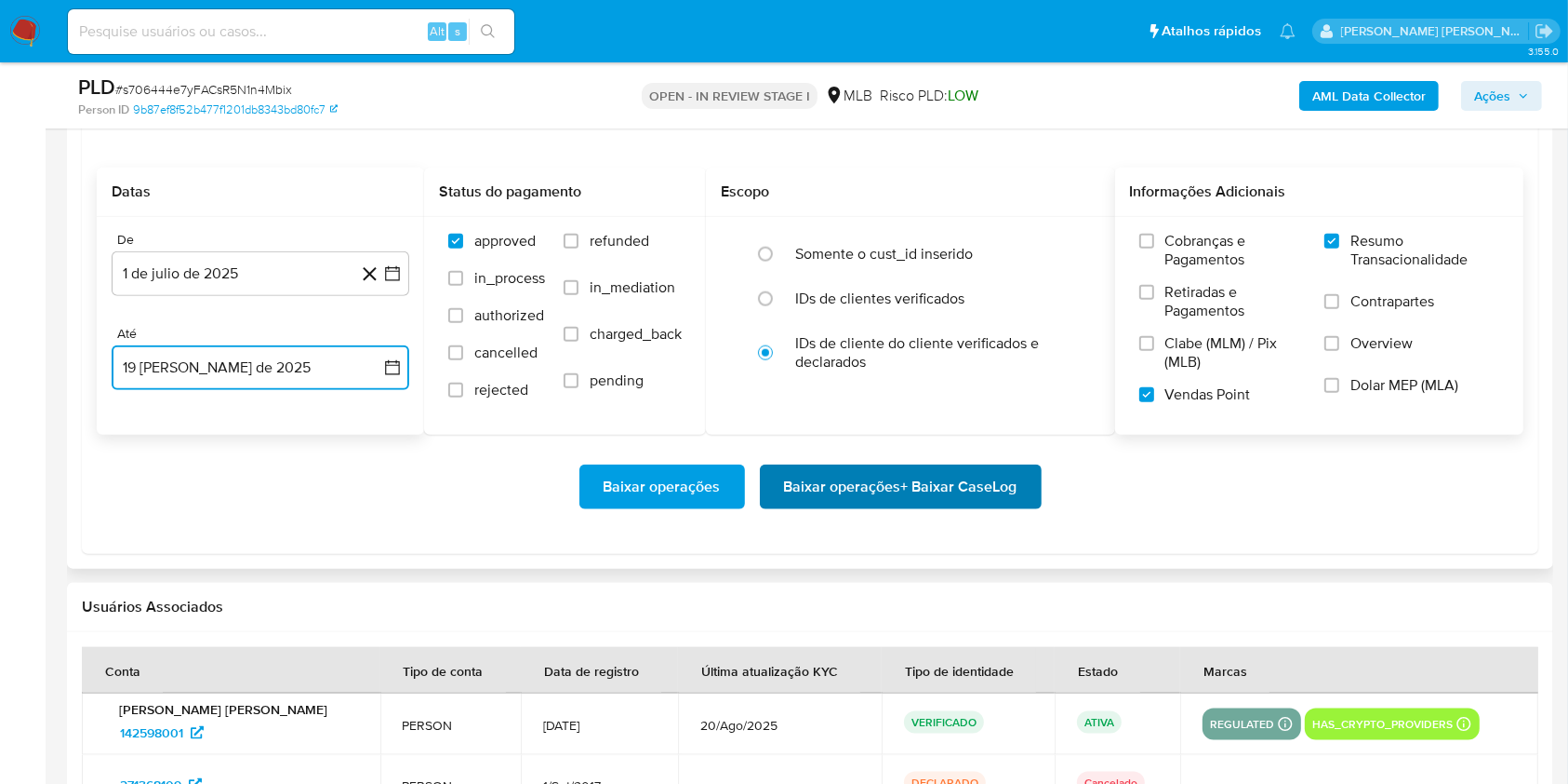
click at [904, 484] on span "Baixar operações + Baixar CaseLog" at bounding box center [901, 486] width 234 height 41
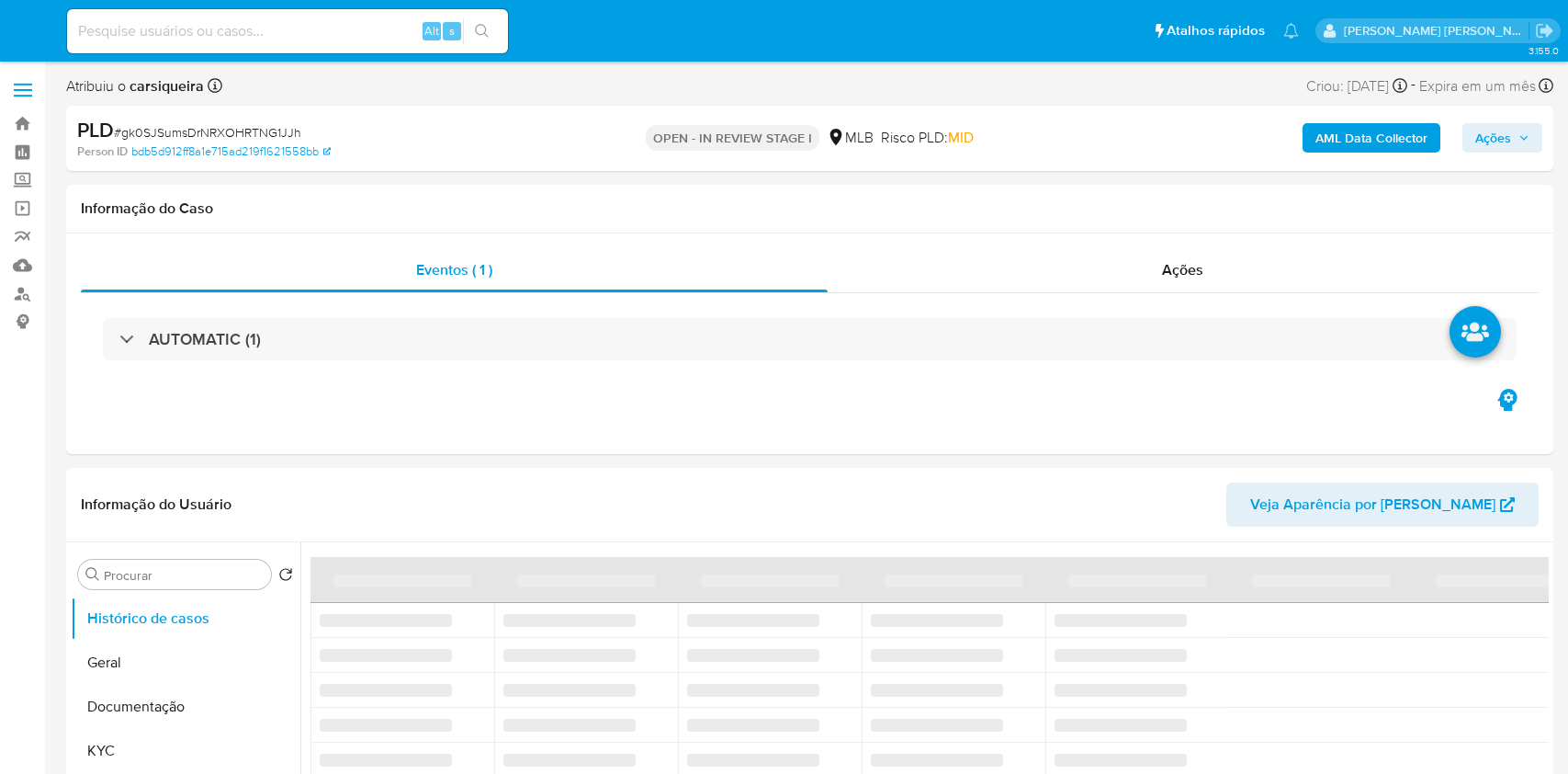
select select "10"
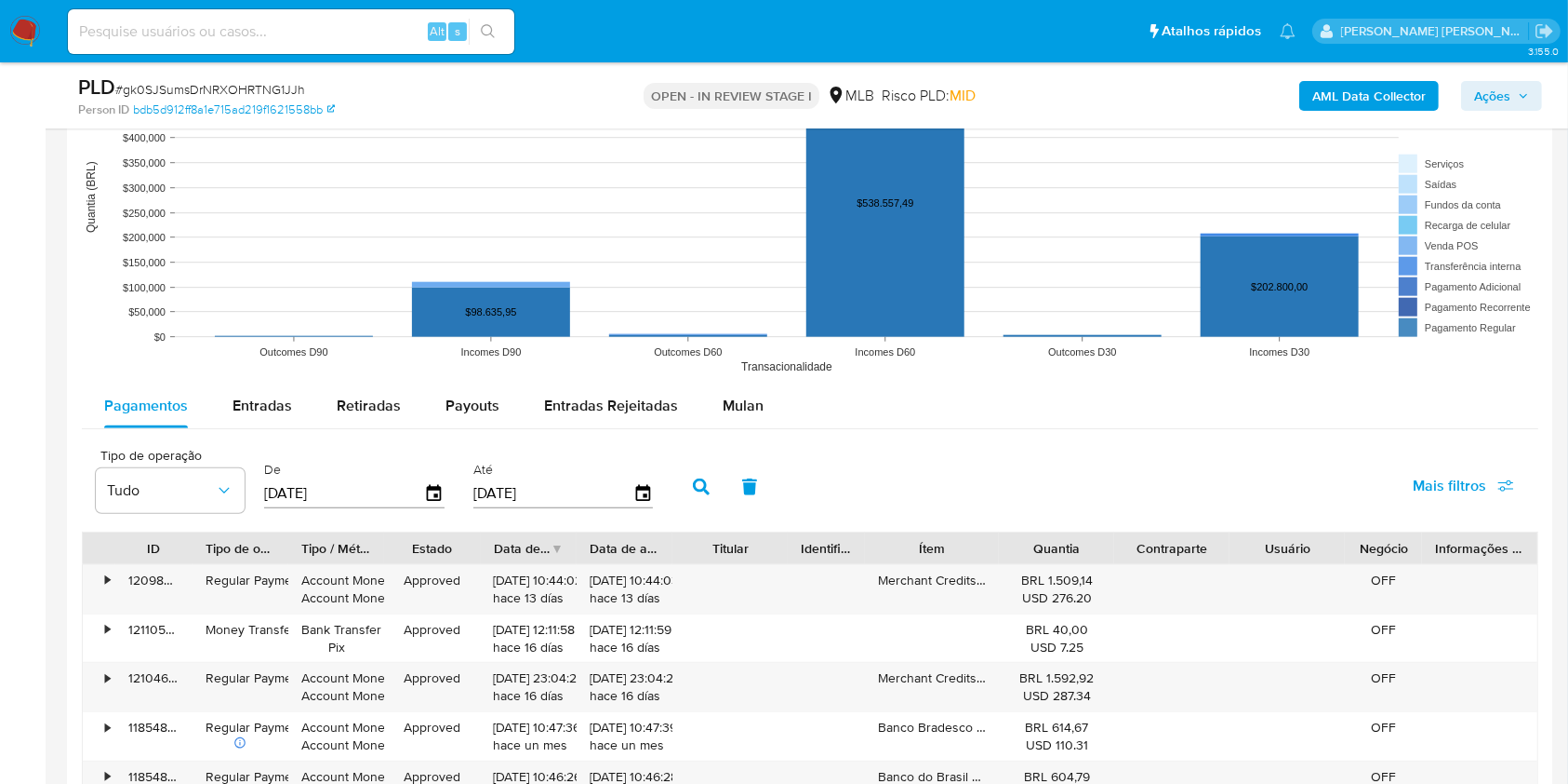
scroll to position [1775, 0]
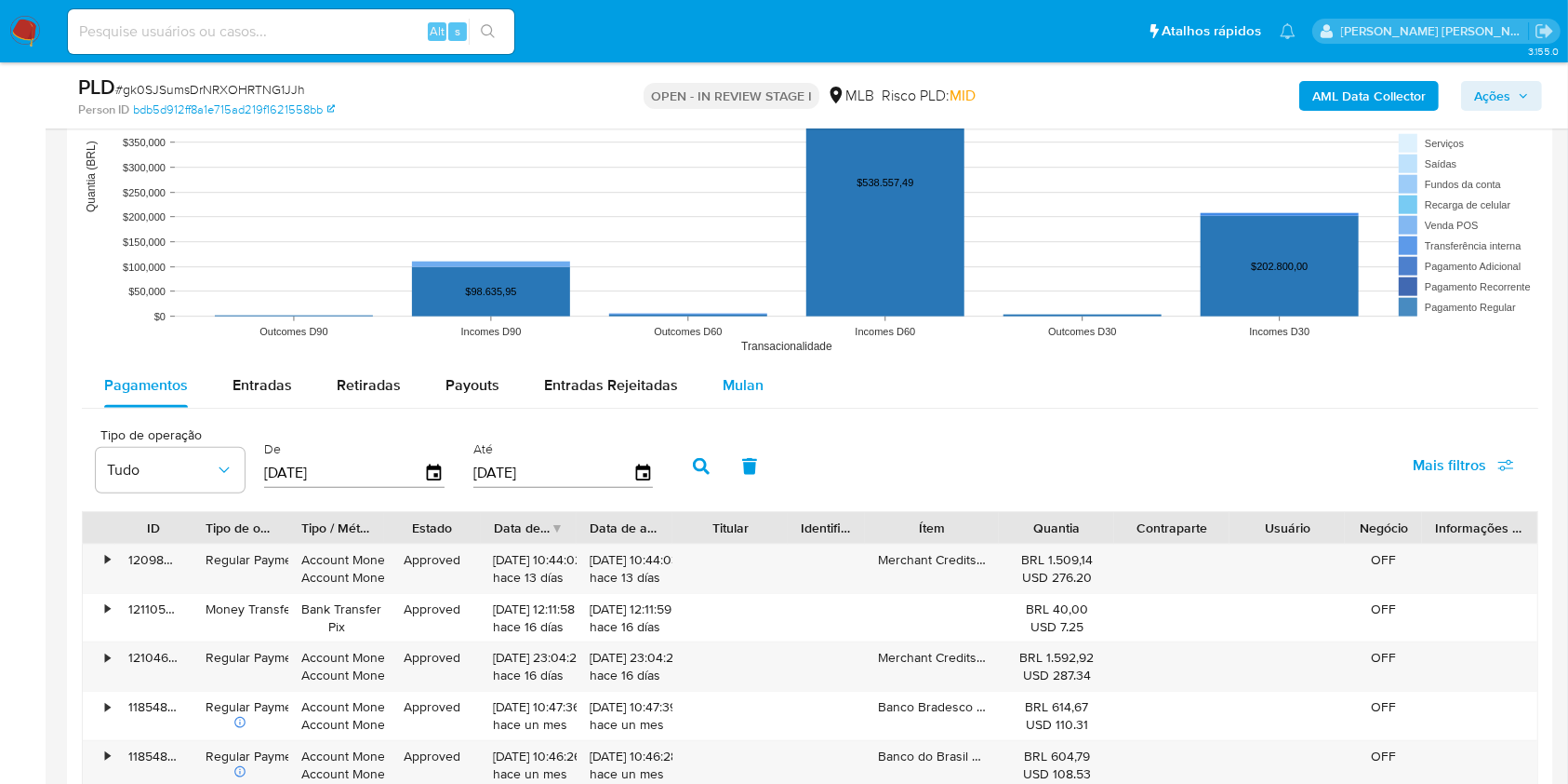
click at [745, 389] on span "Mulan" at bounding box center [743, 384] width 41 height 22
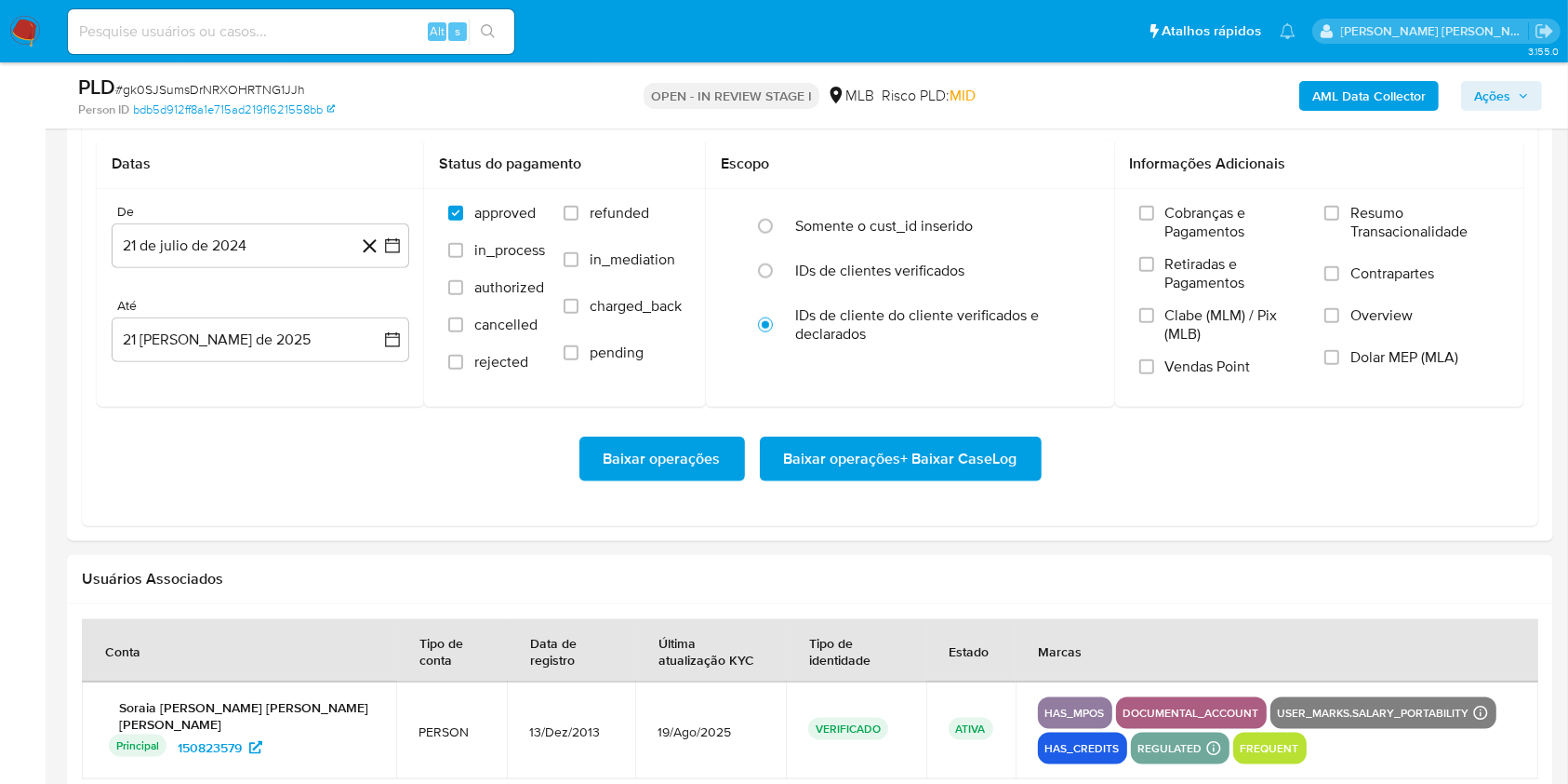
scroll to position [2109, 0]
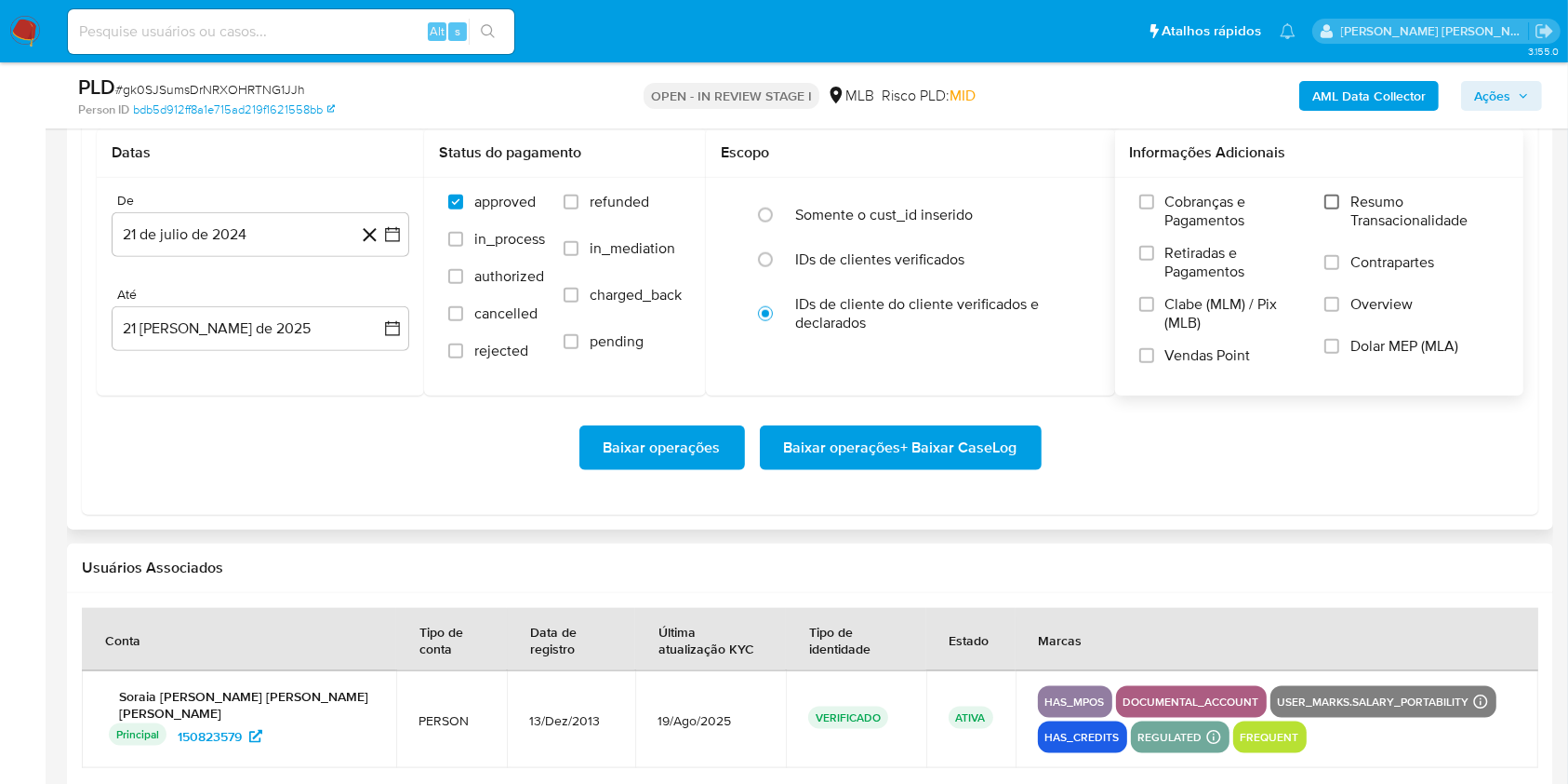
click at [1340, 195] on input "Resumo Transacionalidade" at bounding box center [1332, 202] width 15 height 15
click at [1158, 349] on label "Vendas Point" at bounding box center [1222, 363] width 166 height 32
click at [1154, 349] on input "Vendas Point" at bounding box center [1147, 356] width 15 height 15
click at [397, 245] on button "21 de julio de 2024" at bounding box center [260, 234] width 298 height 45
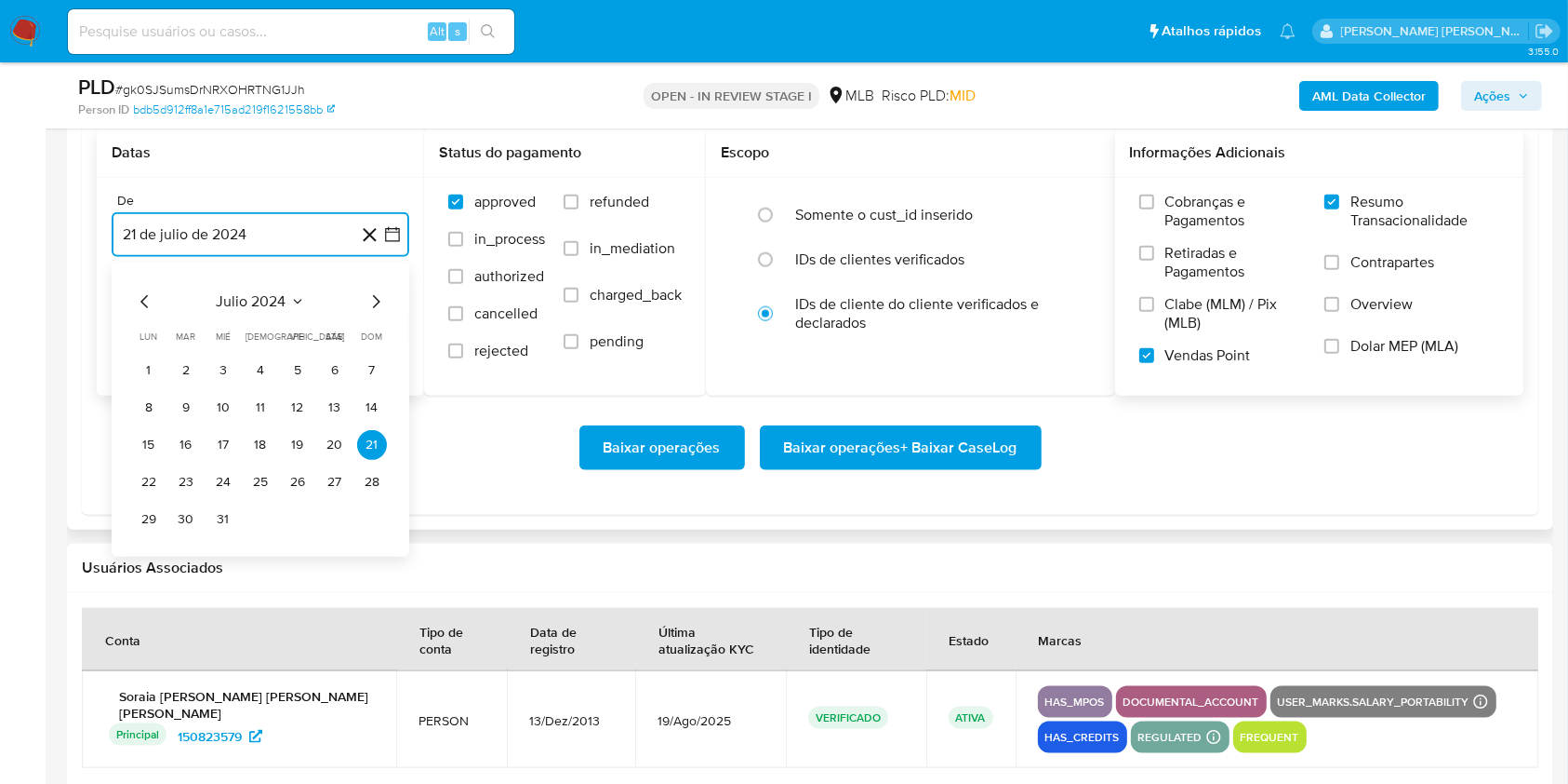
click at [374, 310] on icon "Mes siguiente" at bounding box center [375, 301] width 22 height 22
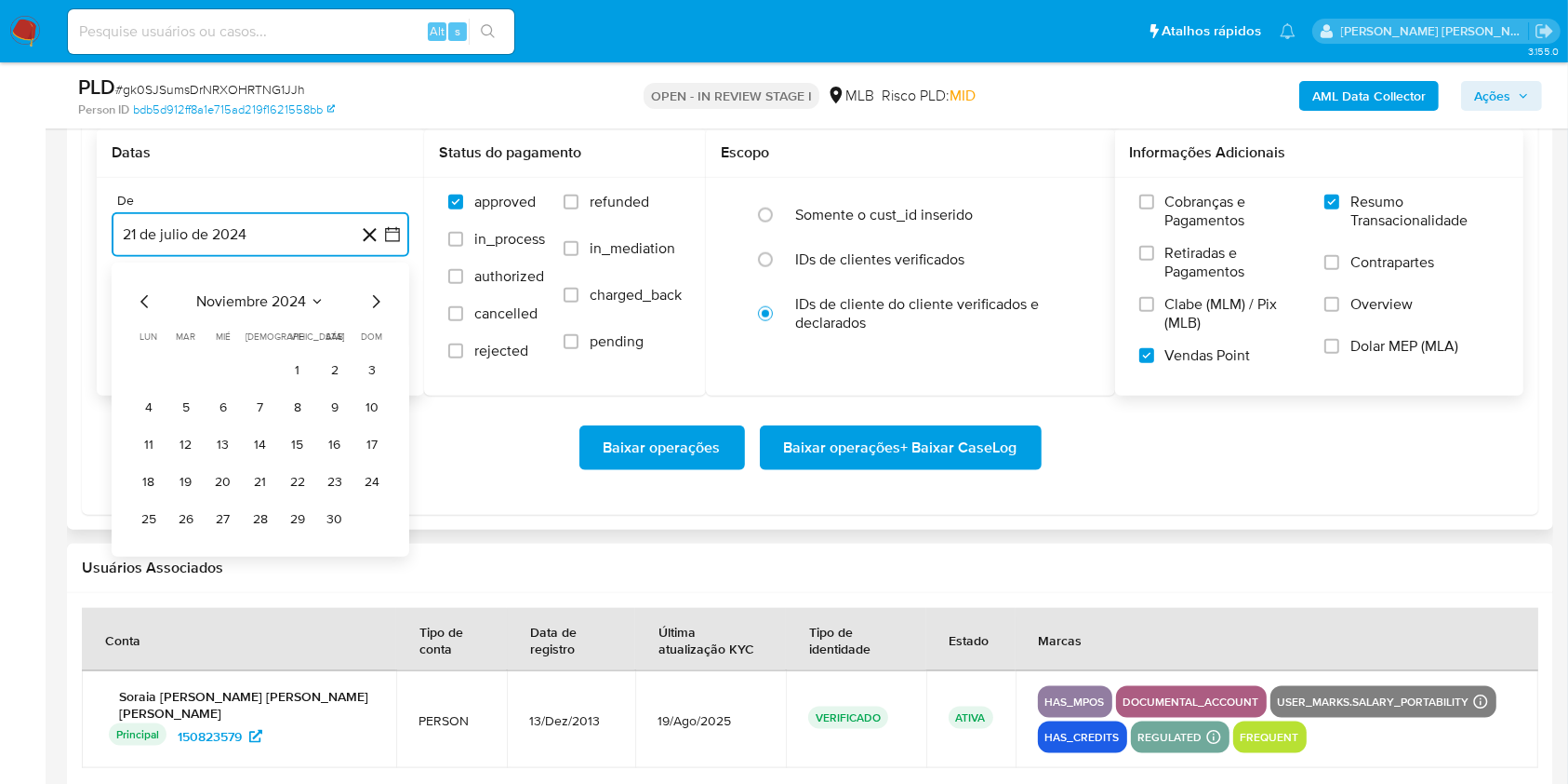
click at [374, 310] on icon "Mes siguiente" at bounding box center [375, 301] width 22 height 22
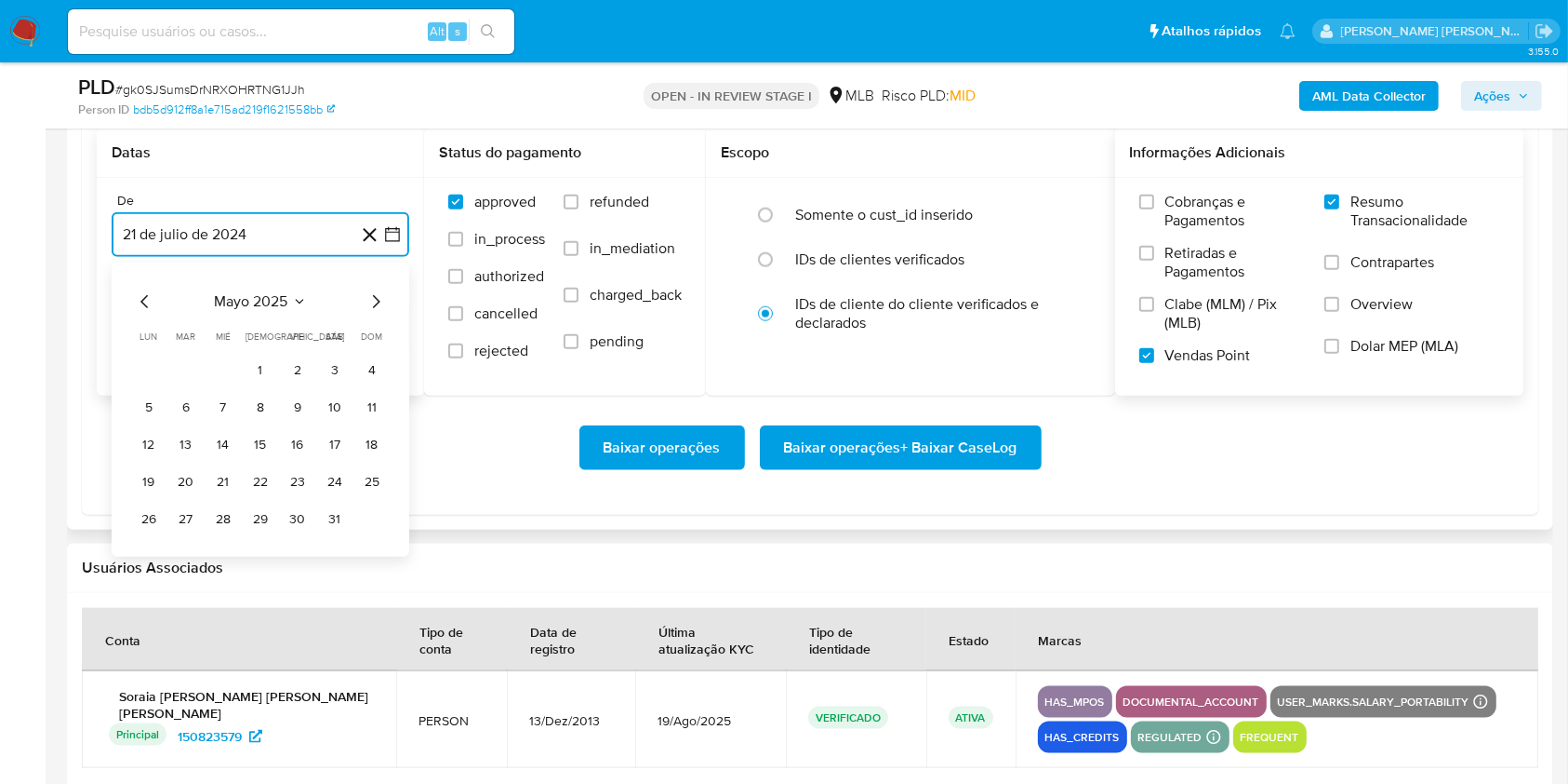
click at [374, 310] on icon "Mes siguiente" at bounding box center [375, 301] width 22 height 22
click at [192, 360] on button "1" at bounding box center [185, 370] width 29 height 29
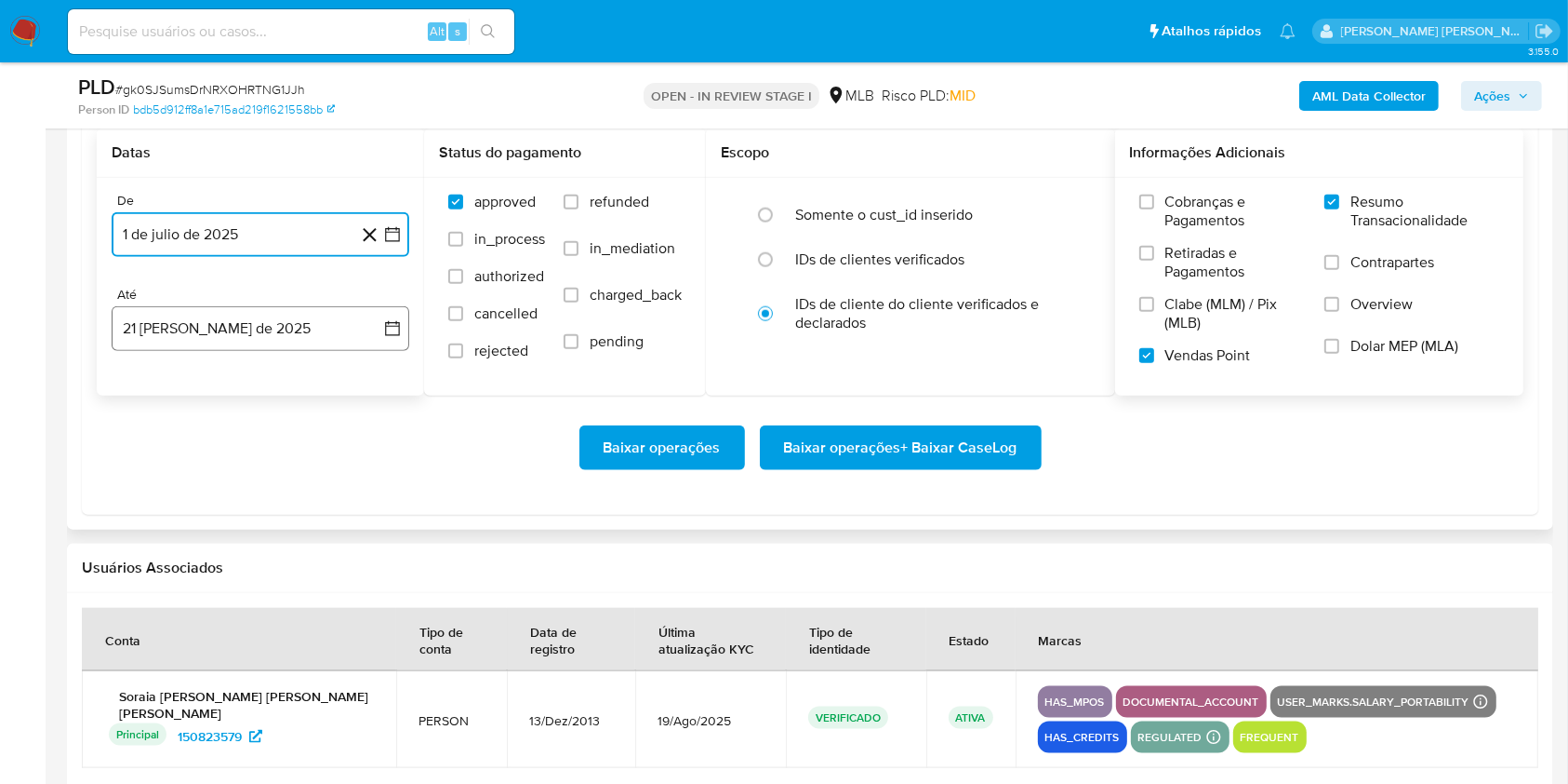
click at [223, 331] on button "21 de agosto de 2025" at bounding box center [260, 328] width 298 height 45
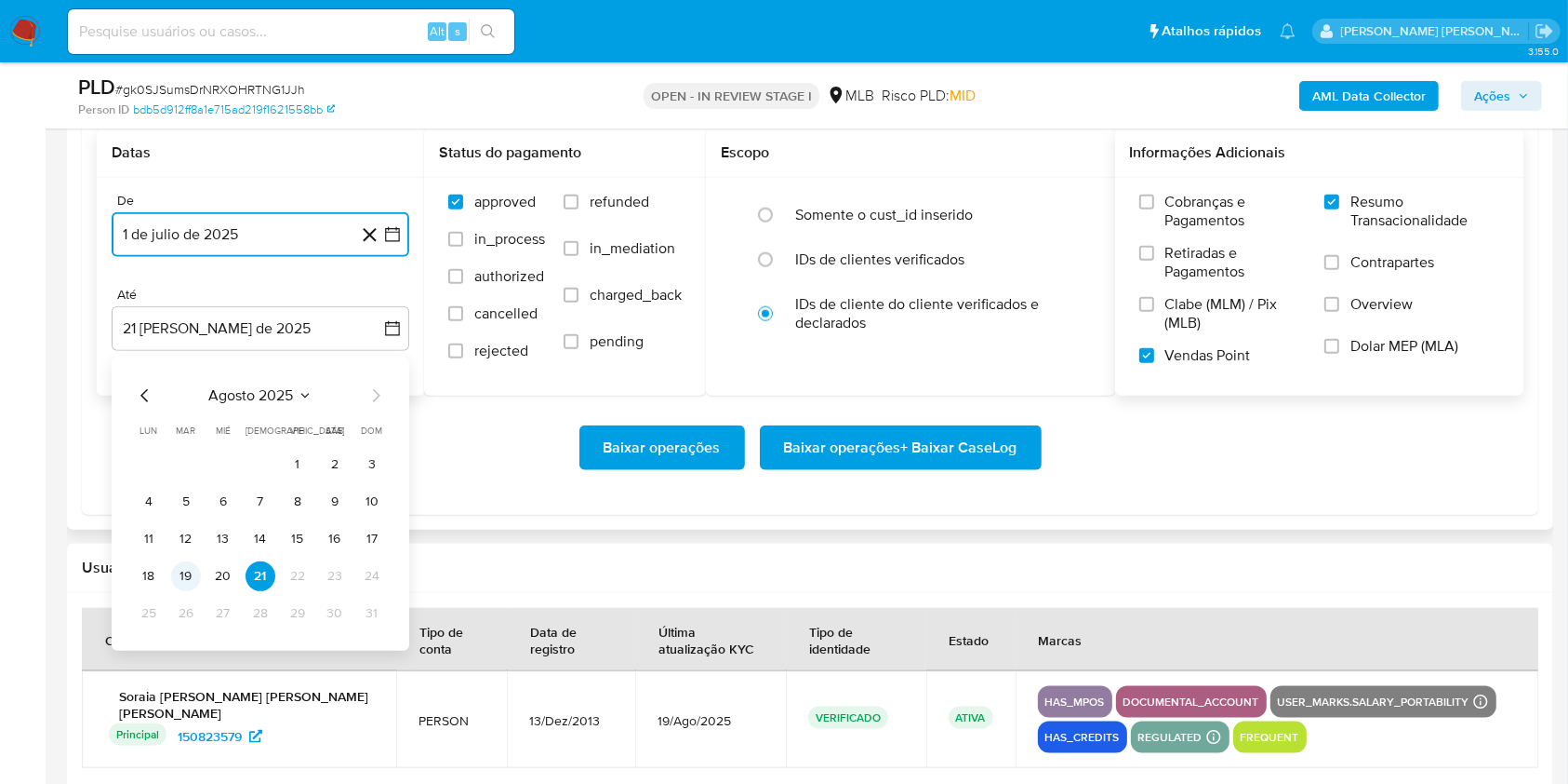
click at [193, 564] on button "19" at bounding box center [185, 576] width 29 height 29
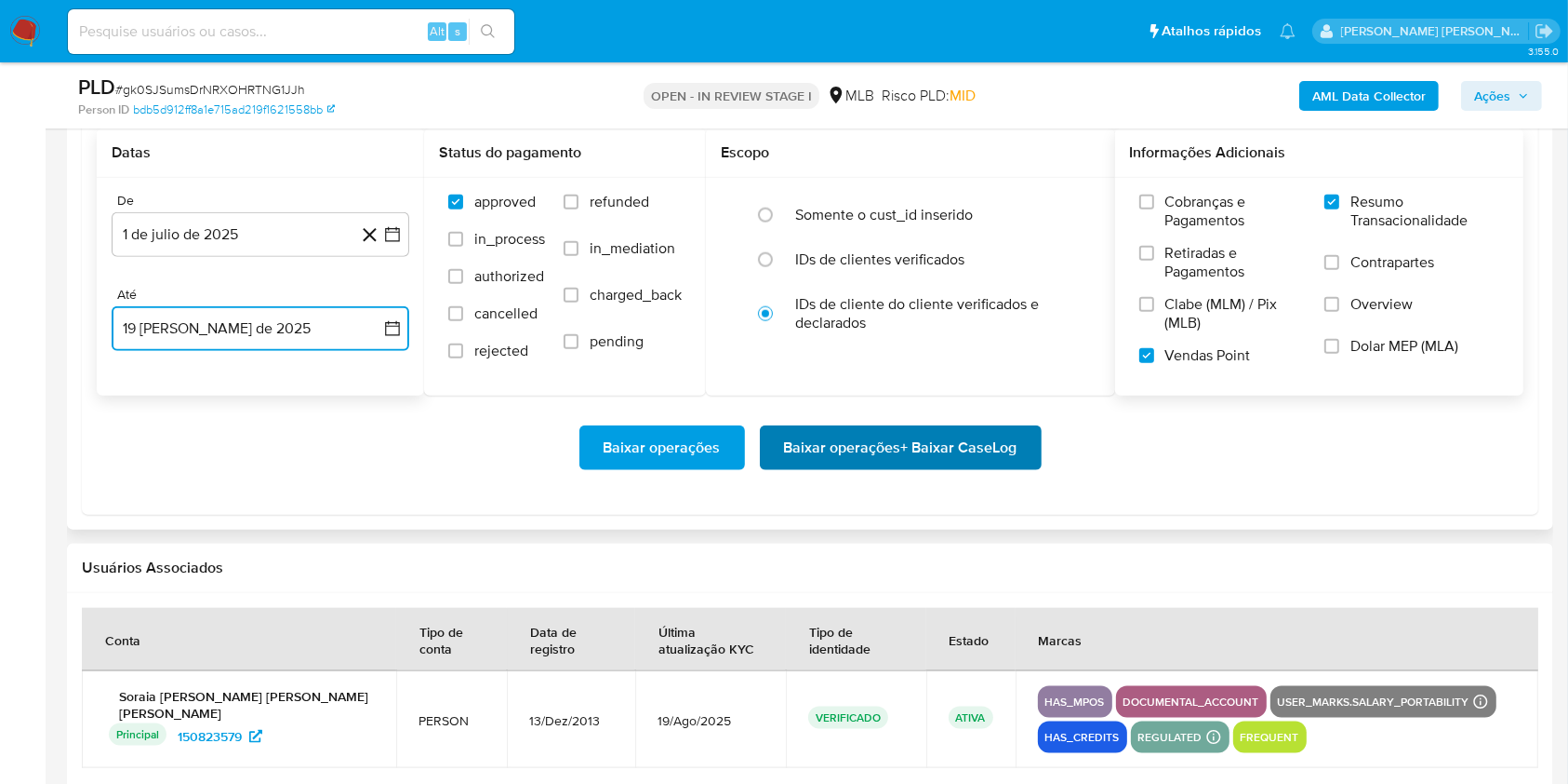
click at [850, 427] on span "Baixar operações + Baixar CaseLog" at bounding box center [901, 447] width 234 height 41
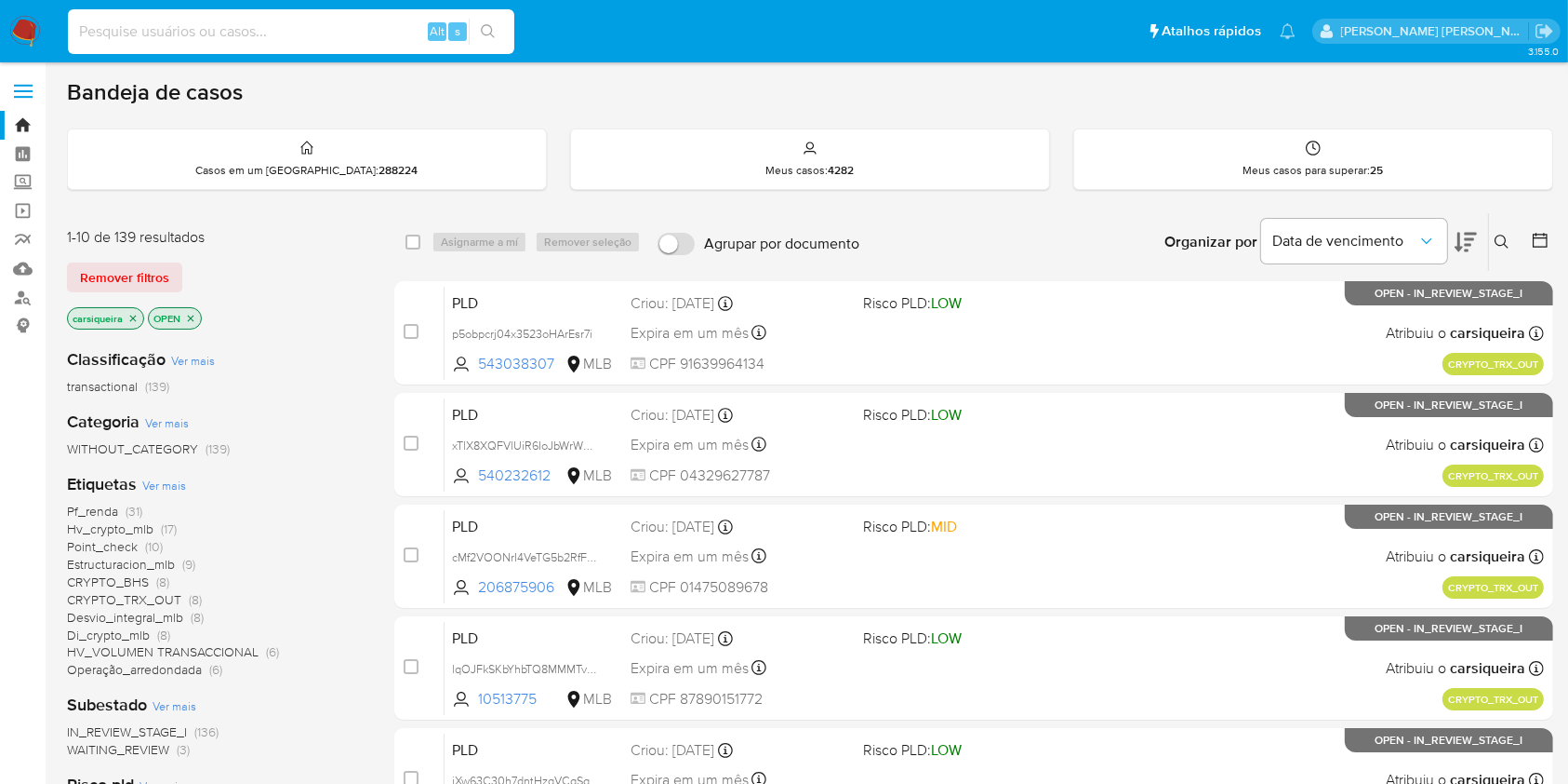
click at [309, 39] on input at bounding box center [291, 31] width 447 height 24
paste input "cuOI0eU2PQUXp5mfLBWfnhqu"
type input "cuOI0eU2PQUXp5mfLBWfnhqu"
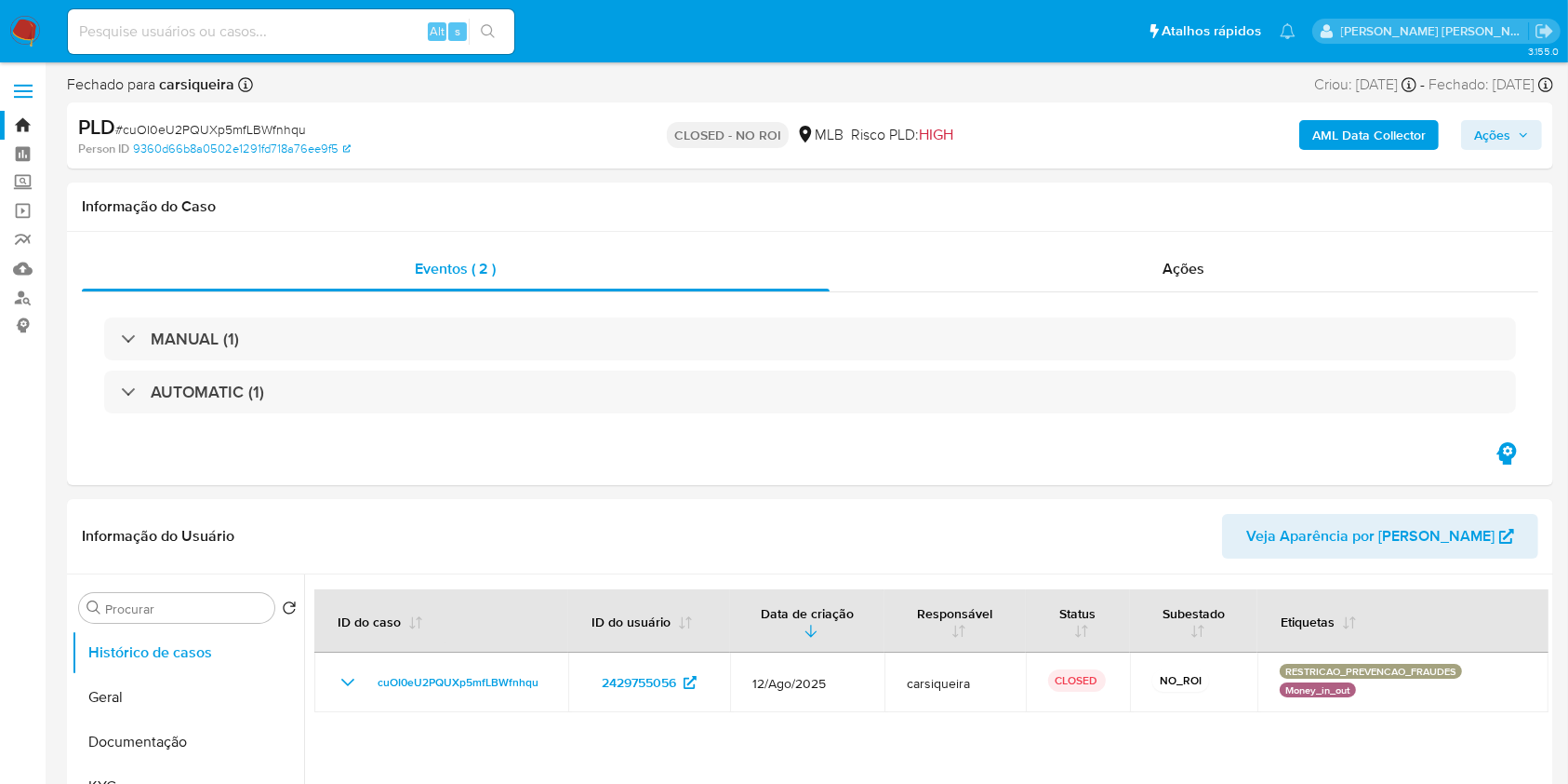
select select "10"
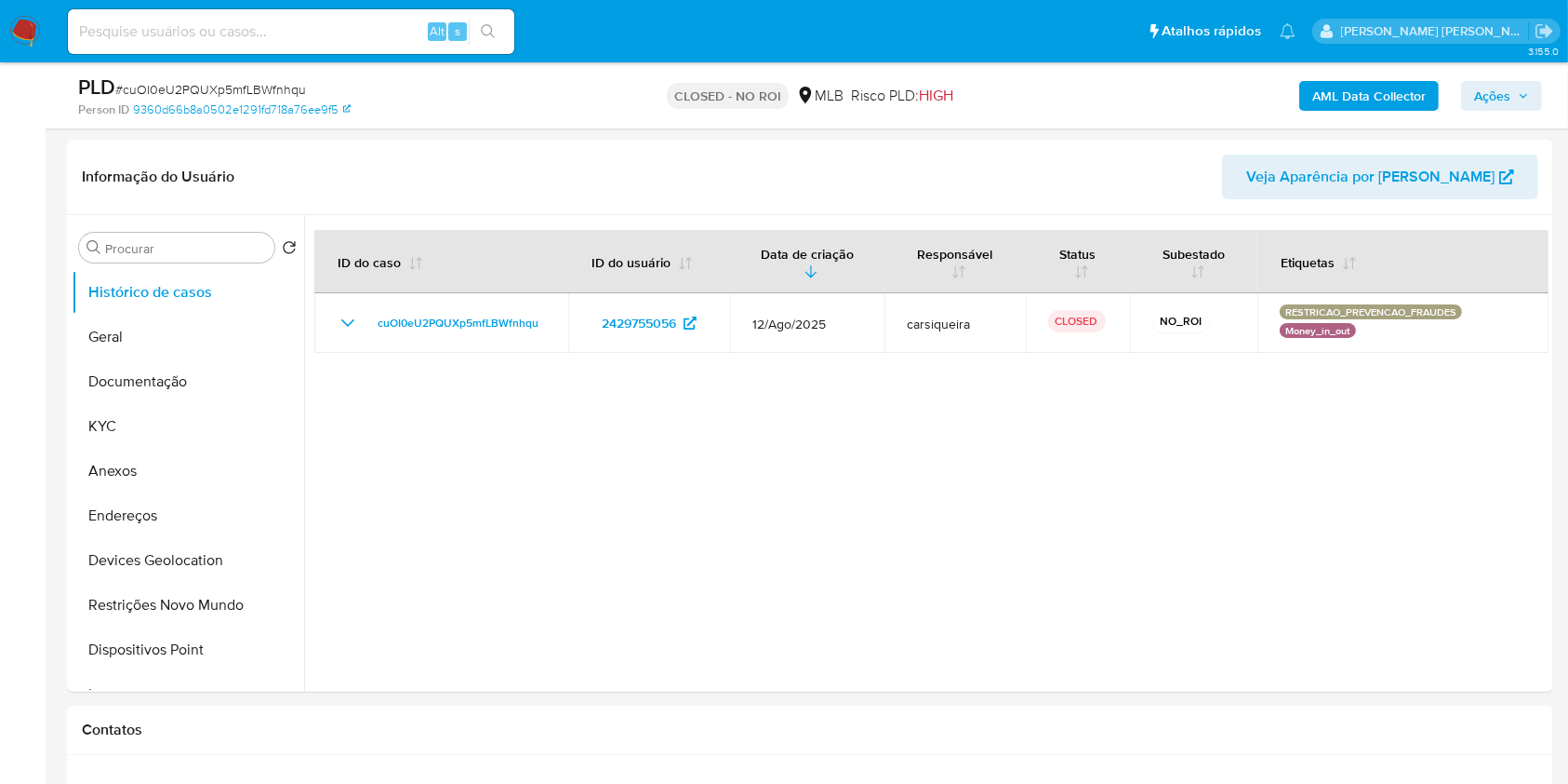
scroll to position [298, 0]
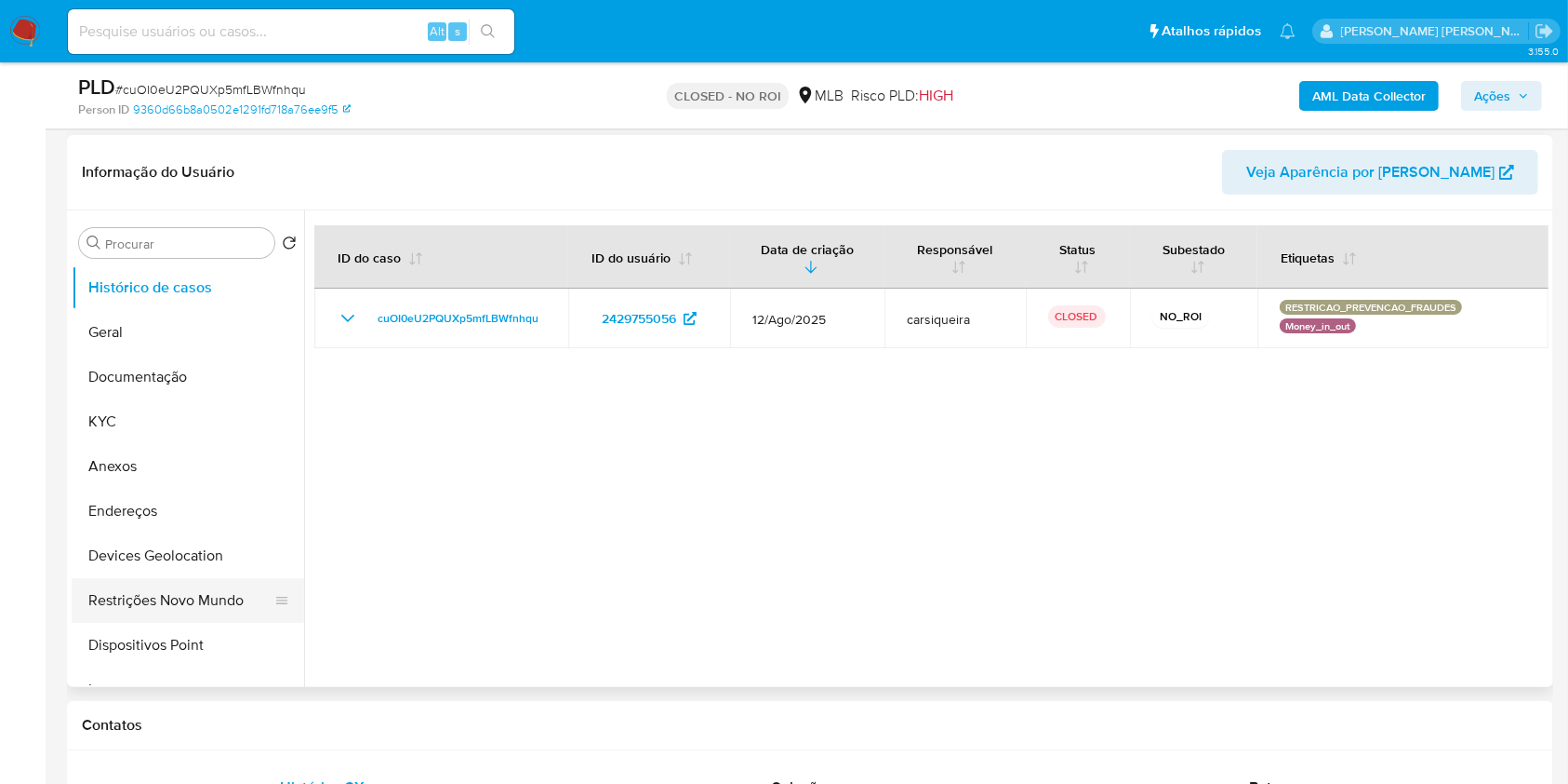
click at [186, 616] on button "Restrições Novo Mundo" at bounding box center [180, 600] width 218 height 45
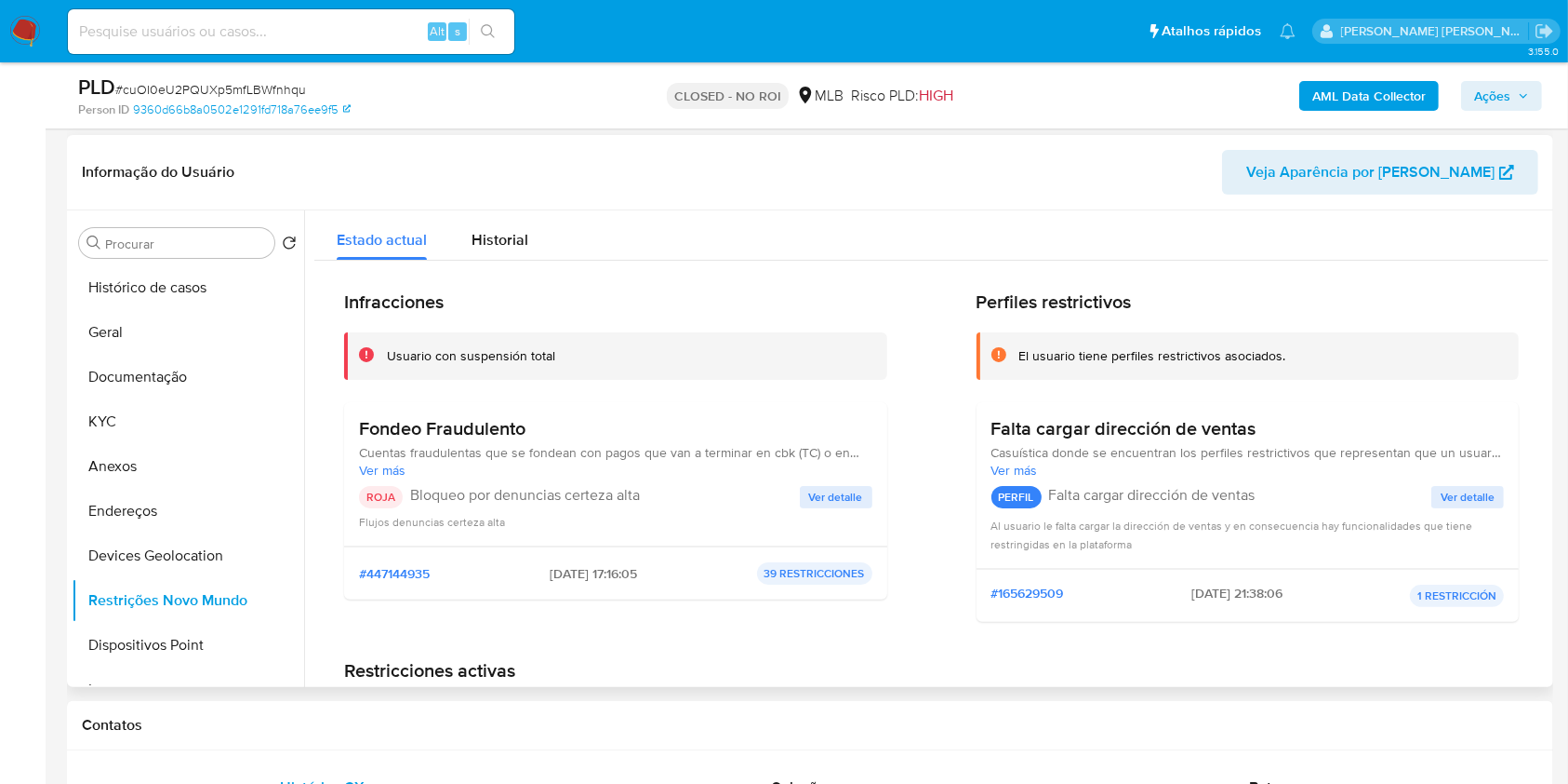
click at [841, 493] on span "Ver detalle" at bounding box center [836, 498] width 54 height 19
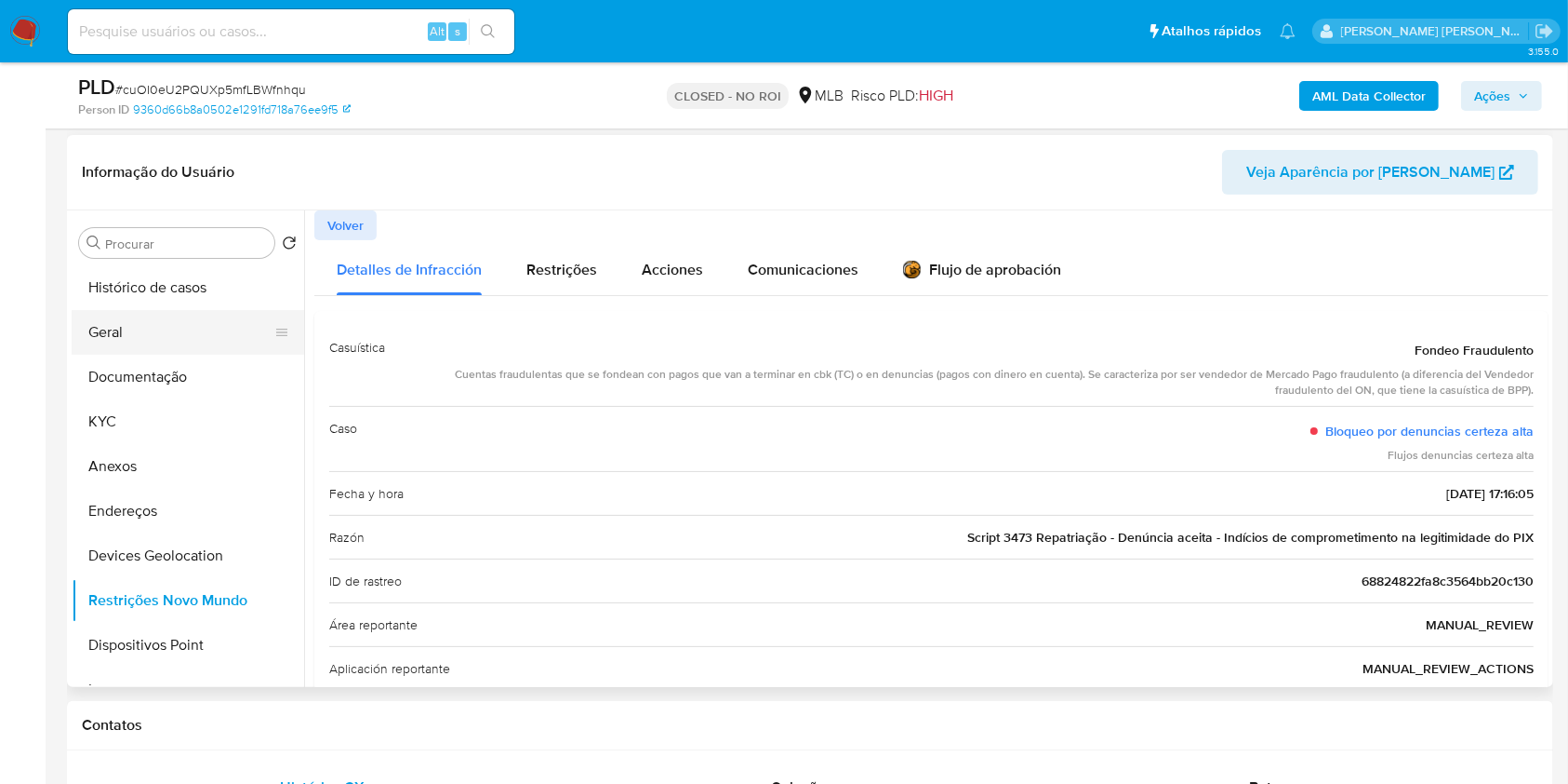
click at [162, 323] on button "Geral" at bounding box center [180, 332] width 218 height 45
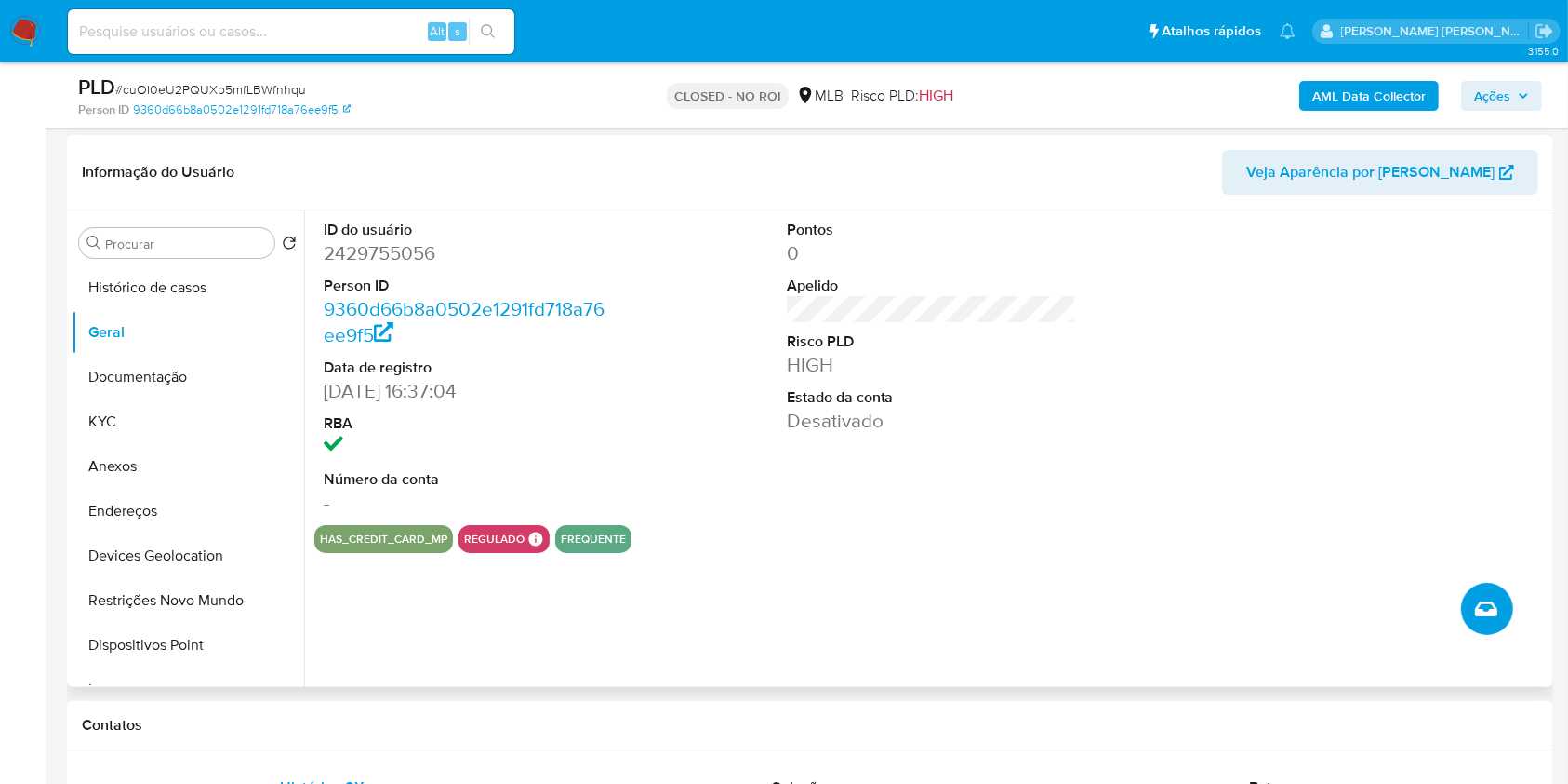
click at [1485, 615] on icon "Criar caso manual" at bounding box center [1486, 609] width 22 height 15
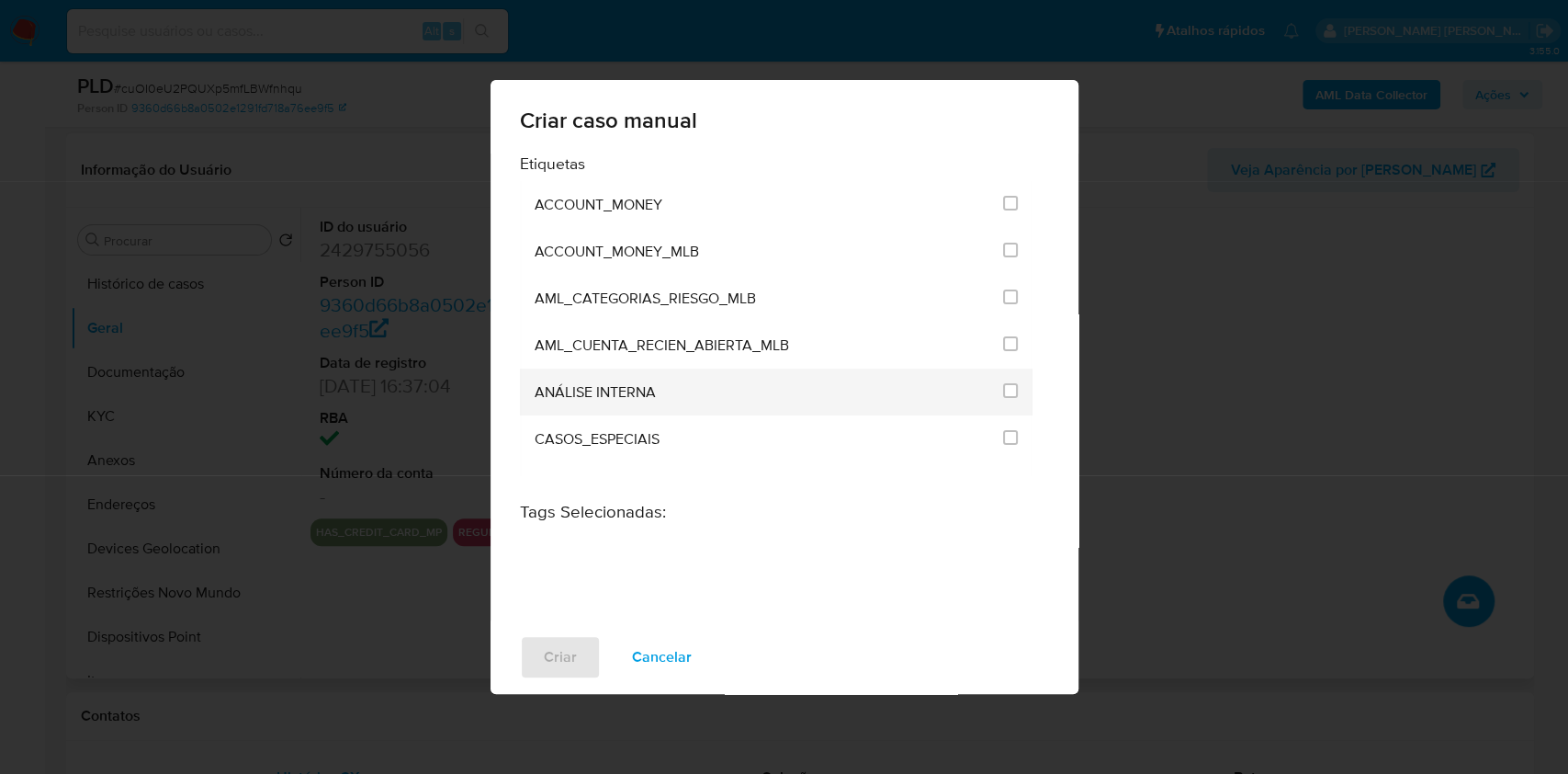
click at [1010, 388] on li "ANÁLISE INTERNA" at bounding box center [776, 392] width 514 height 47
click at [1003, 394] on input "1886" at bounding box center [1010, 391] width 15 height 15
checkbox input "true"
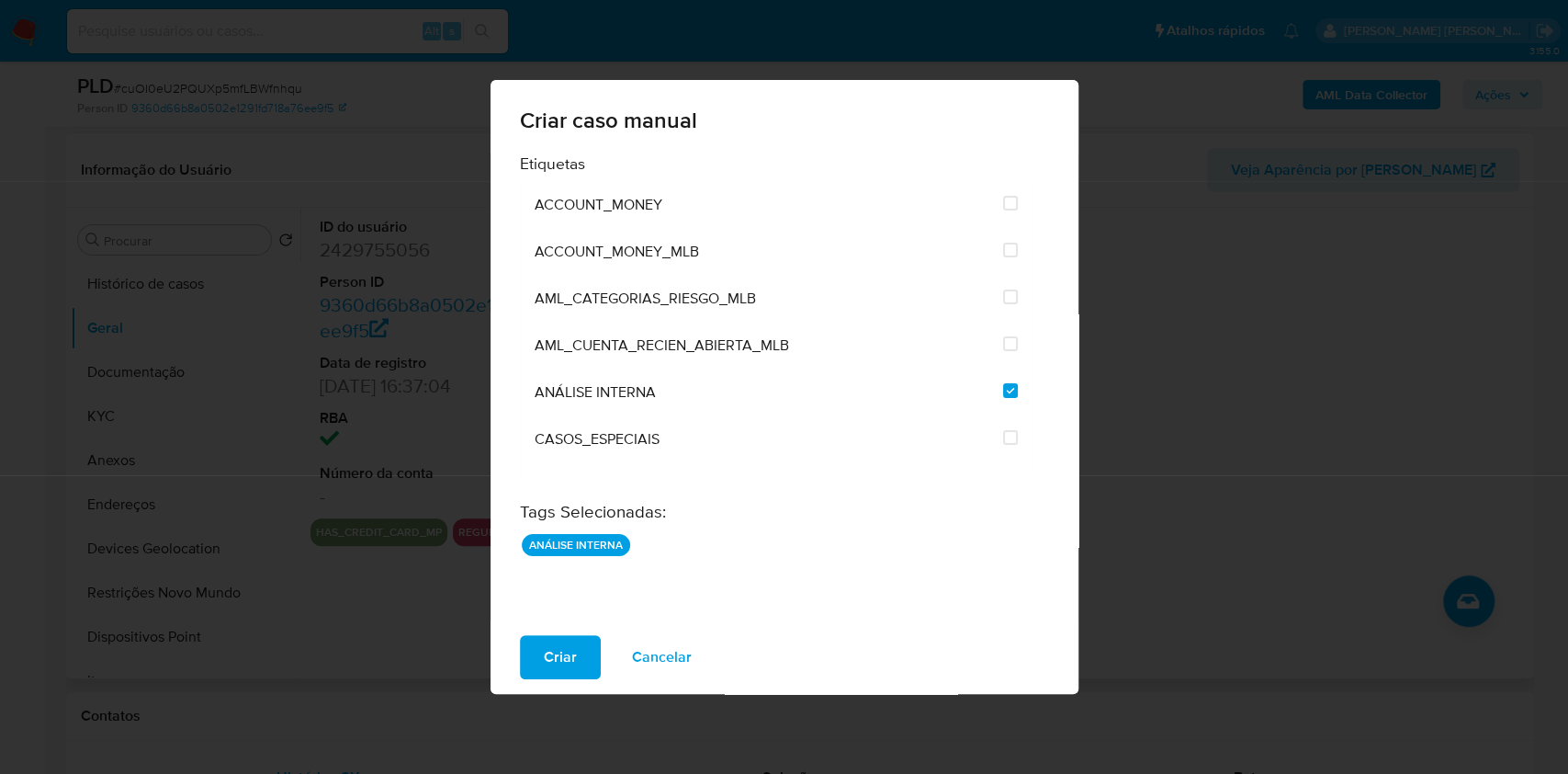
click at [561, 654] on span "Criar" at bounding box center [560, 657] width 33 height 40
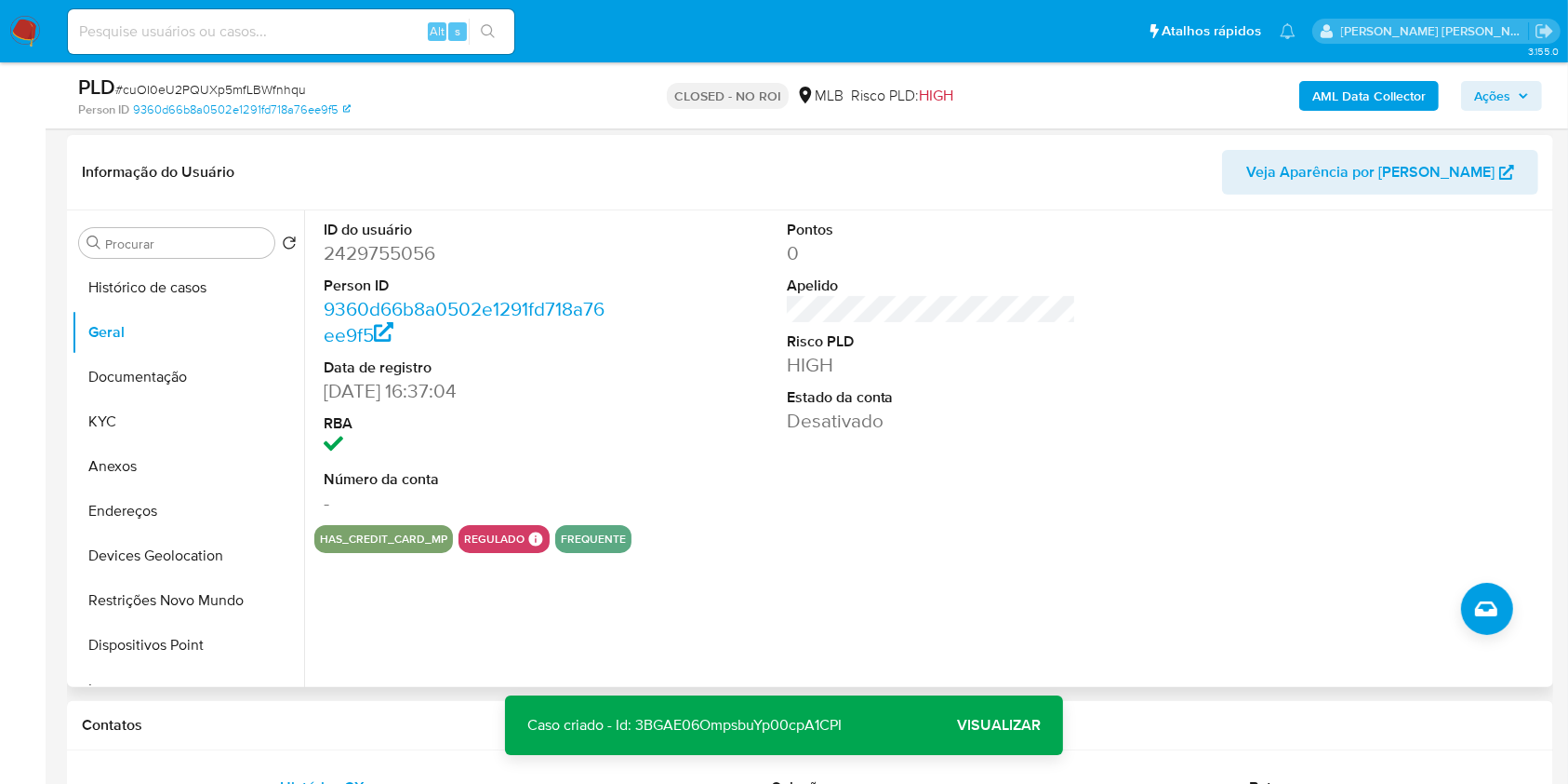
click at [224, 261] on div "Procurar Retornar ao pedido padrão Histórico de casos Geral Documentação KYC An…" at bounding box center [187, 450] width 233 height 474
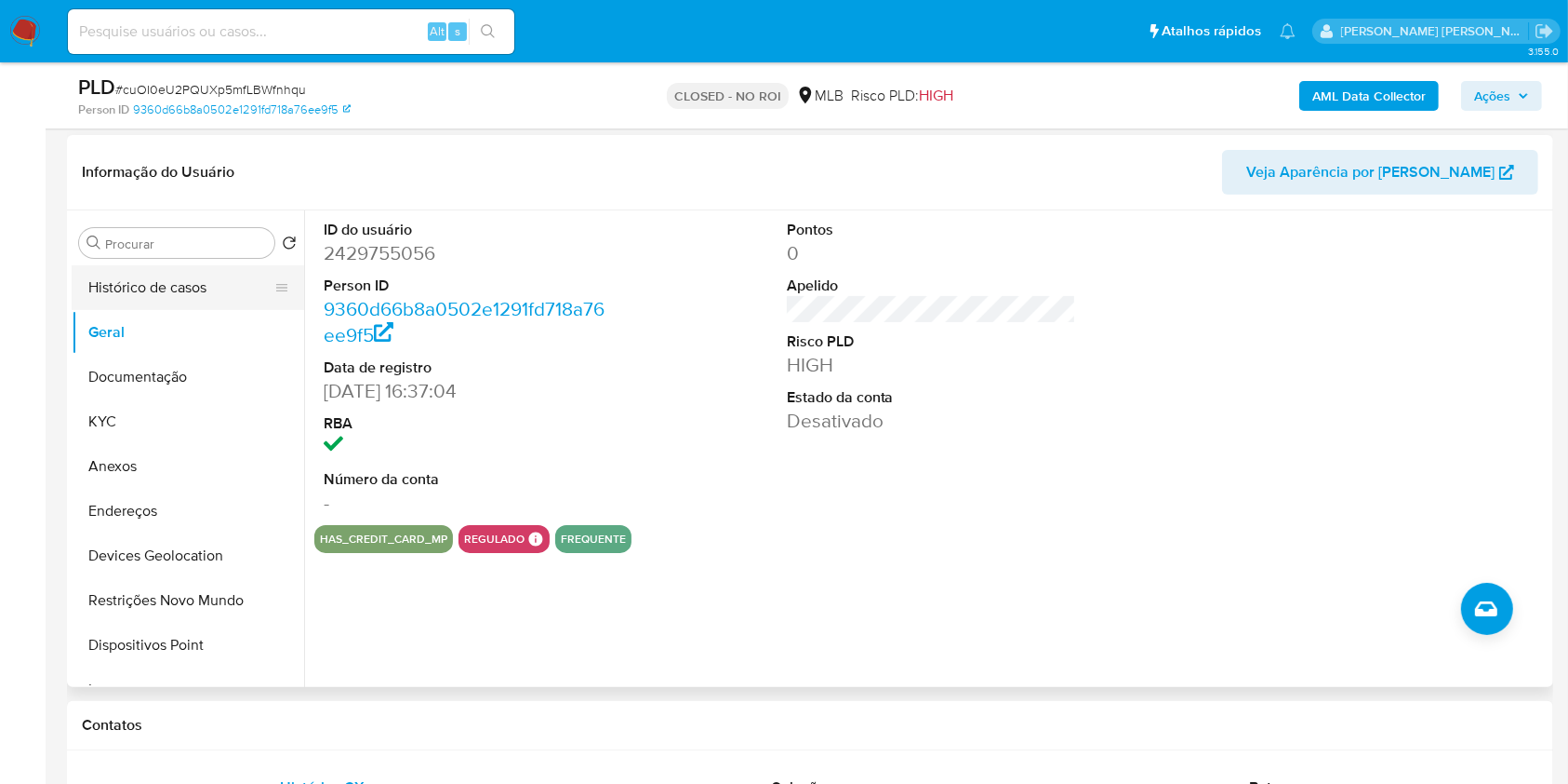
click at [215, 300] on button "Histórico de casos" at bounding box center [180, 287] width 218 height 45
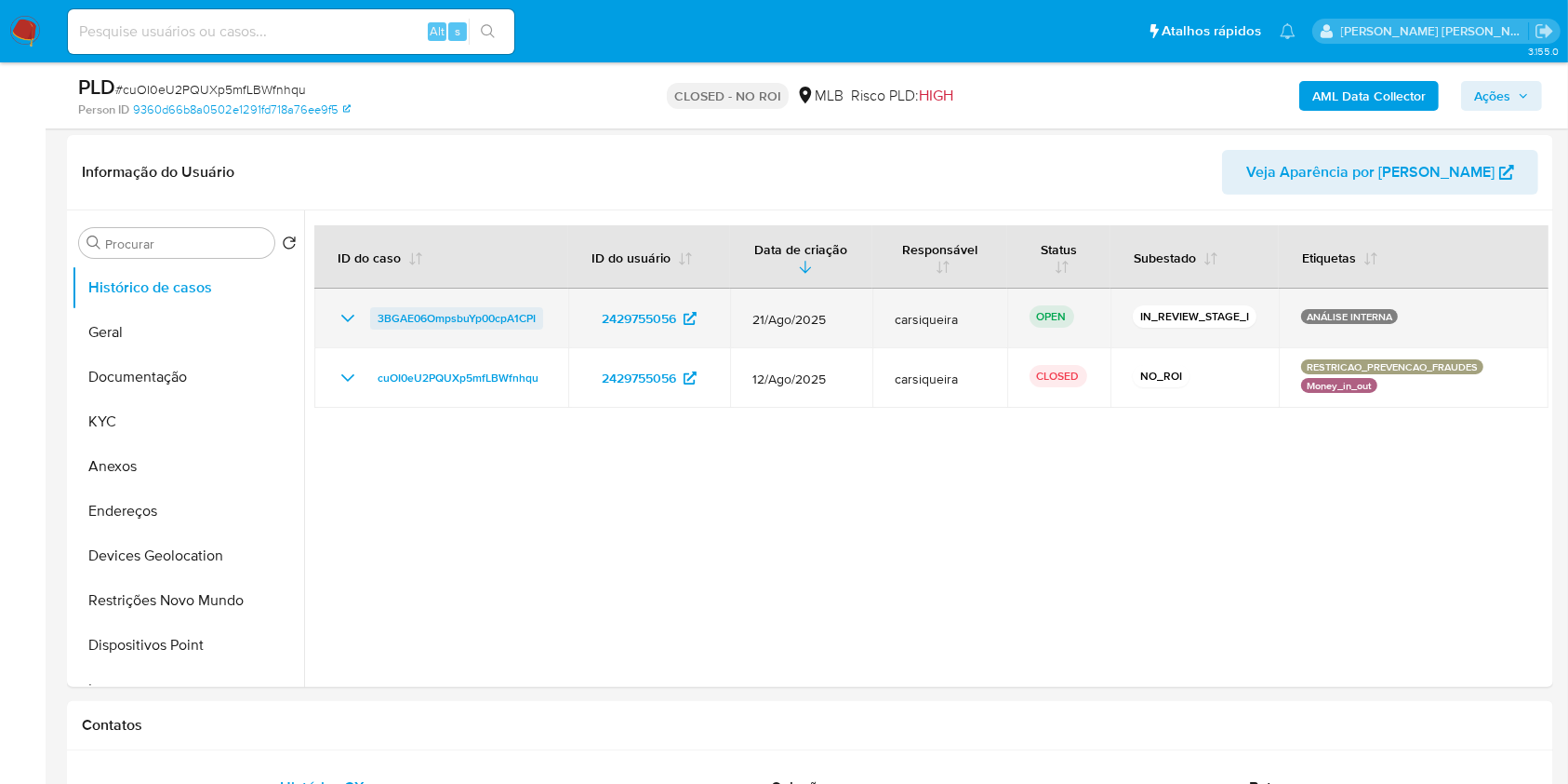
click at [450, 328] on span "3BGAE06OmpsbuYp00cpA1CPI" at bounding box center [456, 318] width 158 height 22
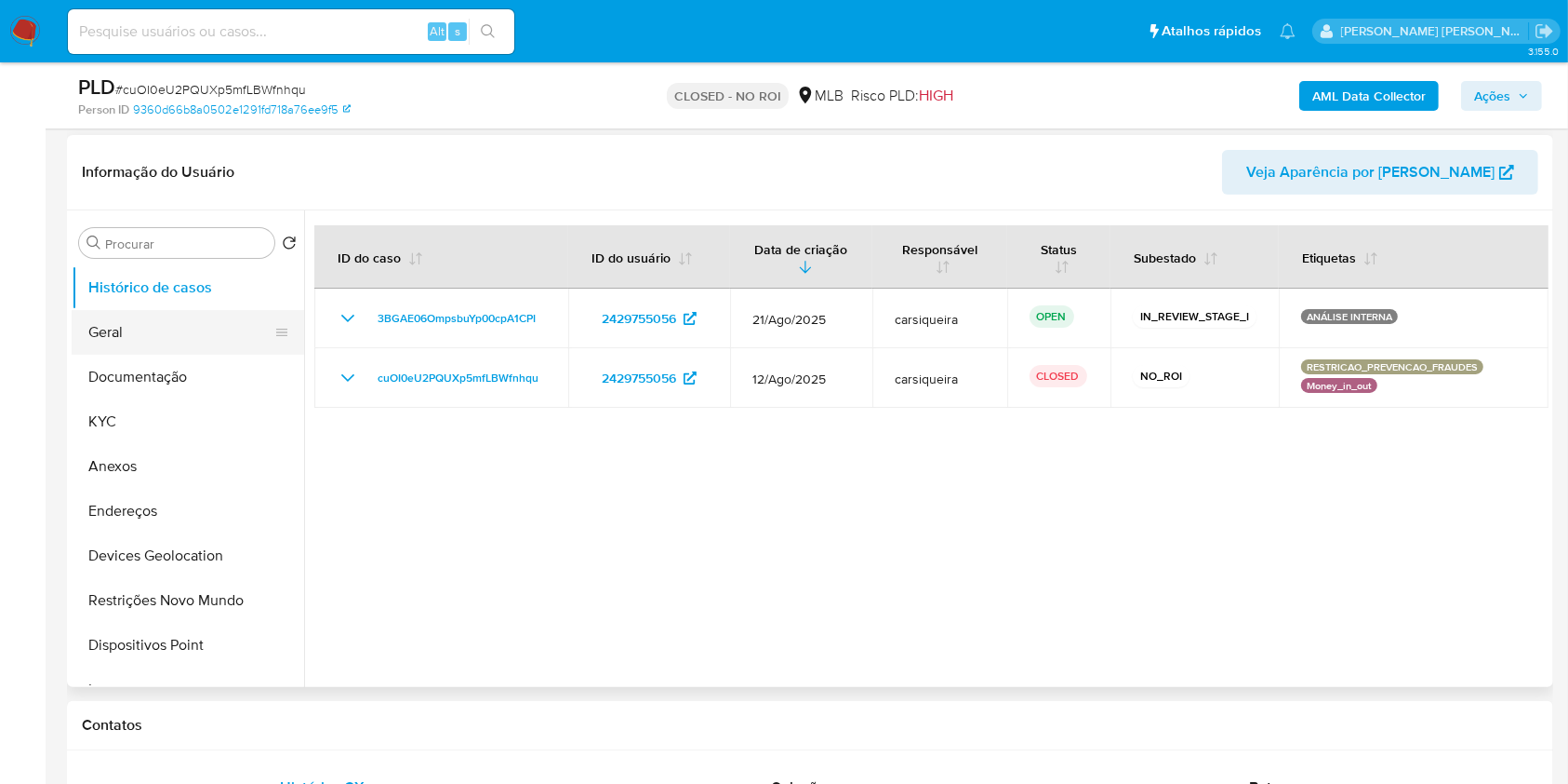
click at [157, 331] on button "Geral" at bounding box center [180, 332] width 218 height 45
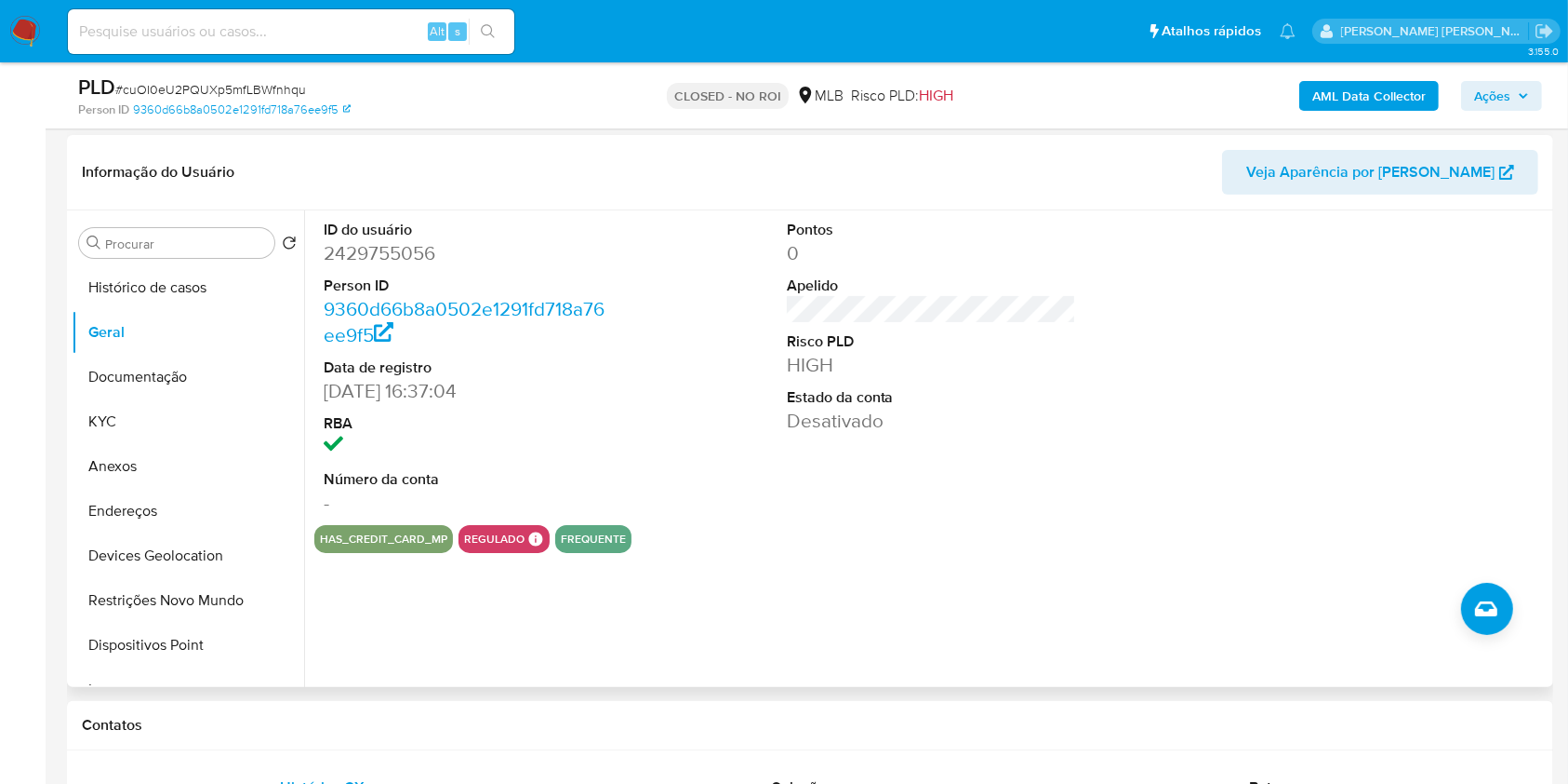
click at [387, 250] on dd "2429755056" at bounding box center [468, 252] width 290 height 26
copy dd "2429755056"
click at [127, 433] on button "KYC" at bounding box center [180, 421] width 218 height 45
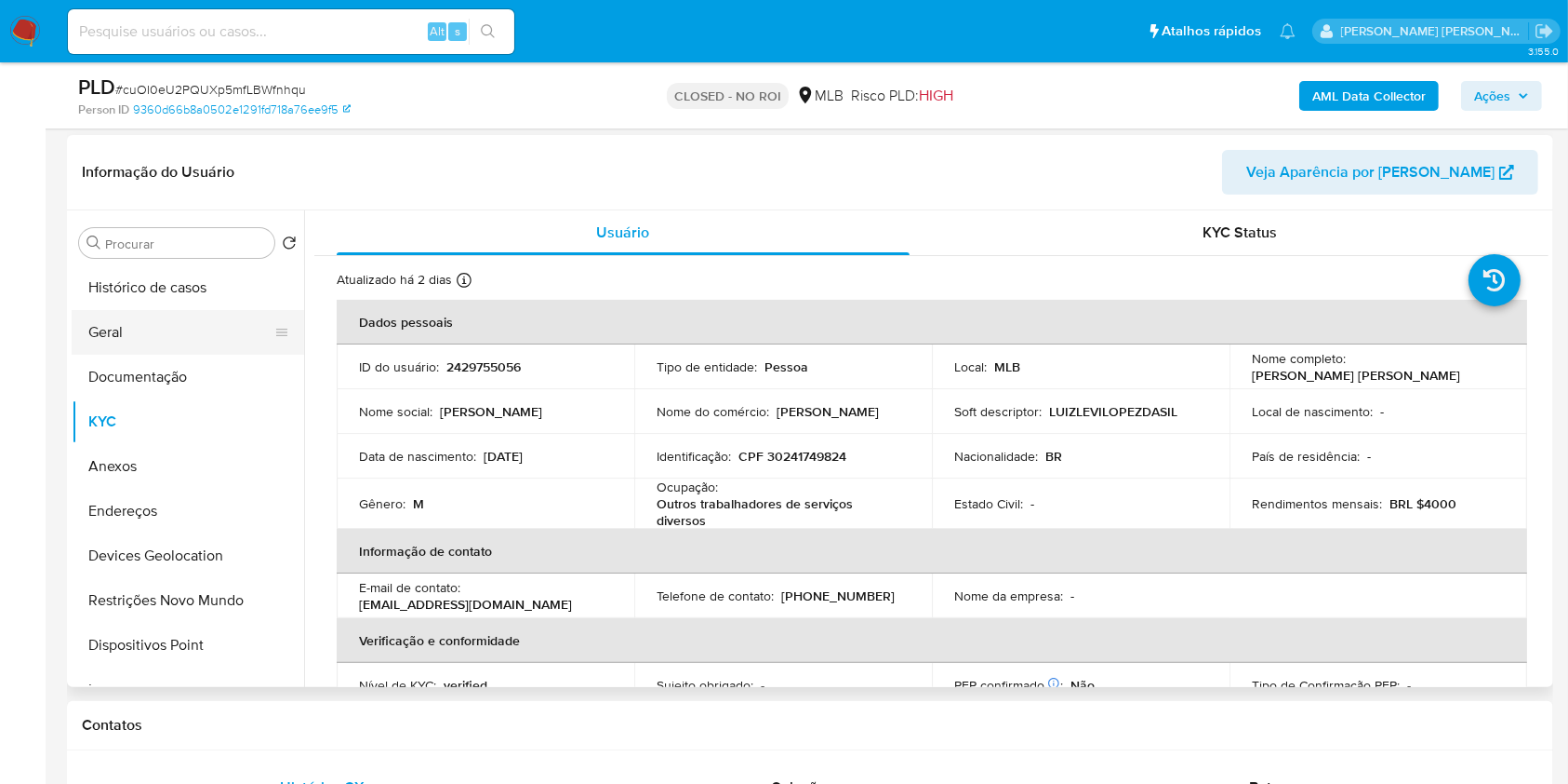
click at [142, 328] on button "Geral" at bounding box center [180, 332] width 218 height 45
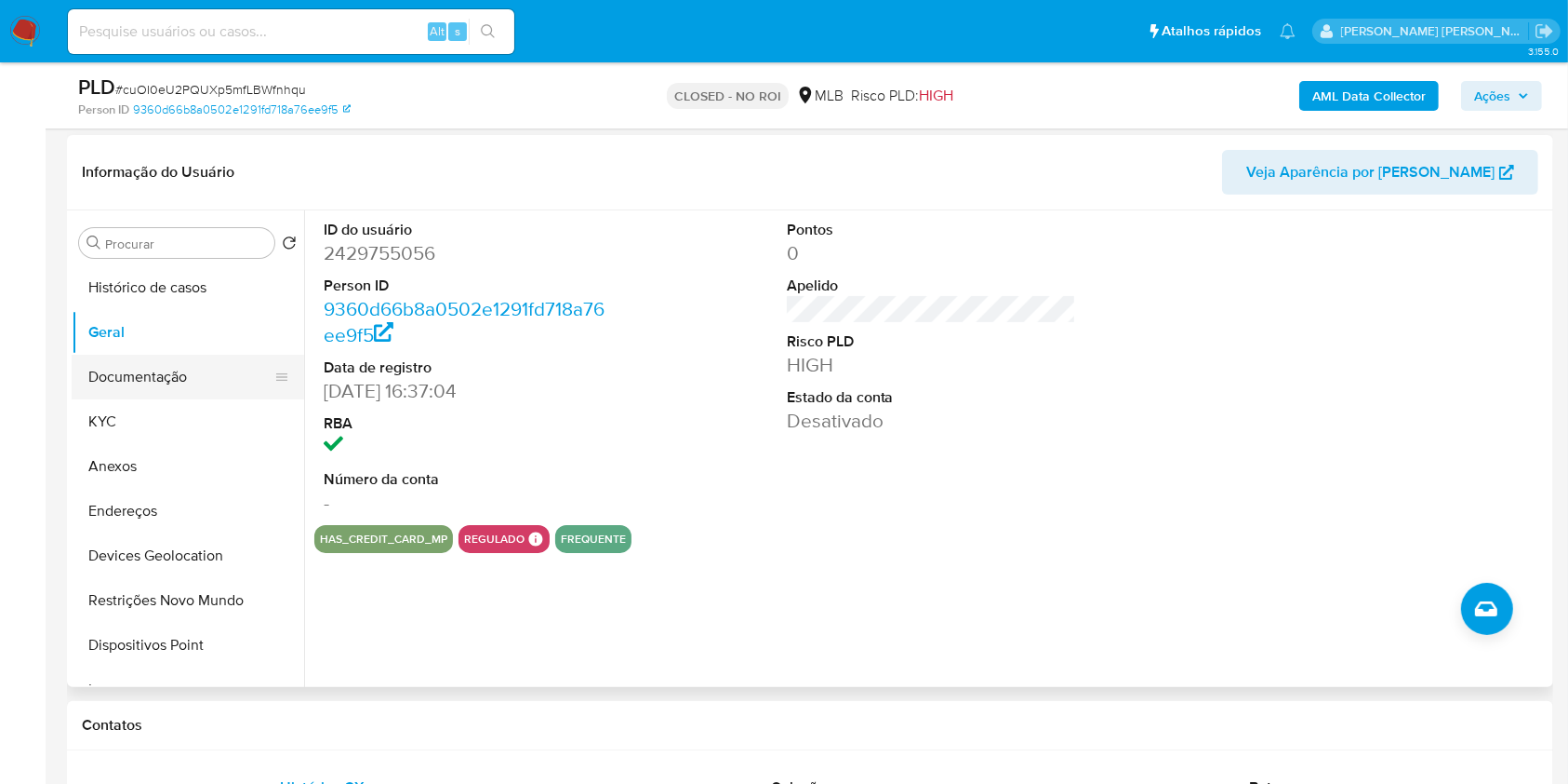
click at [135, 364] on button "Documentação" at bounding box center [180, 377] width 218 height 45
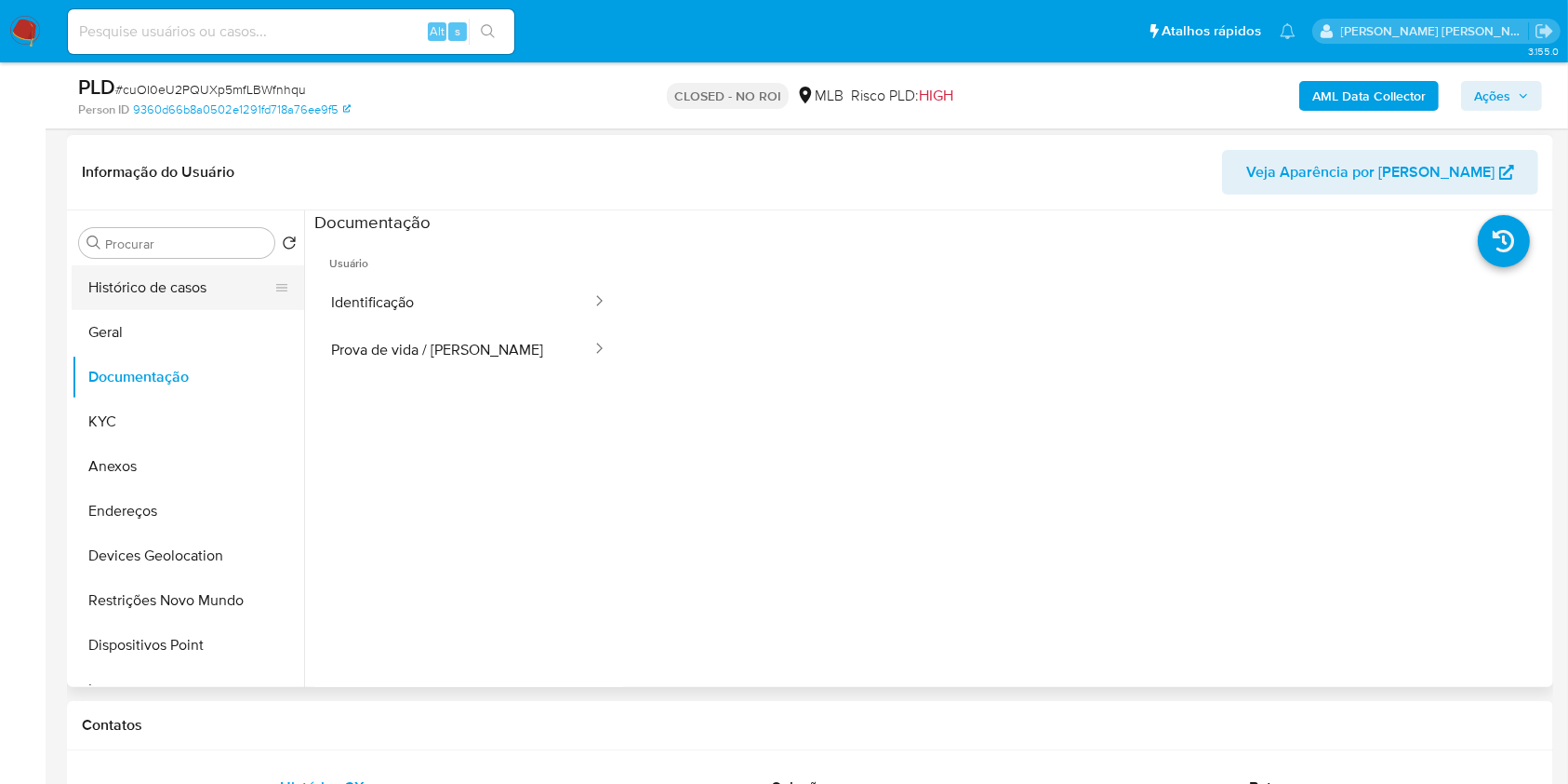
click at [184, 286] on button "Histórico de casos" at bounding box center [180, 287] width 218 height 45
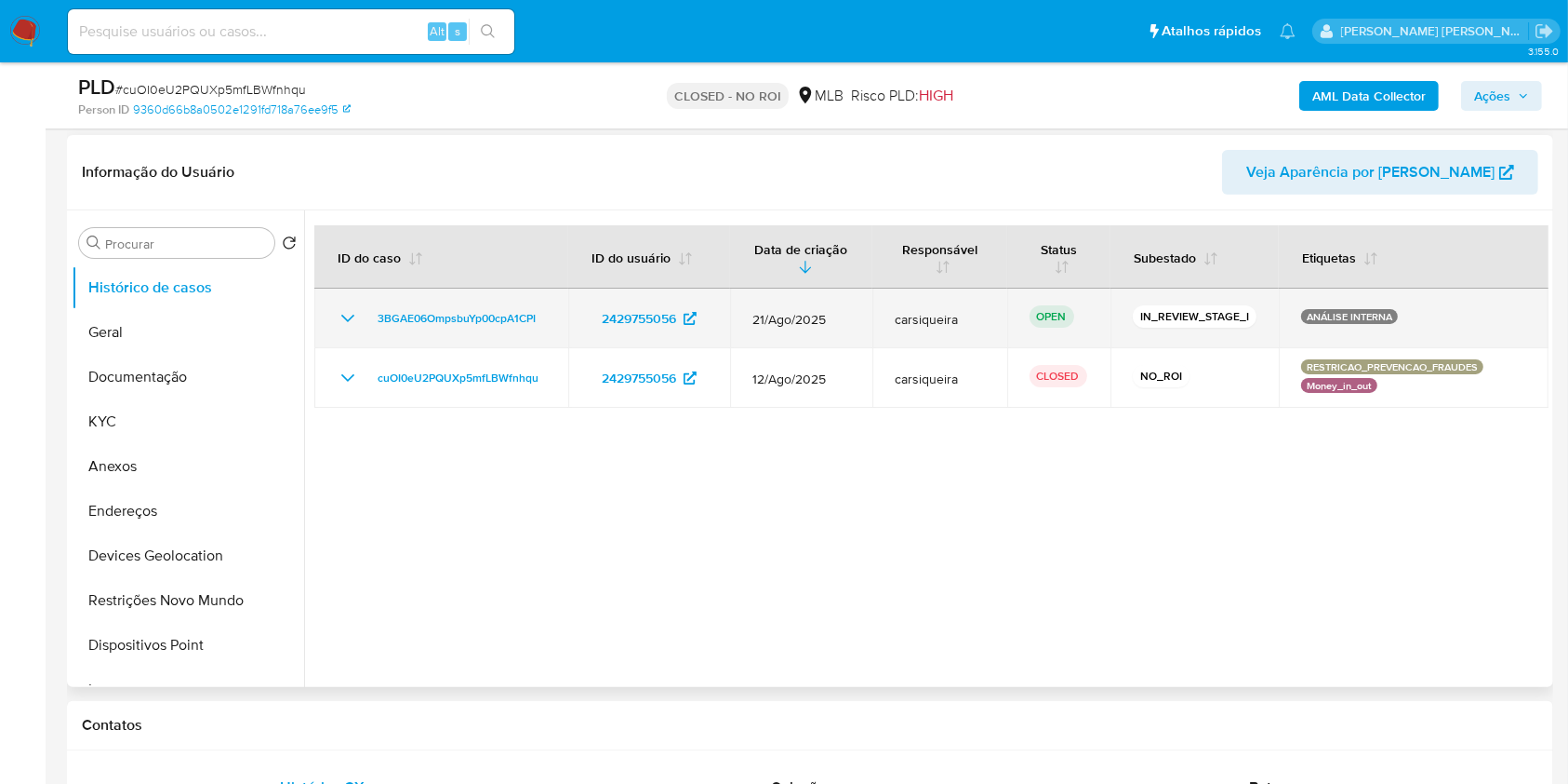
drag, startPoint x: 550, startPoint y: 321, endPoint x: 367, endPoint y: 319, distance: 183.0
click at [367, 319] on td "3BGAE06OmpsbuYp00cpA1CPI" at bounding box center [441, 318] width 254 height 60
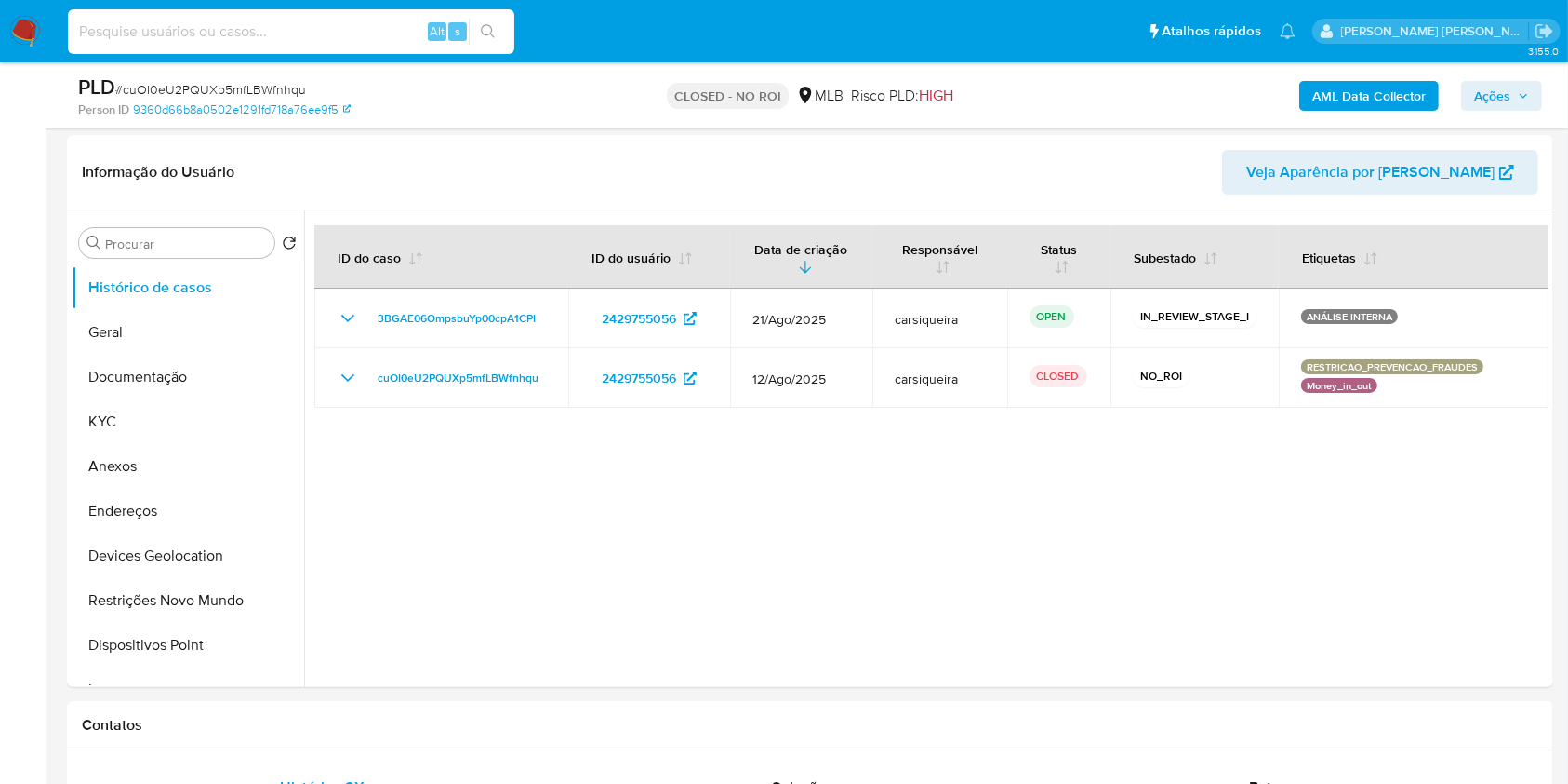
click at [244, 33] on input at bounding box center [291, 31] width 447 height 24
click at [1350, 104] on b "AML Data Collector" at bounding box center [1368, 95] width 113 height 29
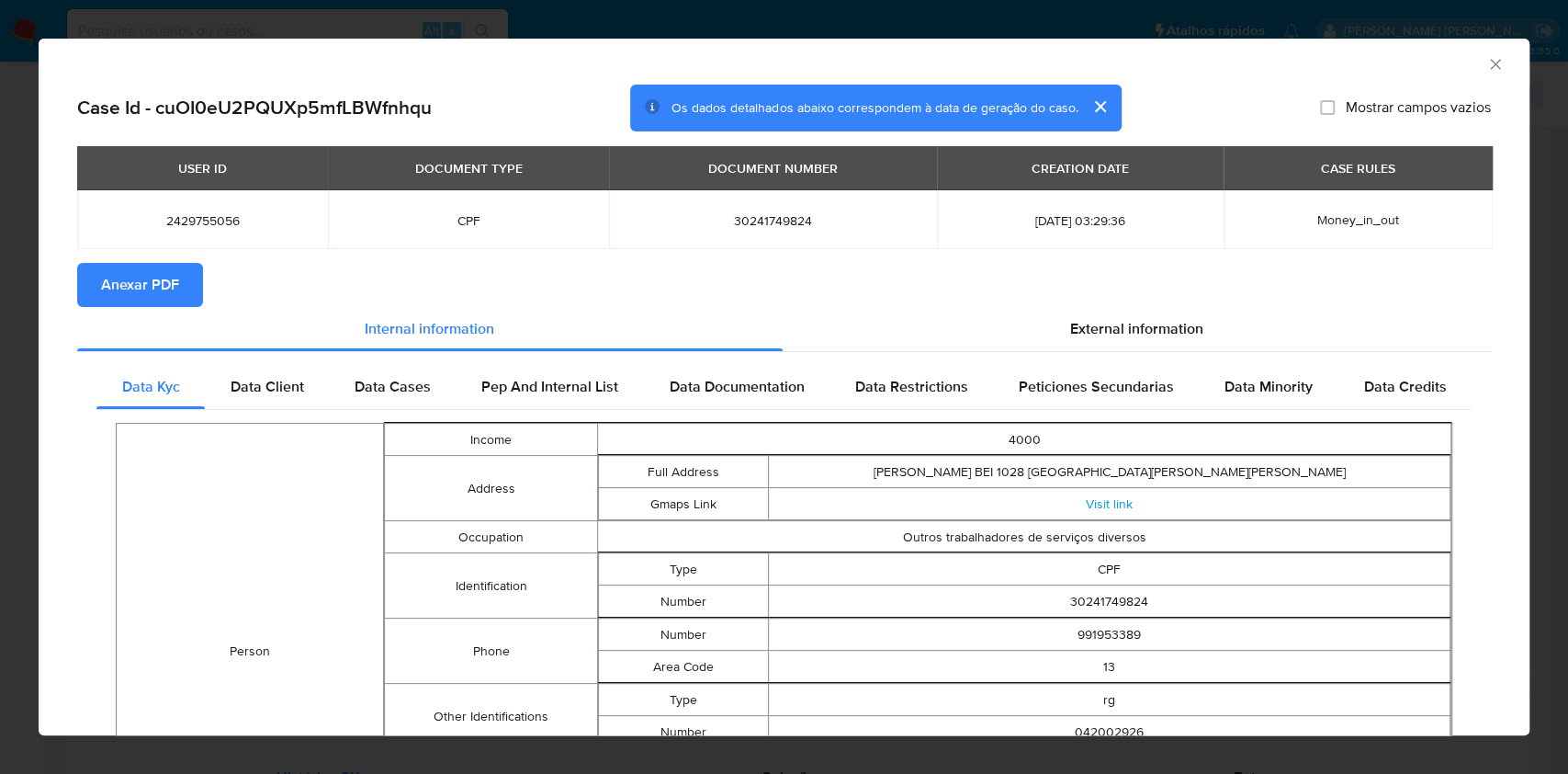
click at [166, 281] on span "Anexar PDF" at bounding box center [140, 285] width 78 height 40
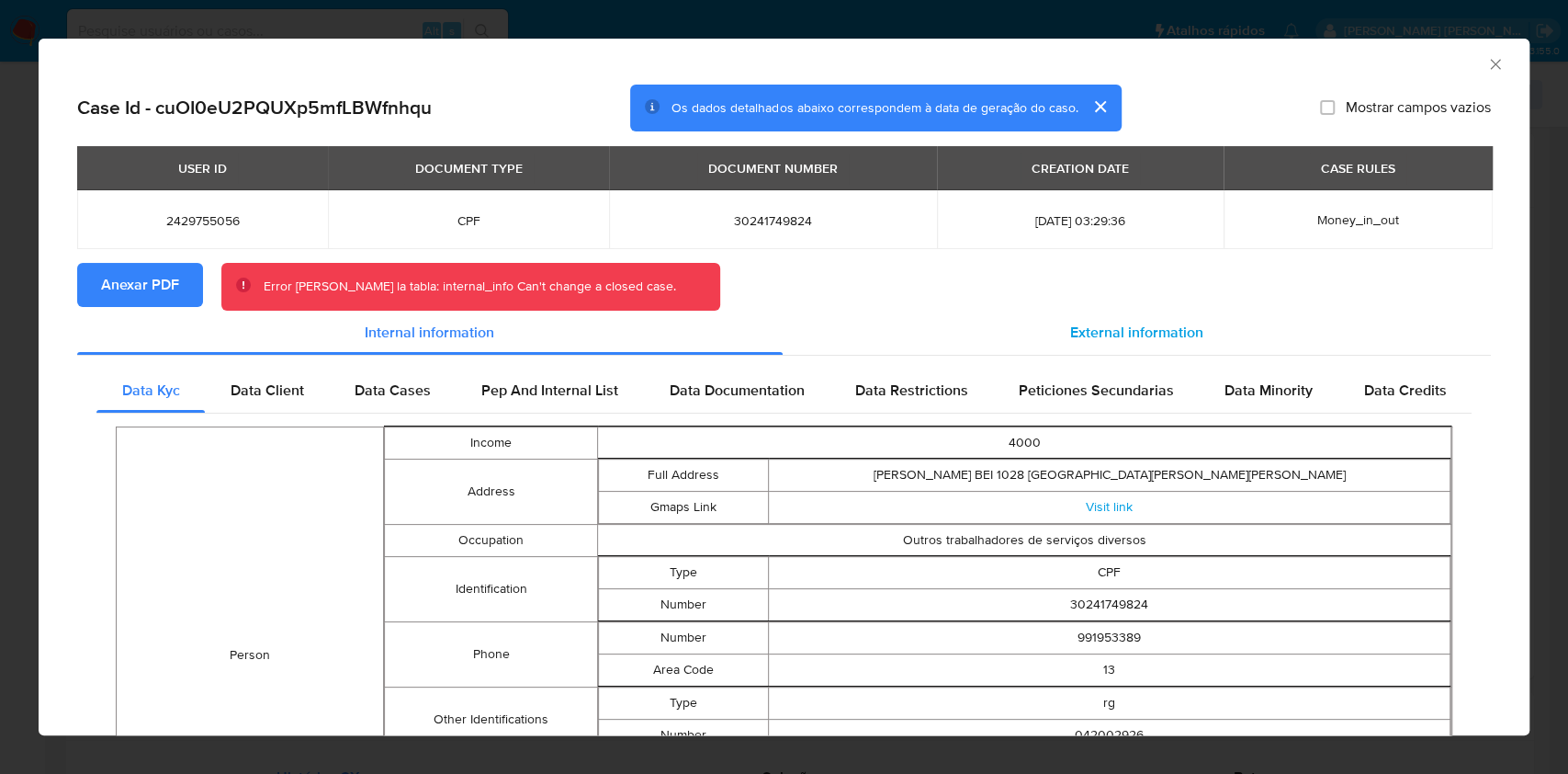
click at [1163, 317] on div "External information" at bounding box center [1137, 333] width 709 height 44
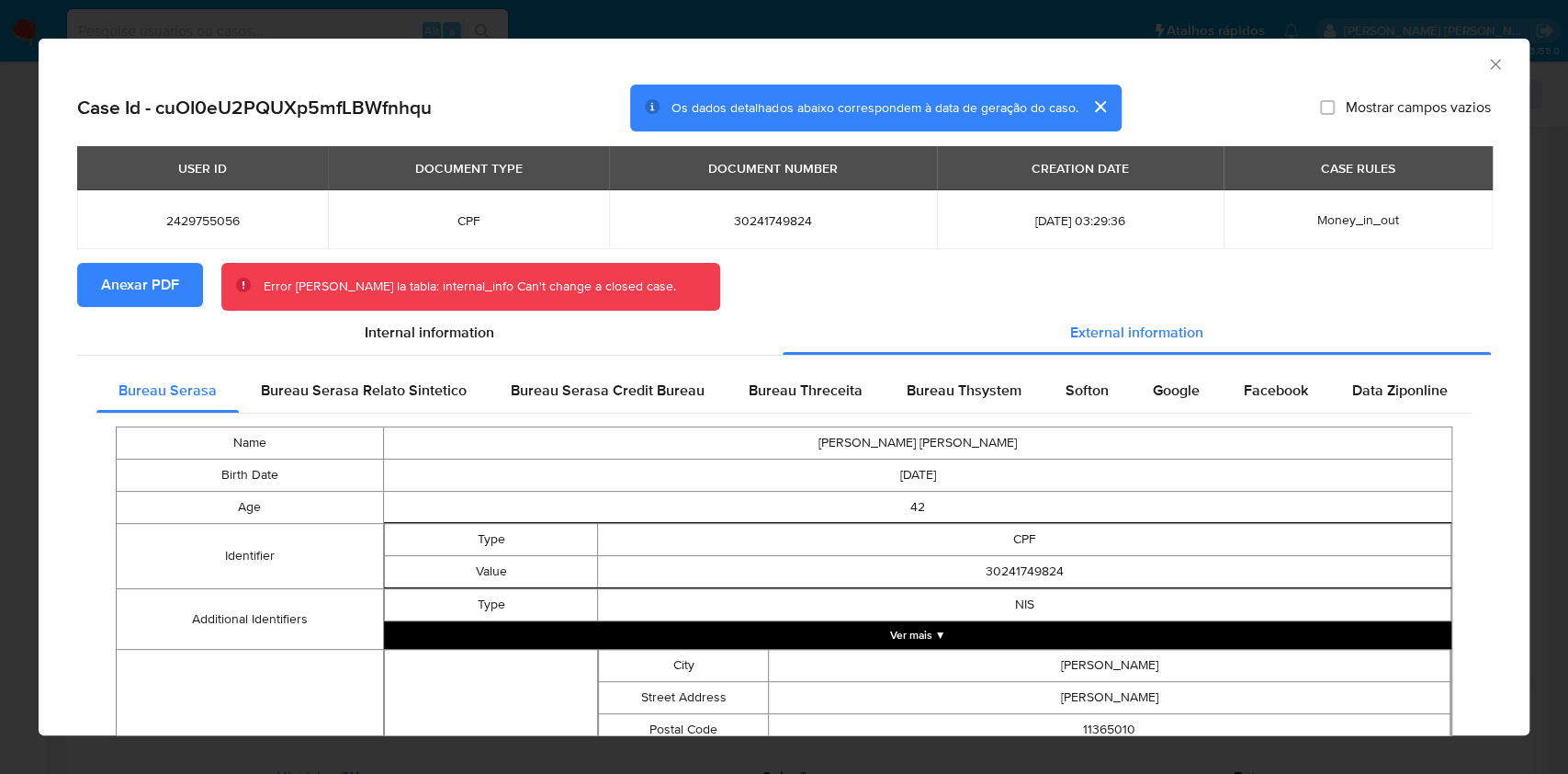
click at [24, 286] on div "AML Data Collector Case Id - cuOI0eU2PQUXp5mfLBWfnhqu Os dados detalhados abaix…" at bounding box center [784, 387] width 1568 height 774
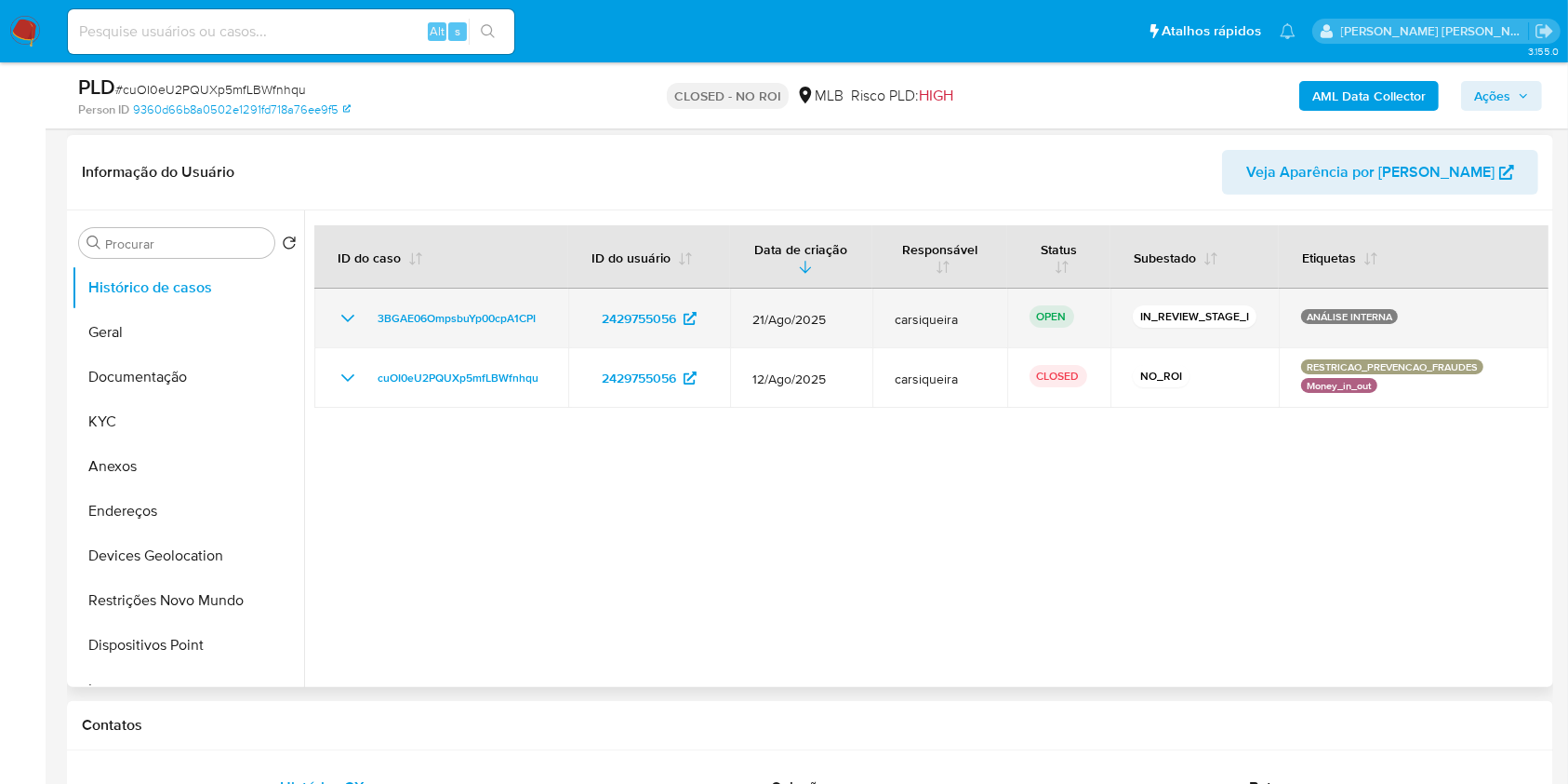
drag, startPoint x: 544, startPoint y: 321, endPoint x: 358, endPoint y: 323, distance: 186.0
click at [358, 323] on td "3BGAE06OmpsbuYp00cpA1CPI" at bounding box center [441, 318] width 254 height 60
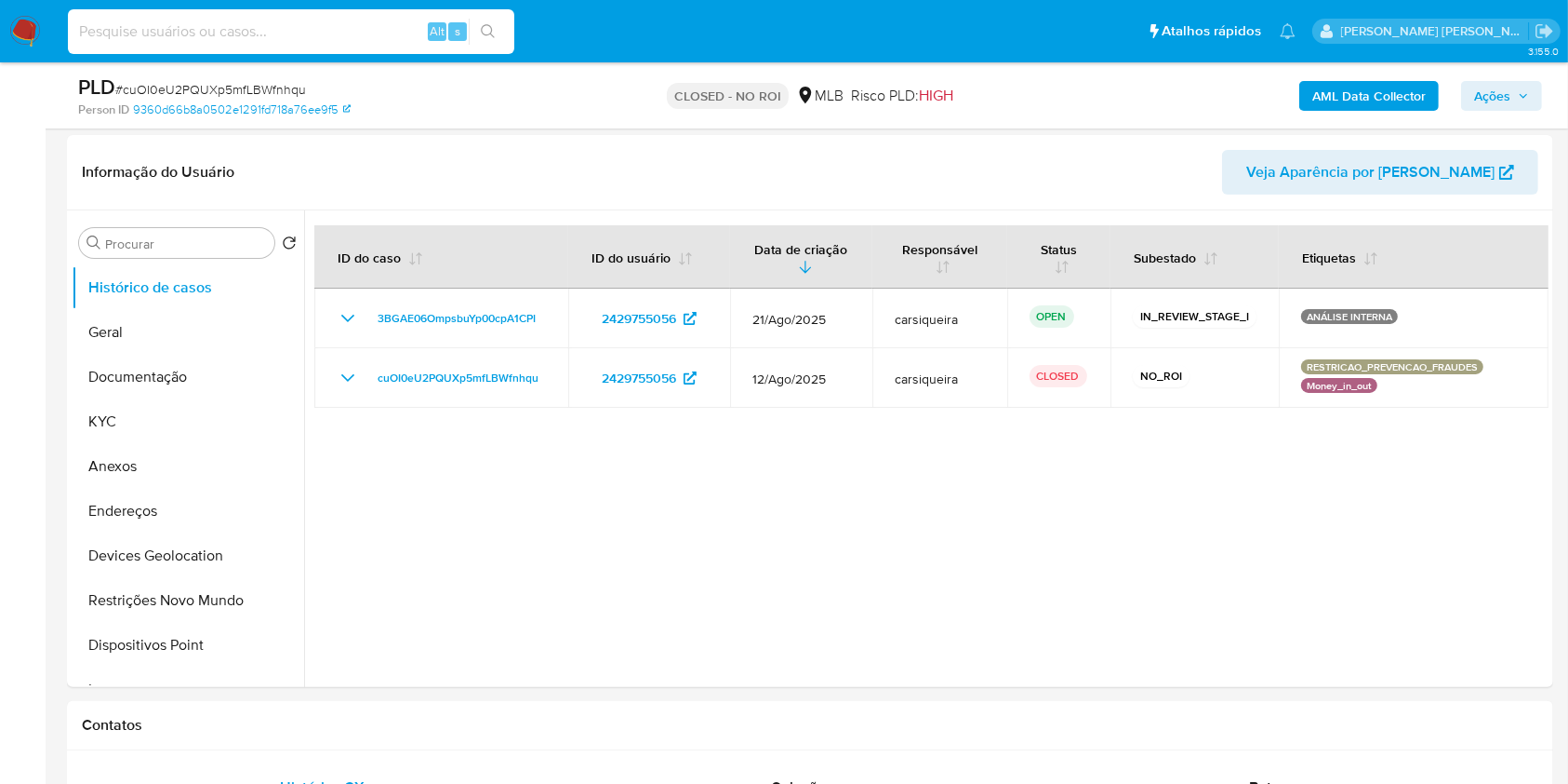
click at [221, 35] on input at bounding box center [291, 31] width 447 height 24
paste input "3BGAE06OmpsbuYp00cpA1CPI"
type input "3BGAE06OmpsbuYp00cpA1CPI"
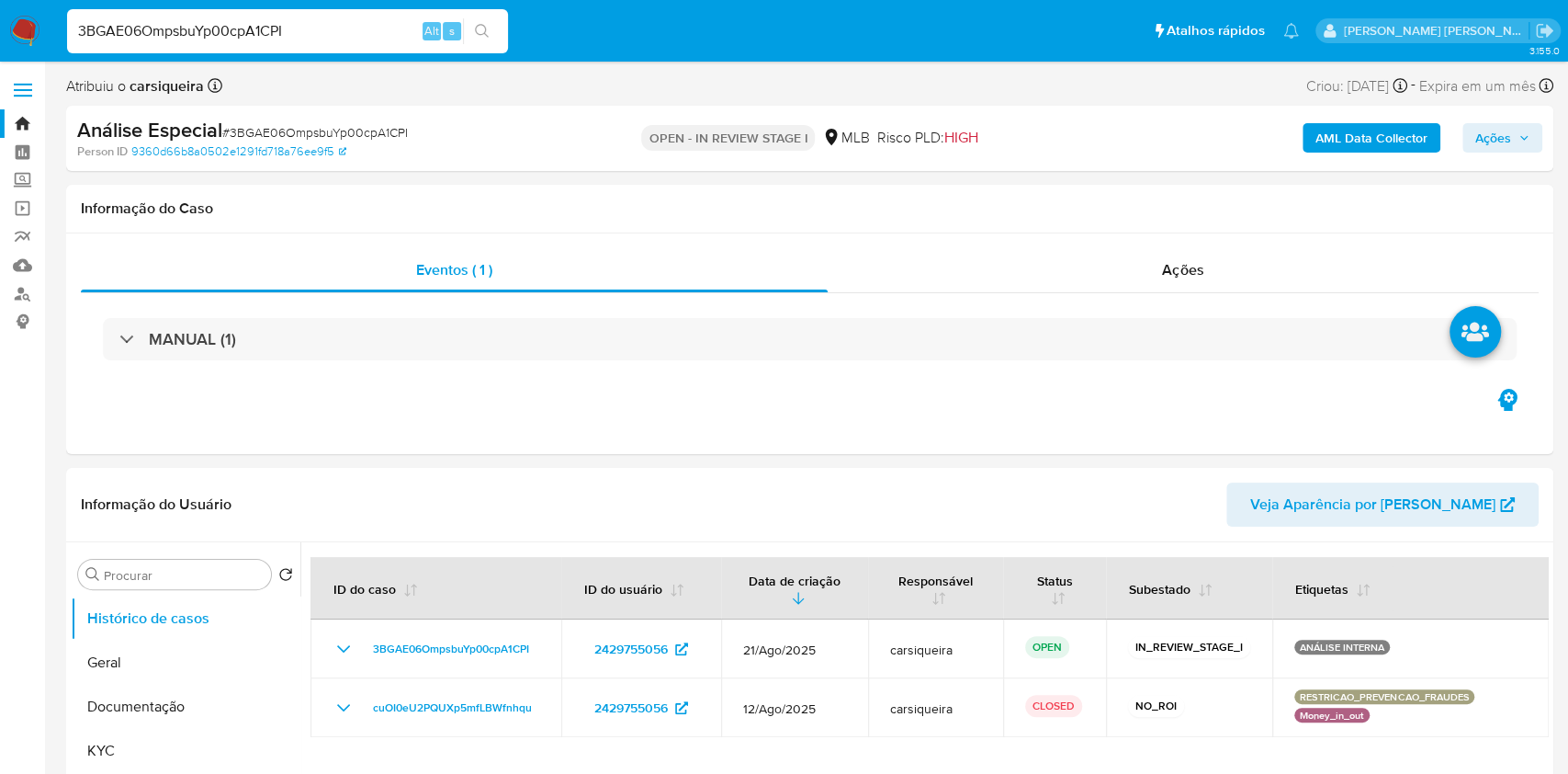
select select "10"
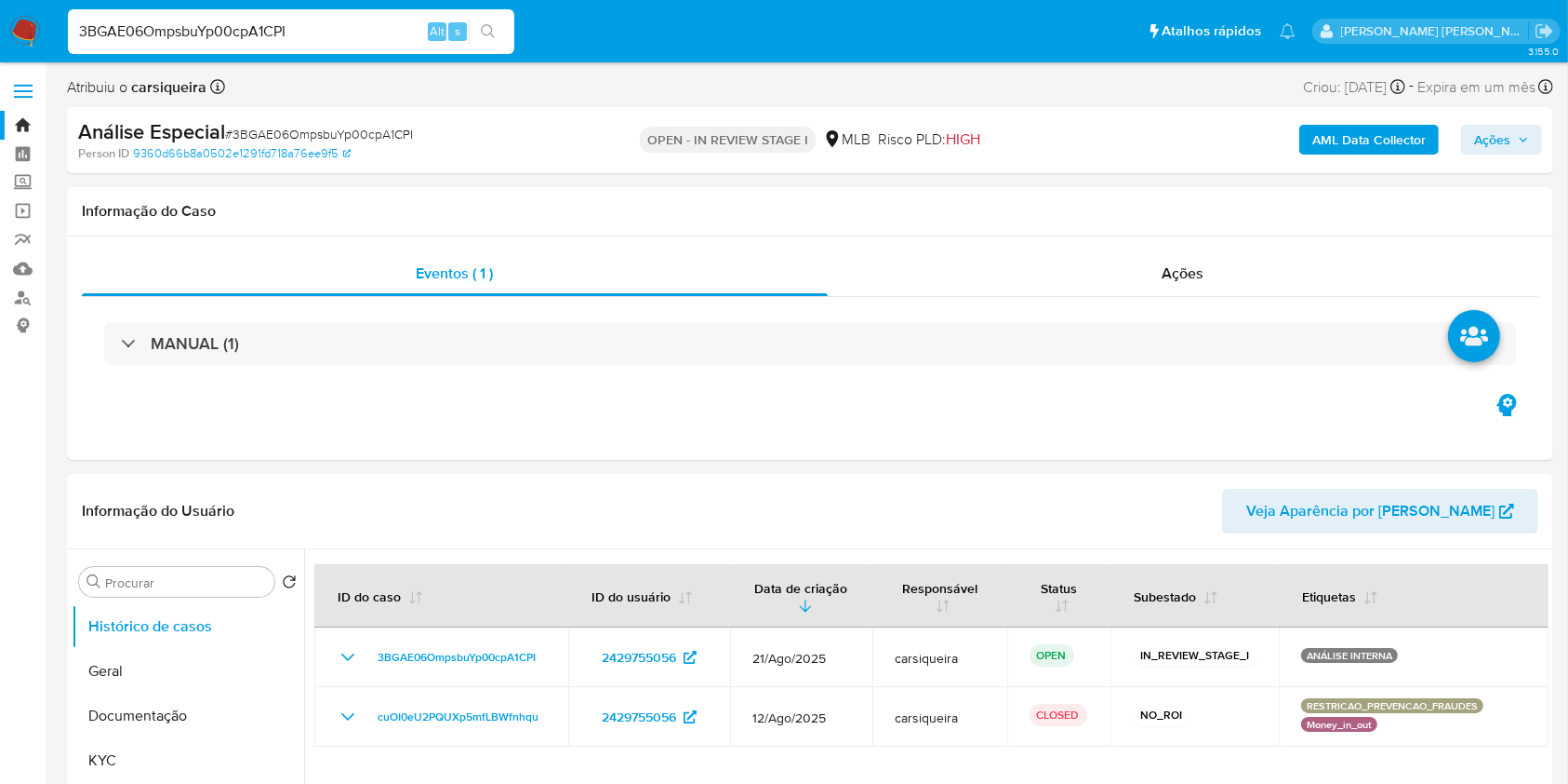
click at [1362, 141] on b "AML Data Collector" at bounding box center [1368, 139] width 113 height 29
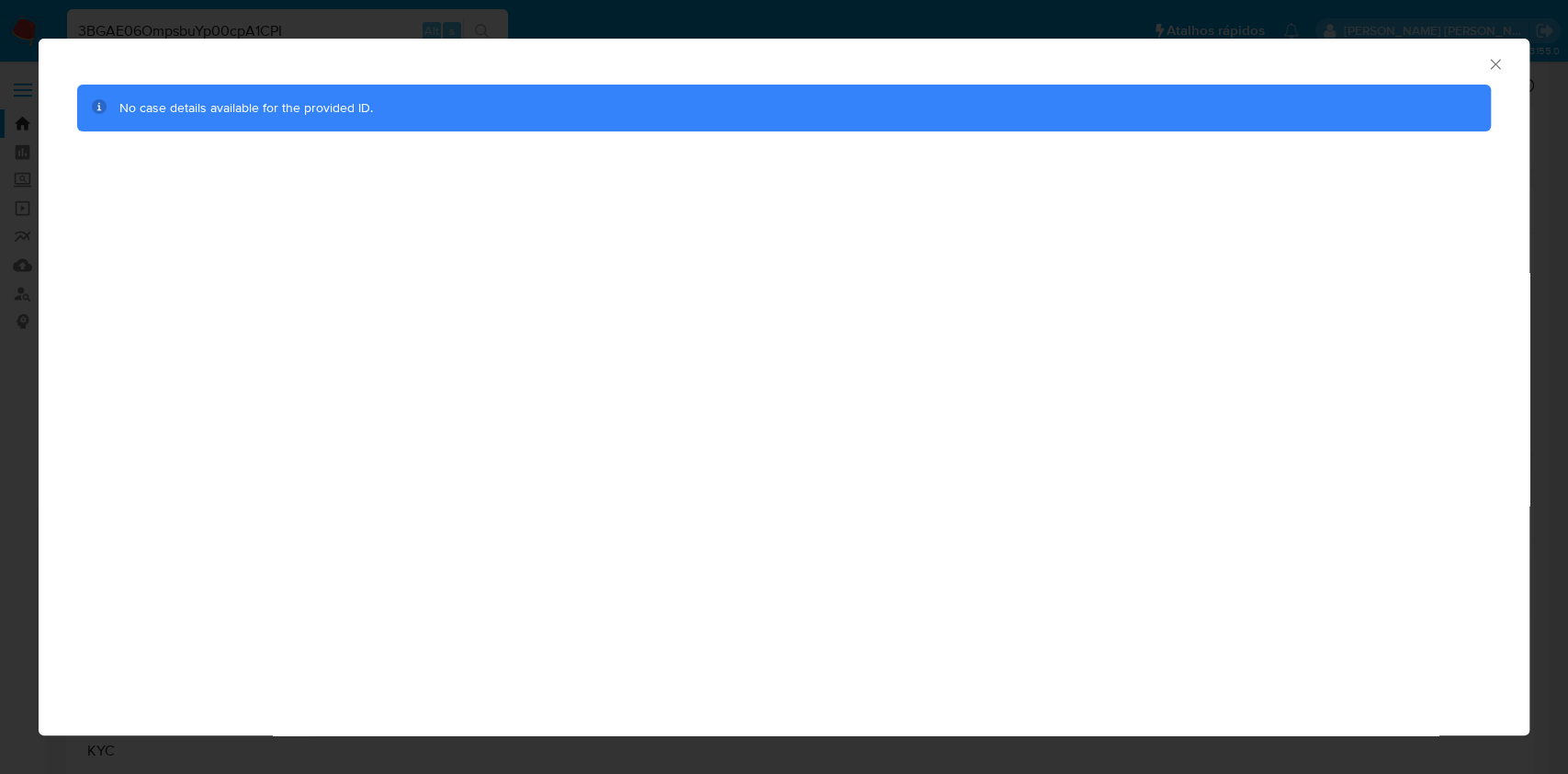
click at [0, 65] on div "AML Data Collector No case details available for the provided ID." at bounding box center [784, 387] width 1568 height 774
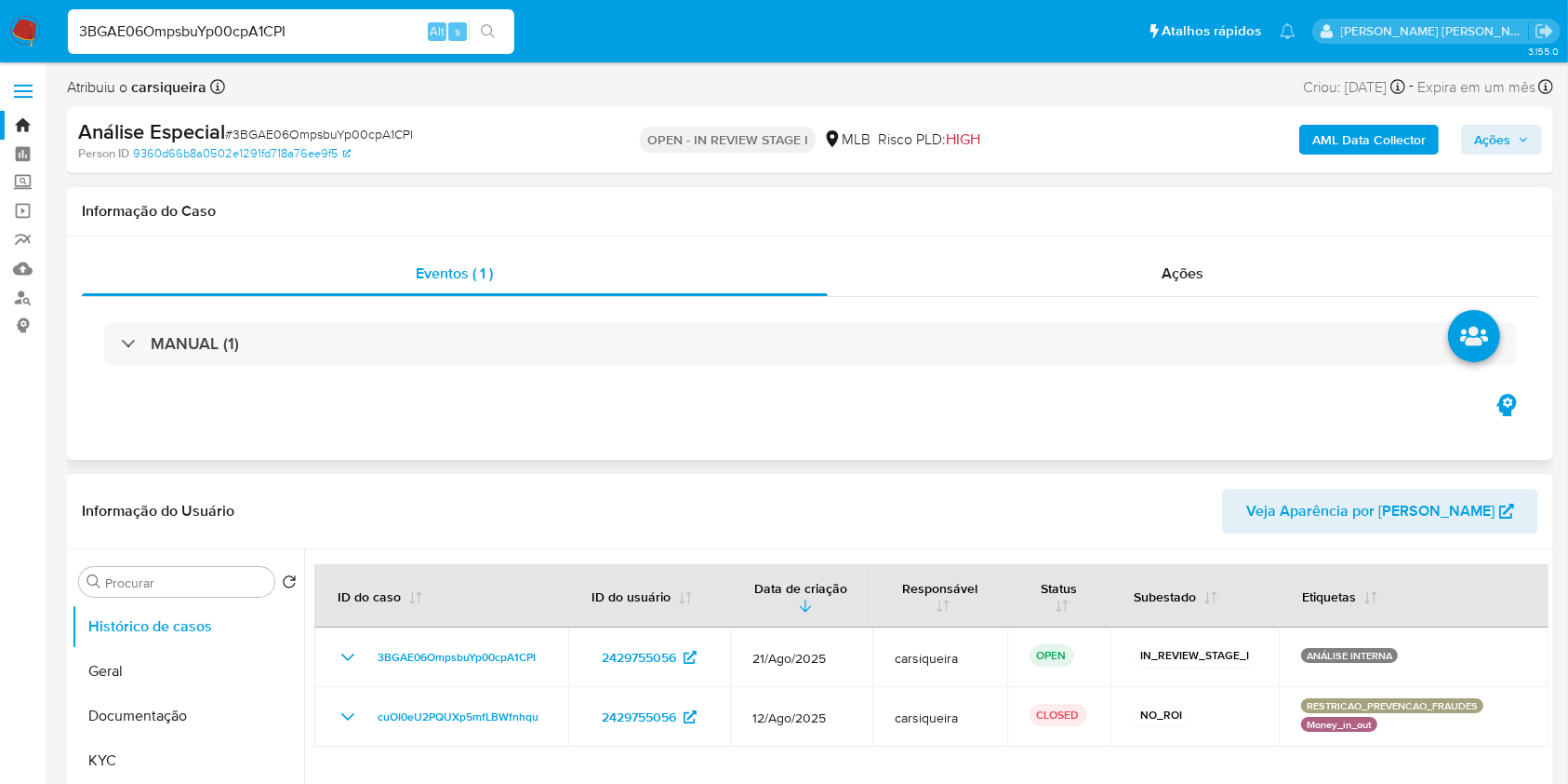
click at [998, 410] on div "Eventos ( 1 ) Ações MANUAL (1)" at bounding box center [809, 347] width 1486 height 224
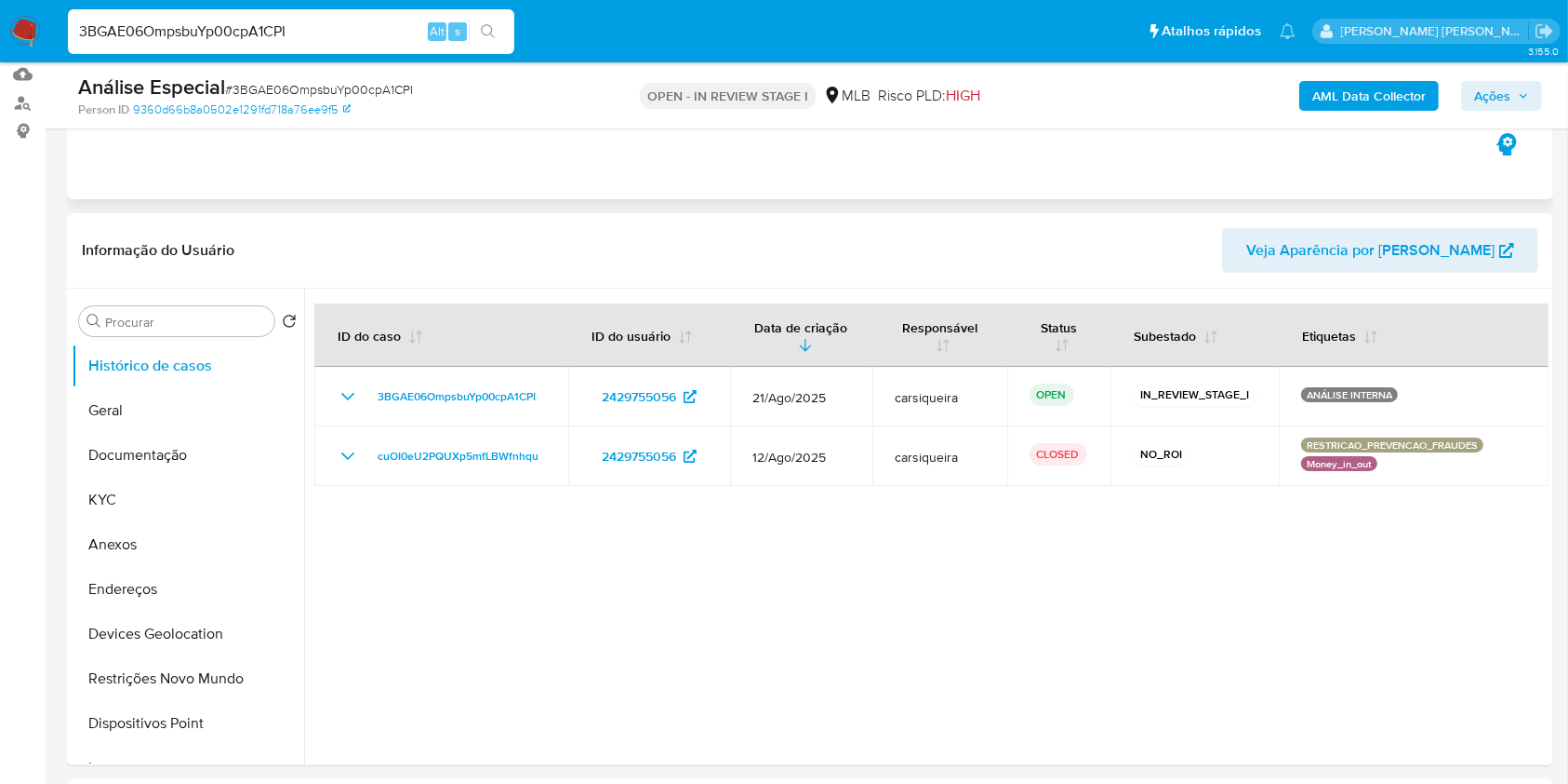
scroll to position [198, 0]
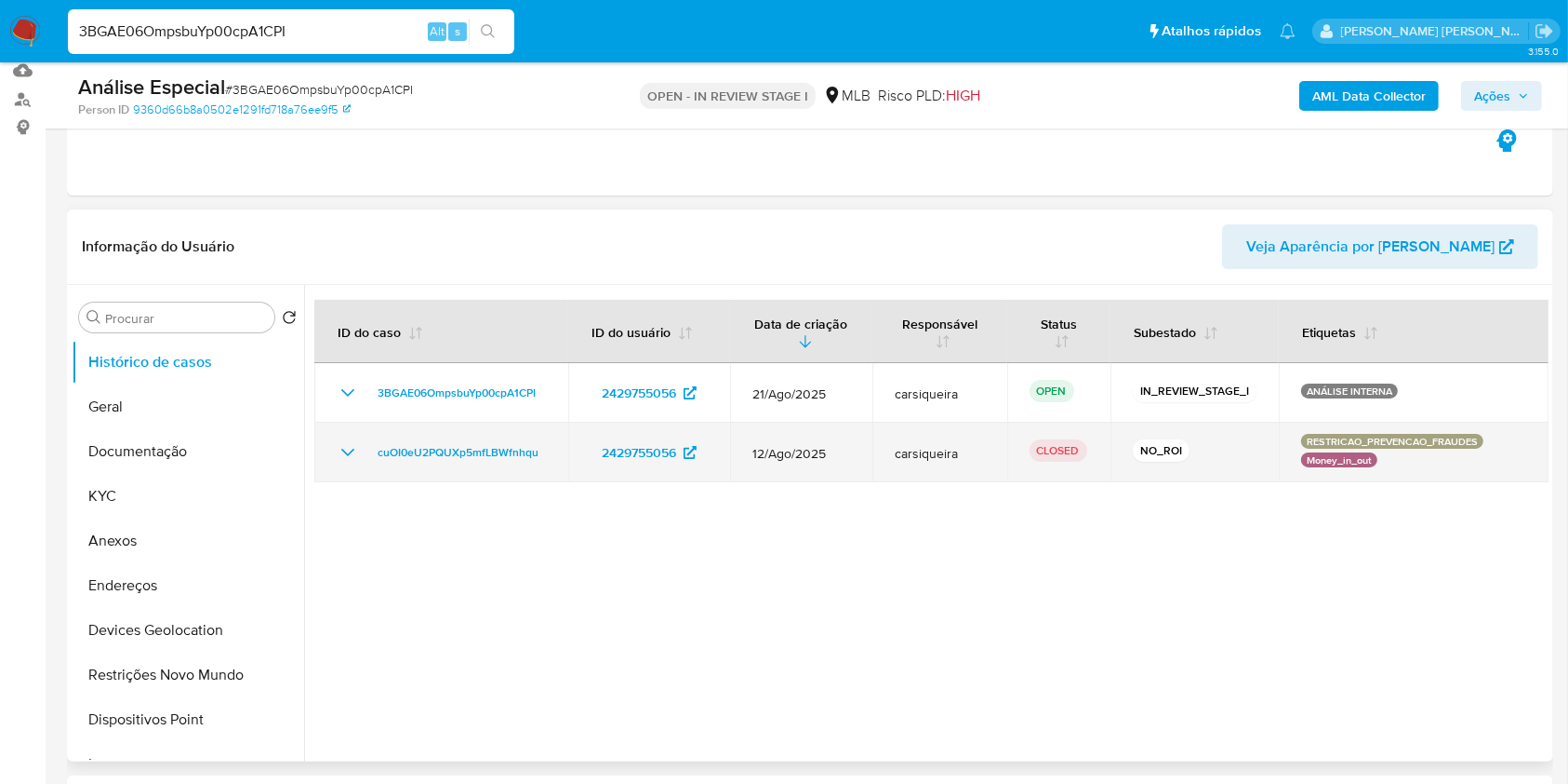
click at [339, 460] on icon "Mostrar/Ocultar" at bounding box center [347, 452] width 22 height 22
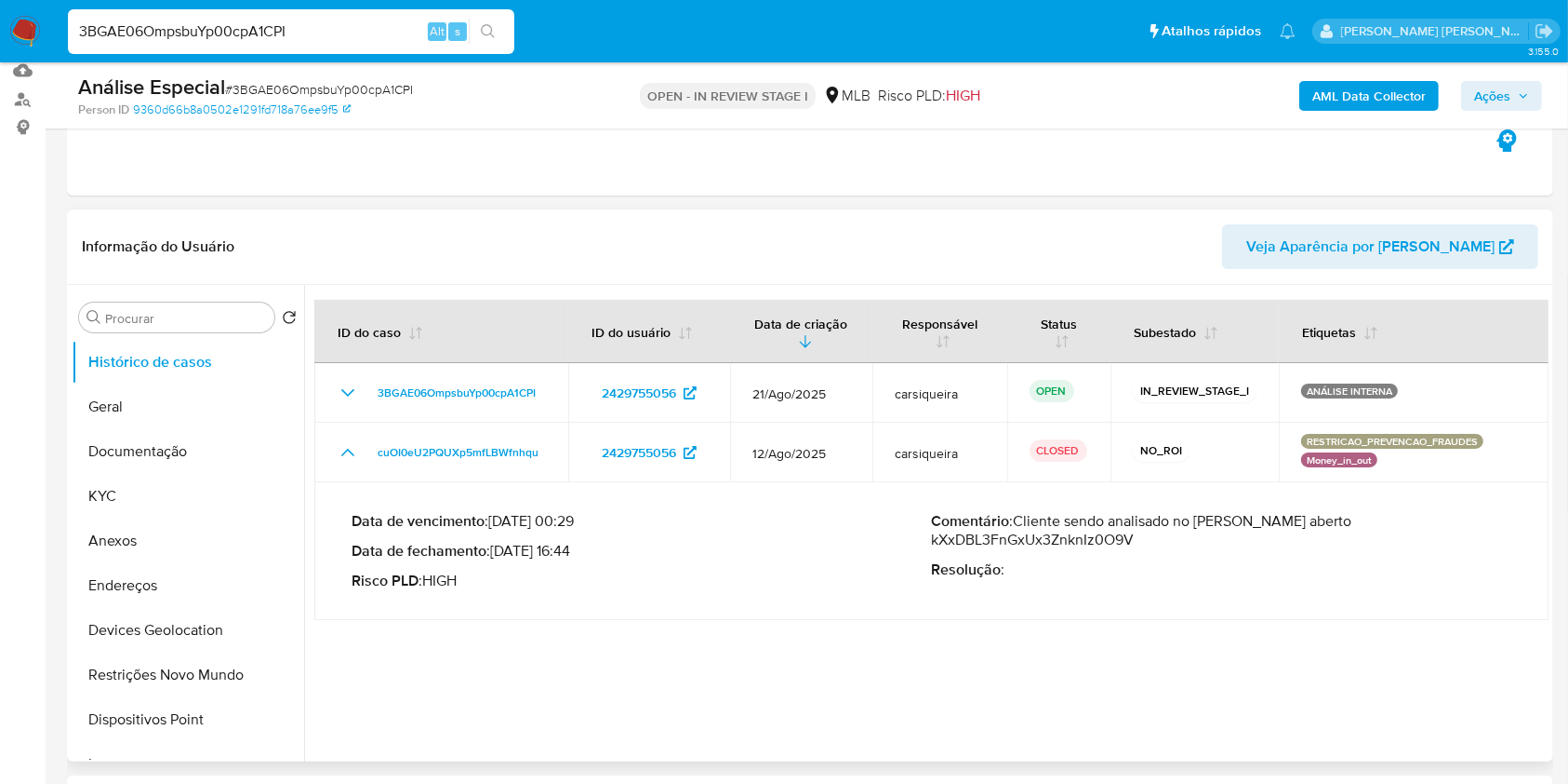
click at [1003, 545] on p "Comentário : Cliente sendo analisado no caso em aberto kXxDBL3FnGxUx3ZnknIz0O9V" at bounding box center [1222, 530] width 580 height 37
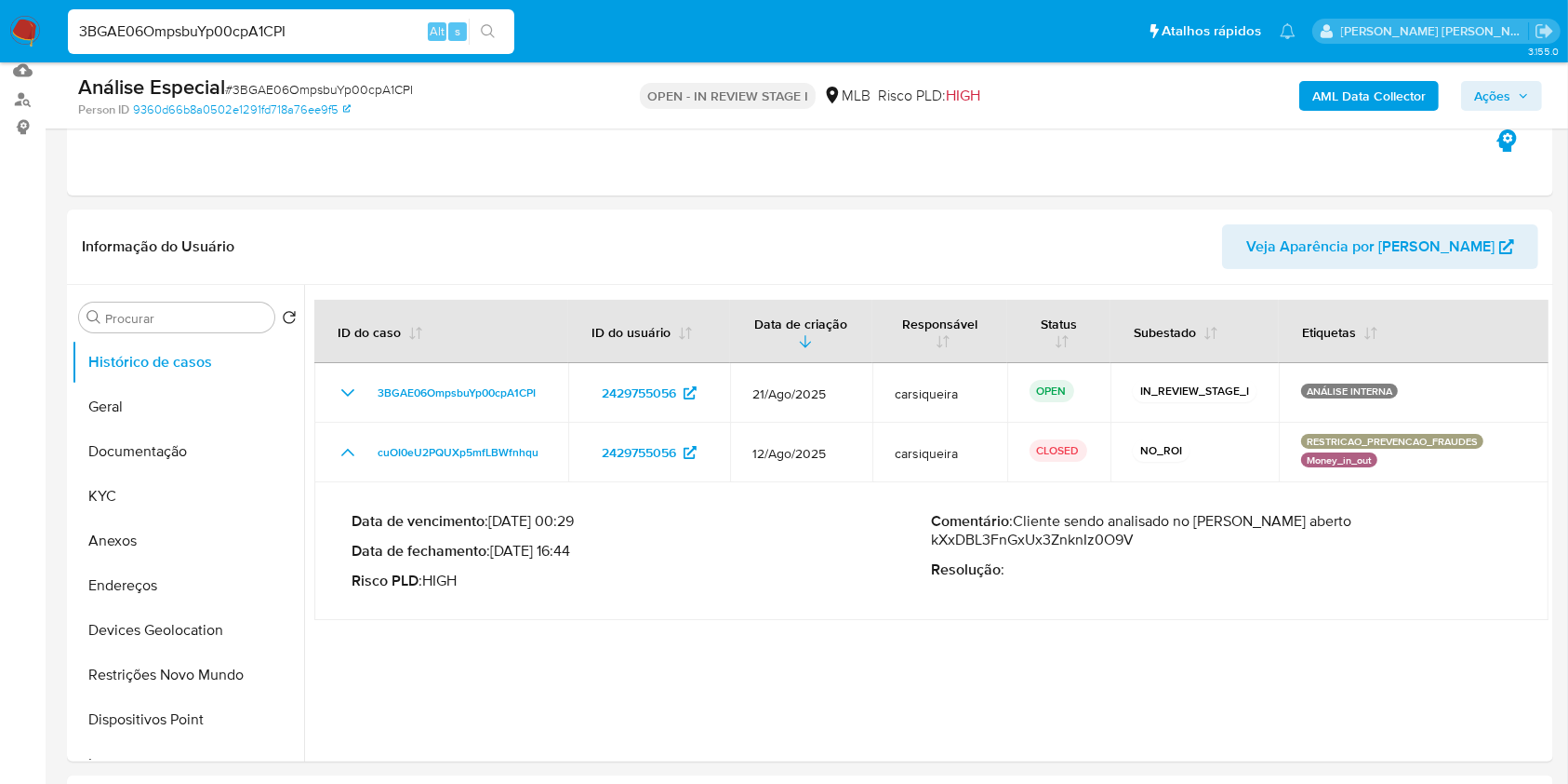
click at [326, 18] on div "3BGAE06OmpsbuYp00cpA1CPI Alt s" at bounding box center [291, 31] width 447 height 45
click at [342, 26] on input "3BGAE06OmpsbuYp00cpA1CPI" at bounding box center [291, 31] width 447 height 24
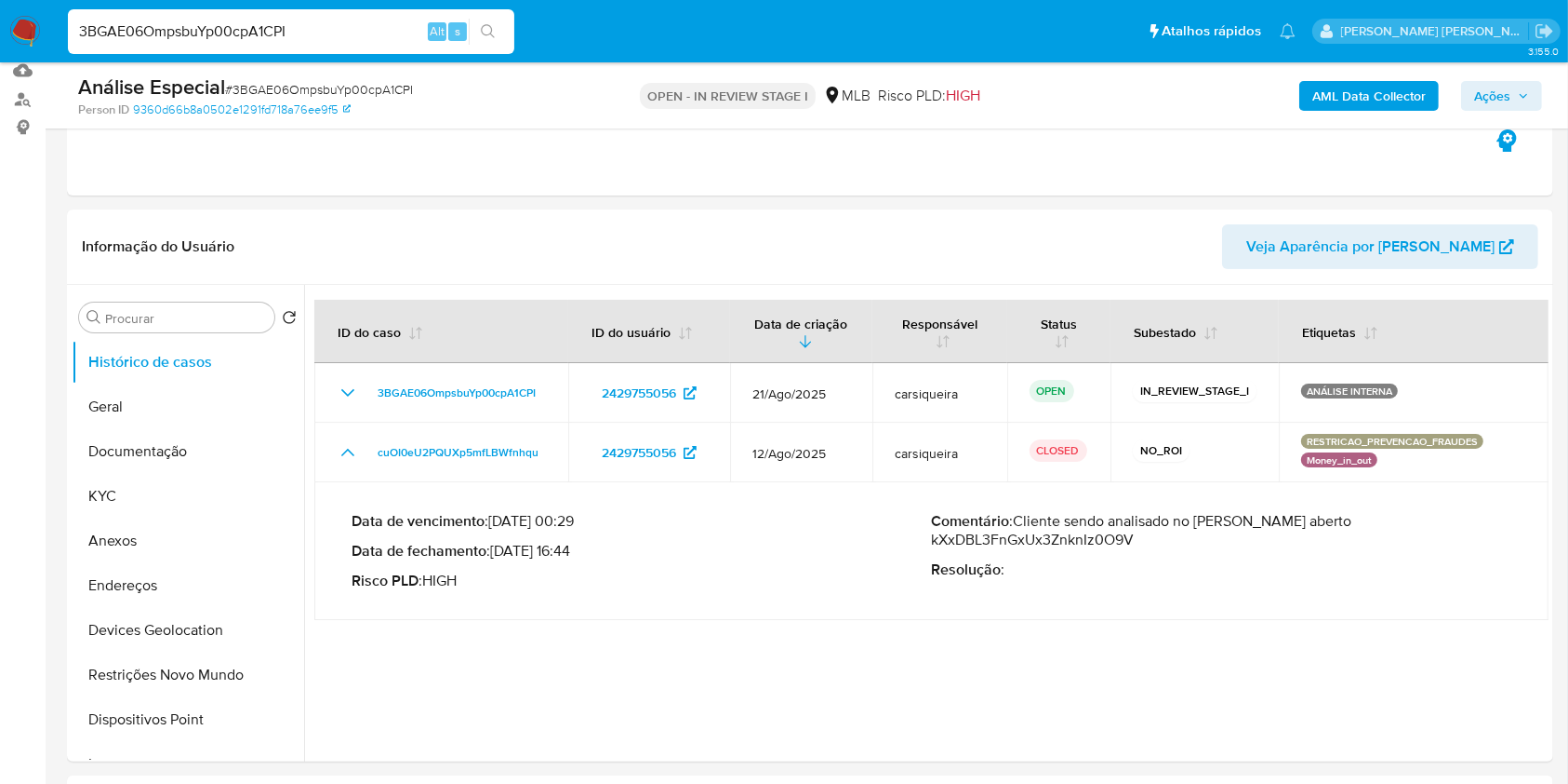
click at [342, 26] on input "3BGAE06OmpsbuYp00cpA1CPI" at bounding box center [291, 31] width 447 height 24
paste input "kXxDBL3FnGxUx3ZnknIz0O9V"
type input "kXxDBL3FnGxUx3ZnknIz0O9V"
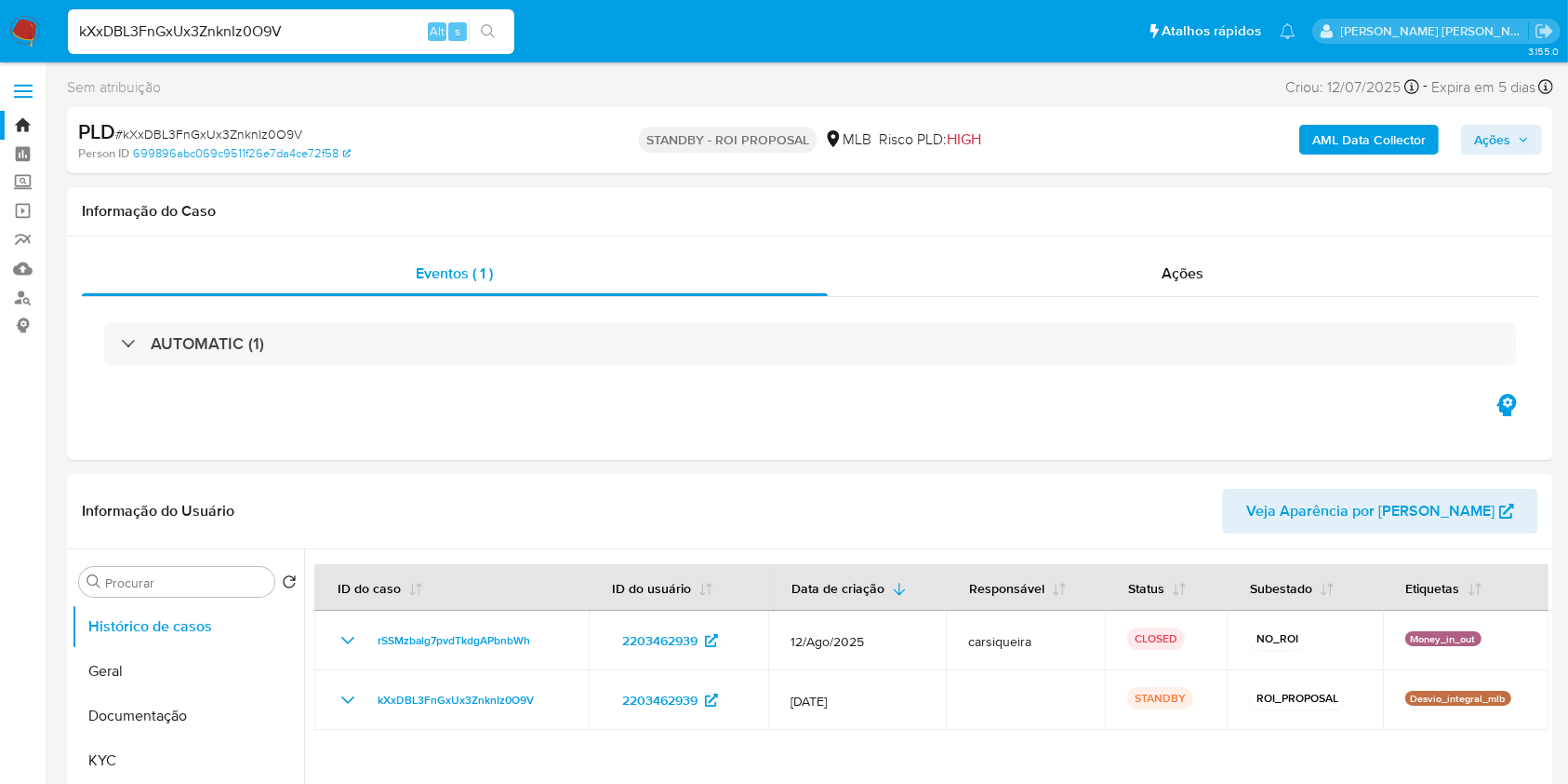
select select "10"
click at [22, 41] on img at bounding box center [25, 31] width 31 height 31
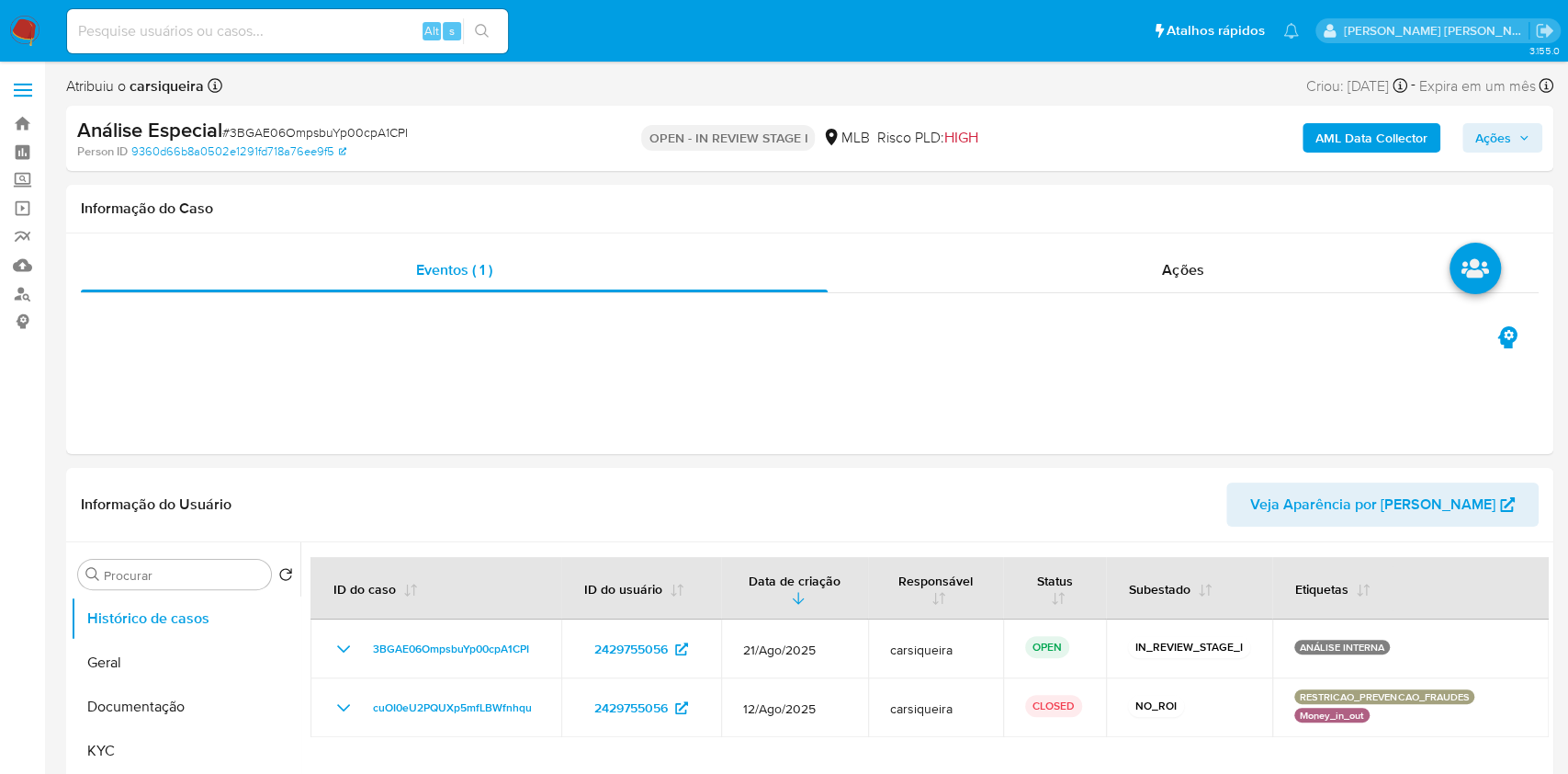
select select "10"
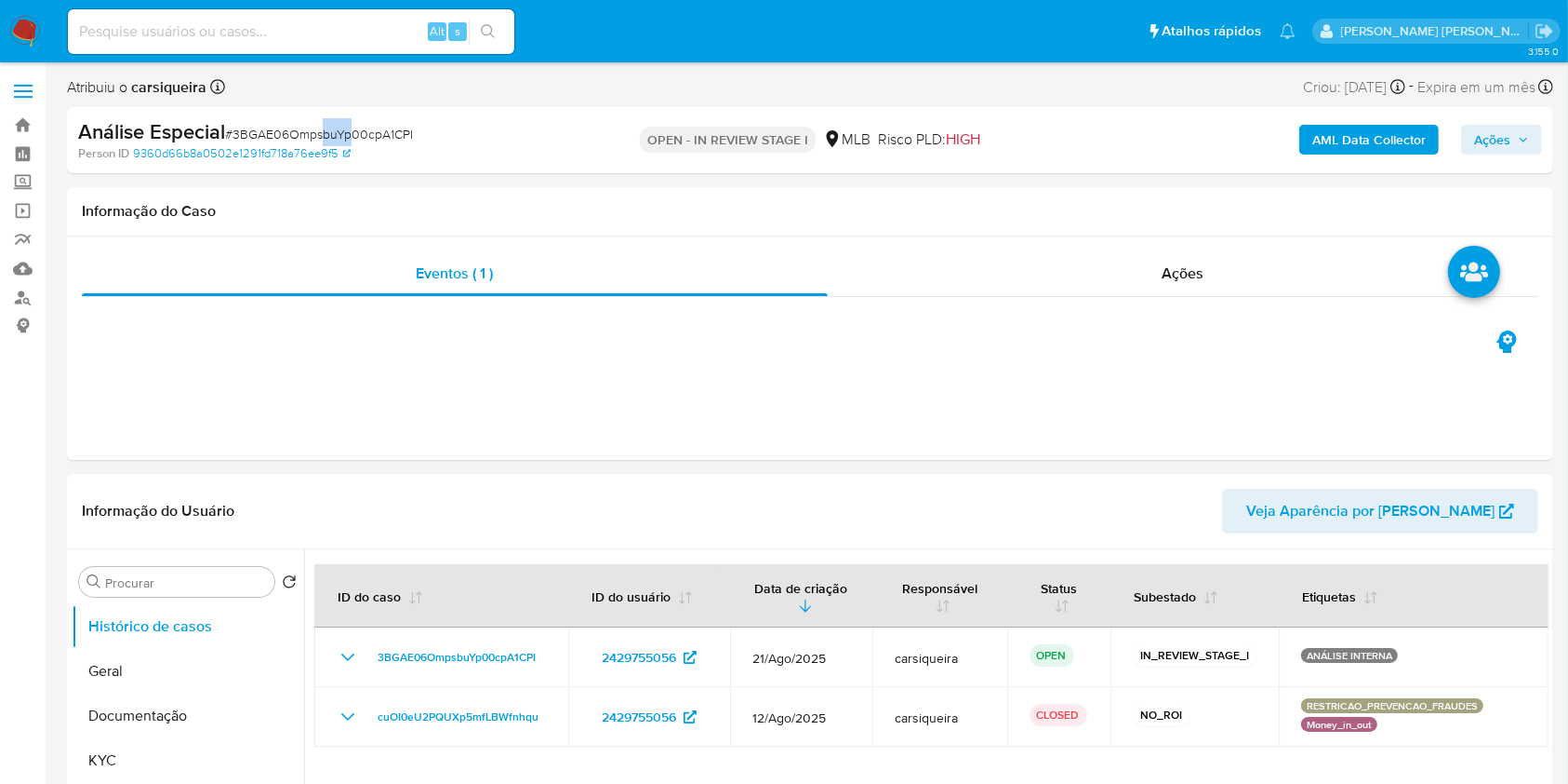
drag, startPoint x: 326, startPoint y: 121, endPoint x: 360, endPoint y: 131, distance: 35.4
click at [360, 131] on div "Análise Especial # 3BGAE06OmpsbuYp00cpA1CPI" at bounding box center [319, 131] width 481 height 28
click at [360, 131] on span "# 3BGAE06OmpsbuYp00cpA1CPI" at bounding box center [319, 134] width 188 height 19
copy span "3BGAE06OmpsbuYp00cpA1CPI"
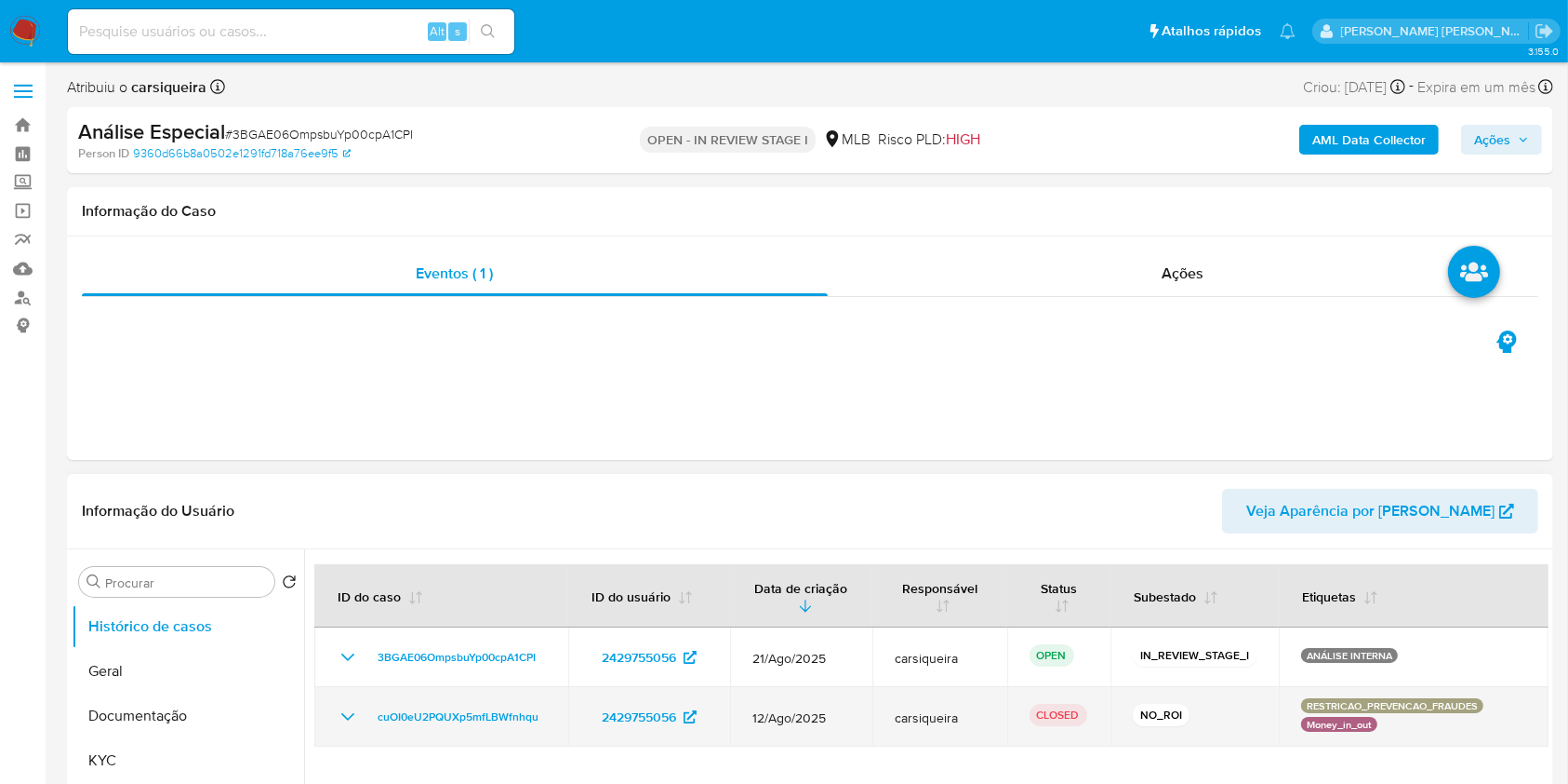
drag, startPoint x: 1426, startPoint y: 716, endPoint x: 1402, endPoint y: 703, distance: 27.3
click at [1402, 703] on div "RESTRICAO_PREVENCAO_FRAUDES Money_in_out" at bounding box center [1414, 716] width 225 height 37
click at [1402, 703] on p "RESTRICAO_PREVENCAO_FRAUDES" at bounding box center [1393, 706] width 183 height 15
